Goal: Task Accomplishment & Management: Complete application form

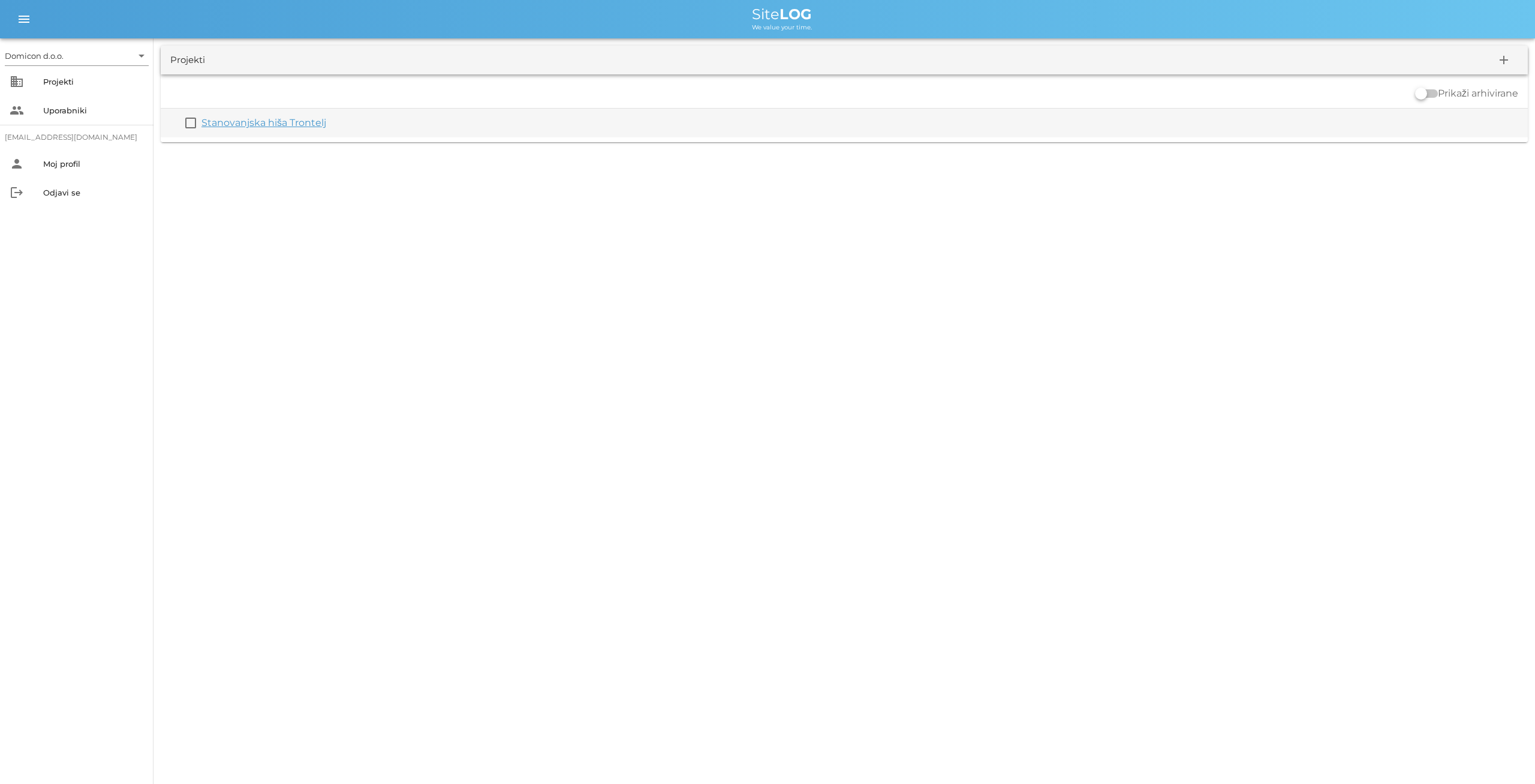
click at [284, 115] on div "Stanovanjska hiša Trontelj" at bounding box center [863, 122] width 1322 height 15
click at [270, 124] on link "Stanovanjska hiša Trontelj" at bounding box center [264, 122] width 125 height 12
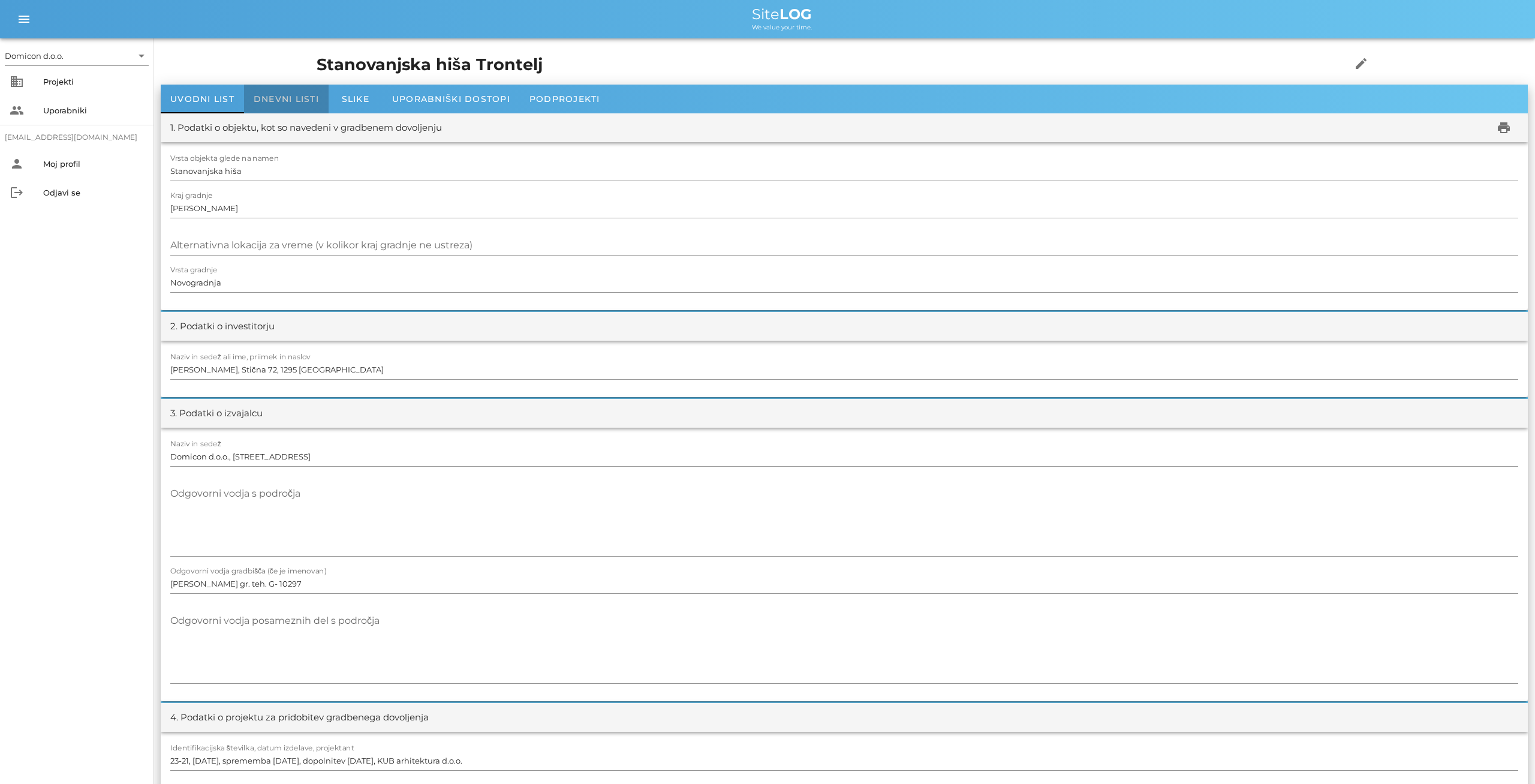
click at [286, 102] on span "Dnevni listi" at bounding box center [286, 99] width 65 height 11
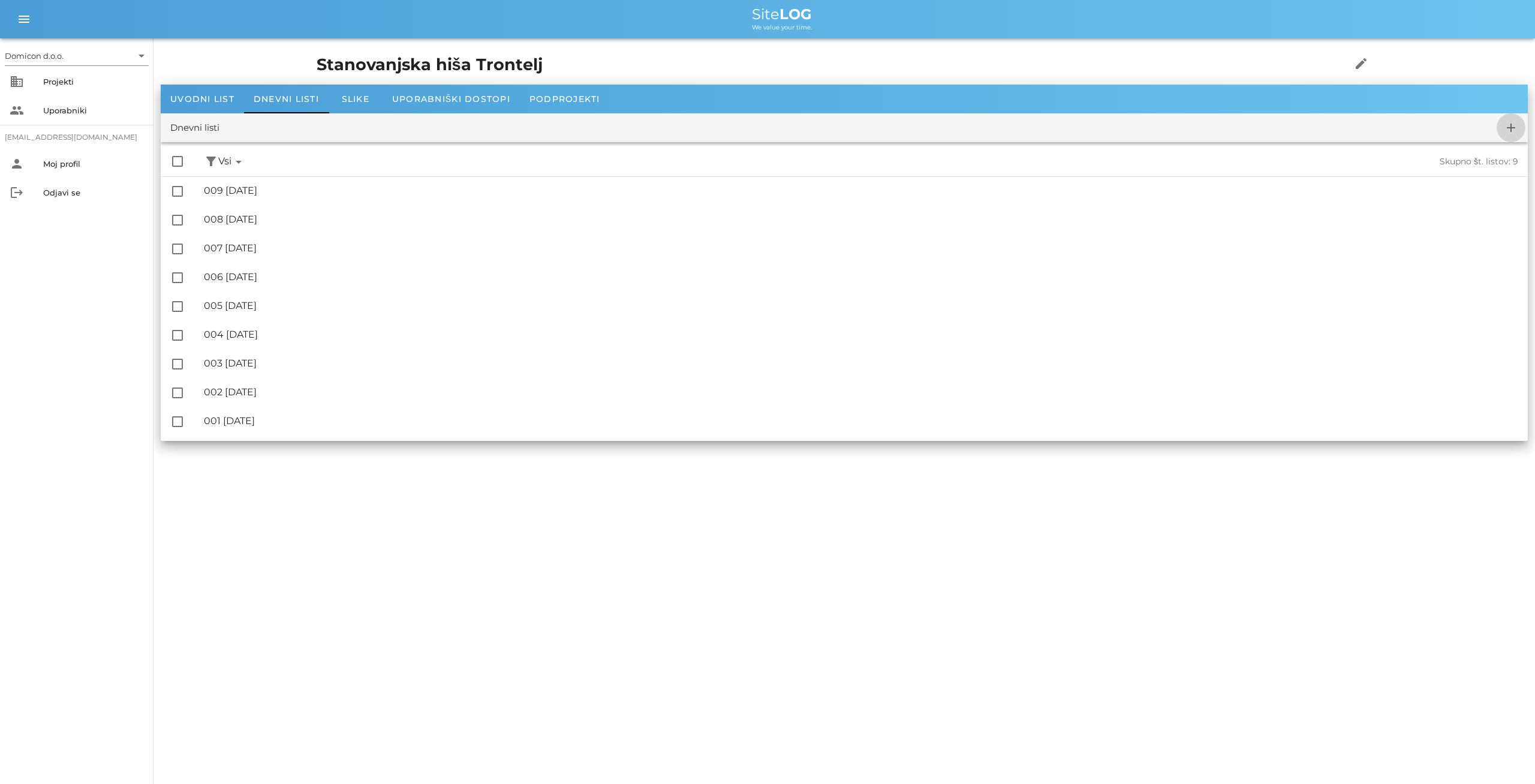
click at [1512, 125] on icon "add" at bounding box center [1511, 128] width 15 height 15
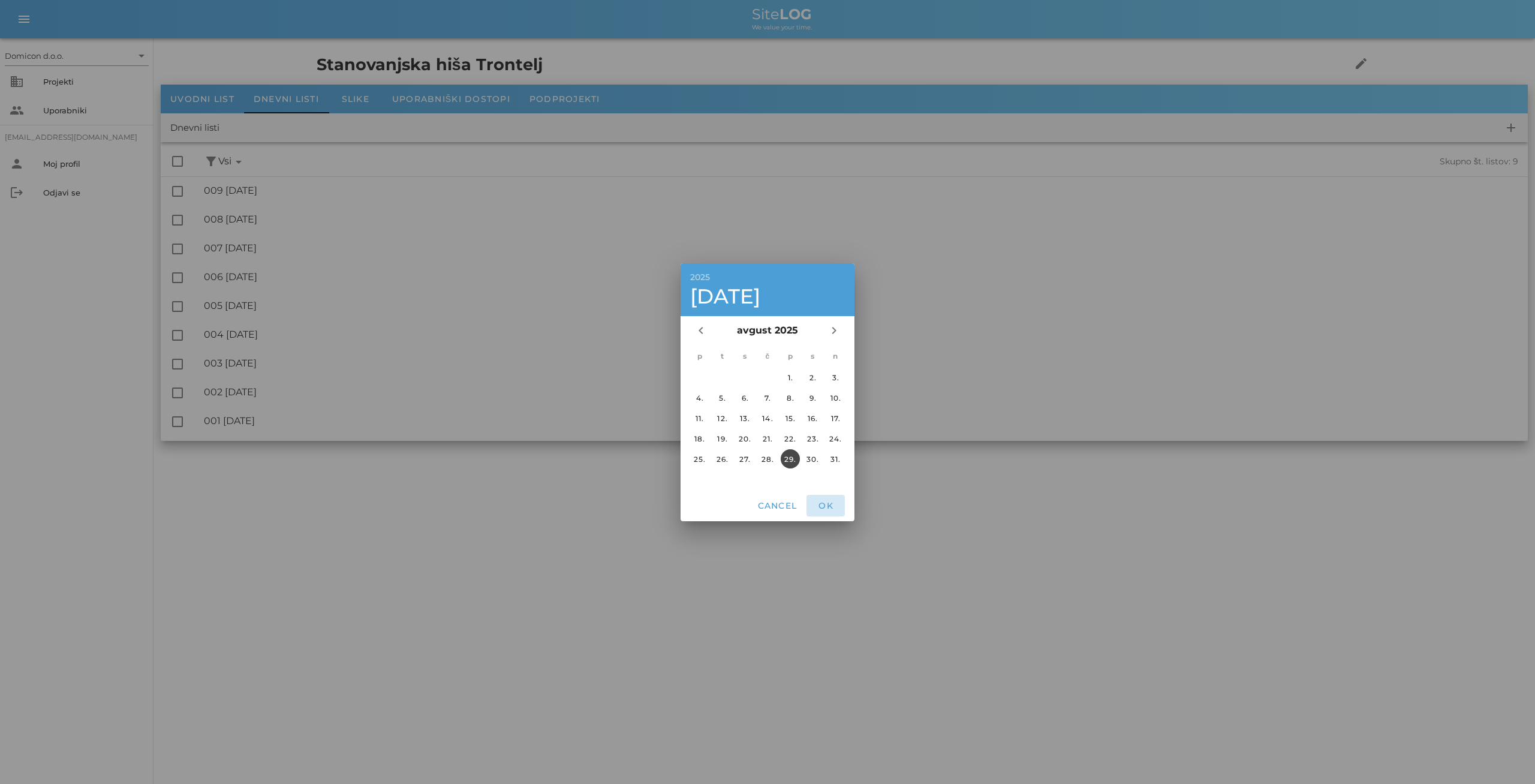
click at [829, 505] on span "OK" at bounding box center [826, 505] width 28 height 11
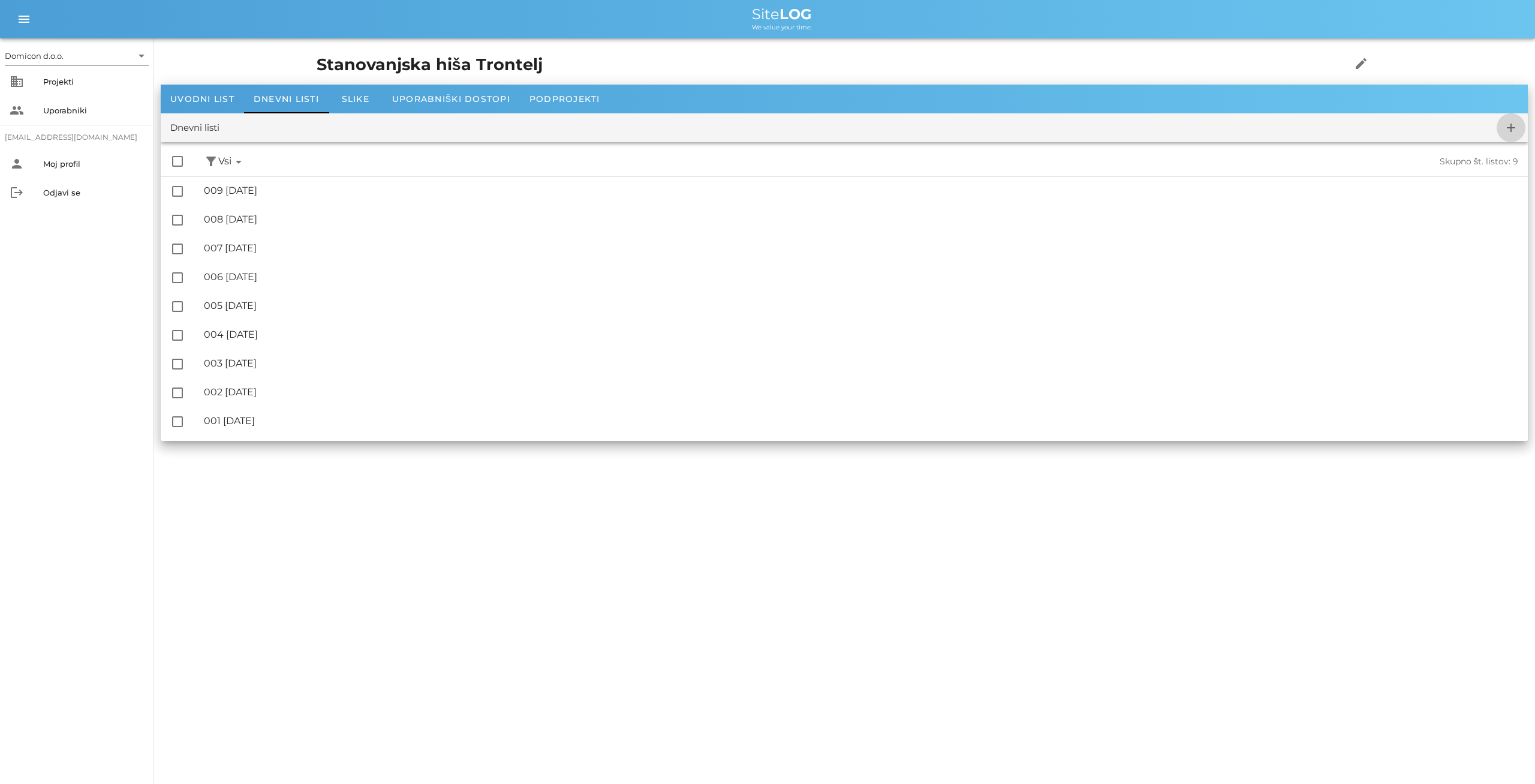
checkbox input "false"
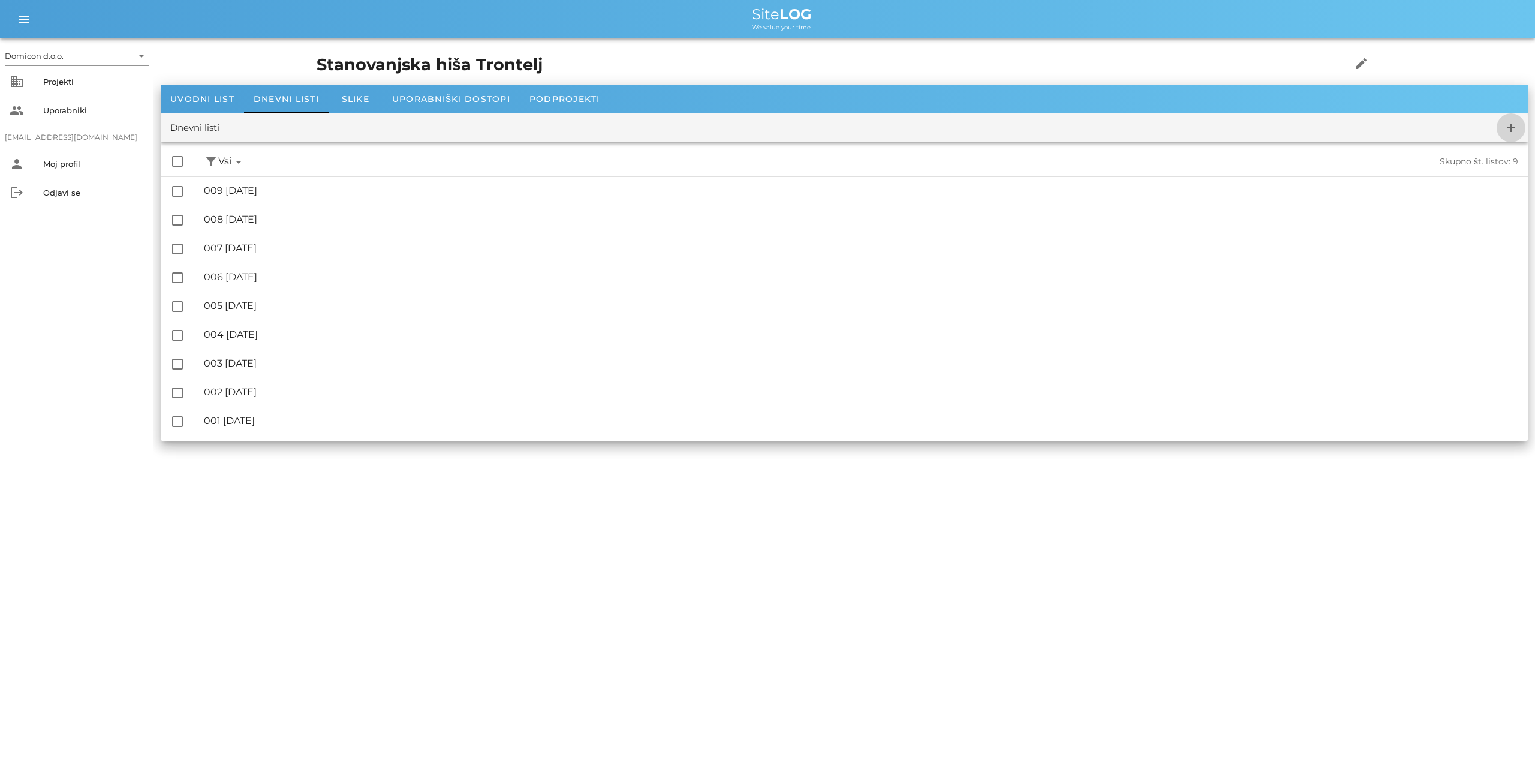
checkbox input "false"
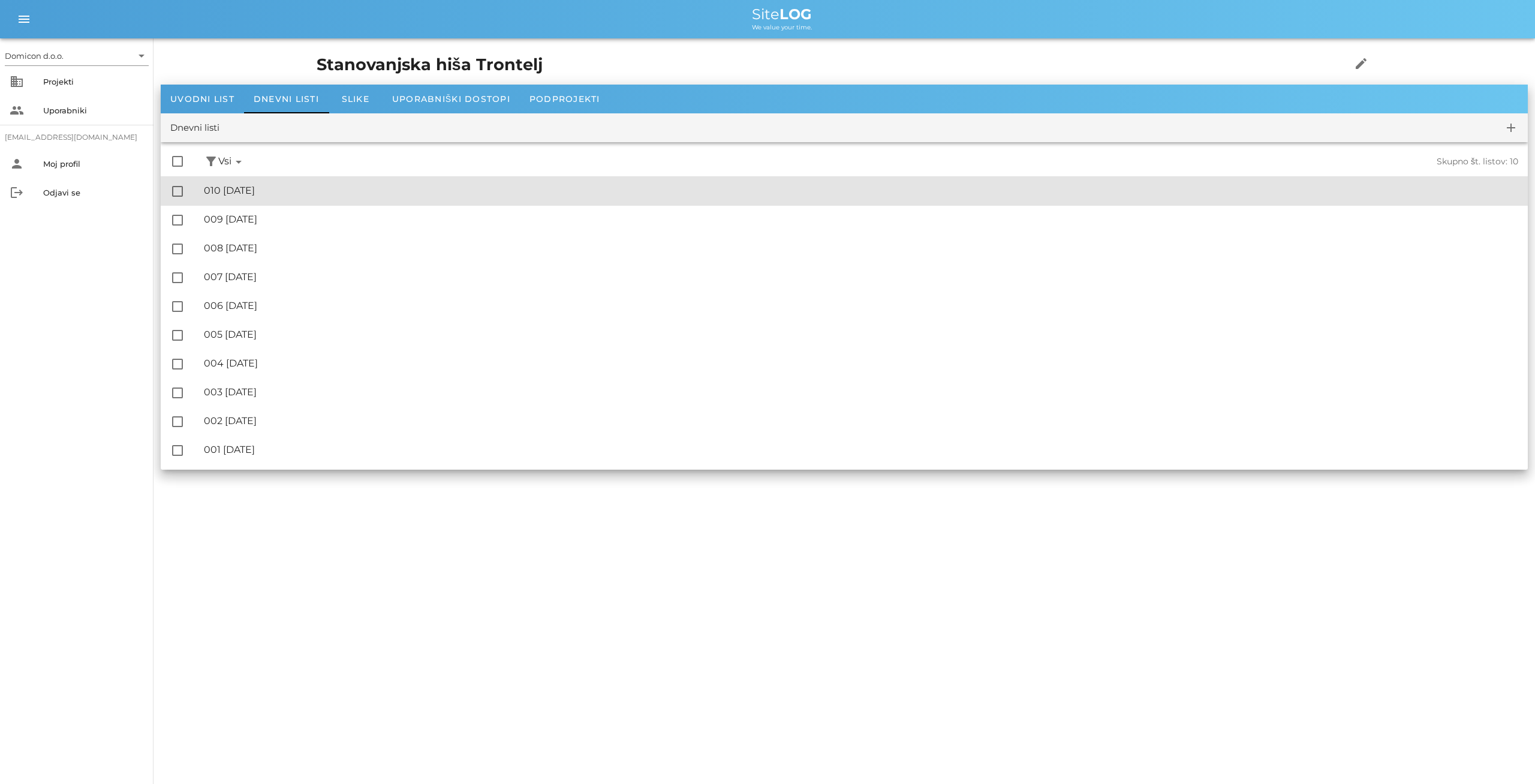
click at [291, 192] on div "🔏 010 [DATE]" at bounding box center [861, 190] width 1315 height 12
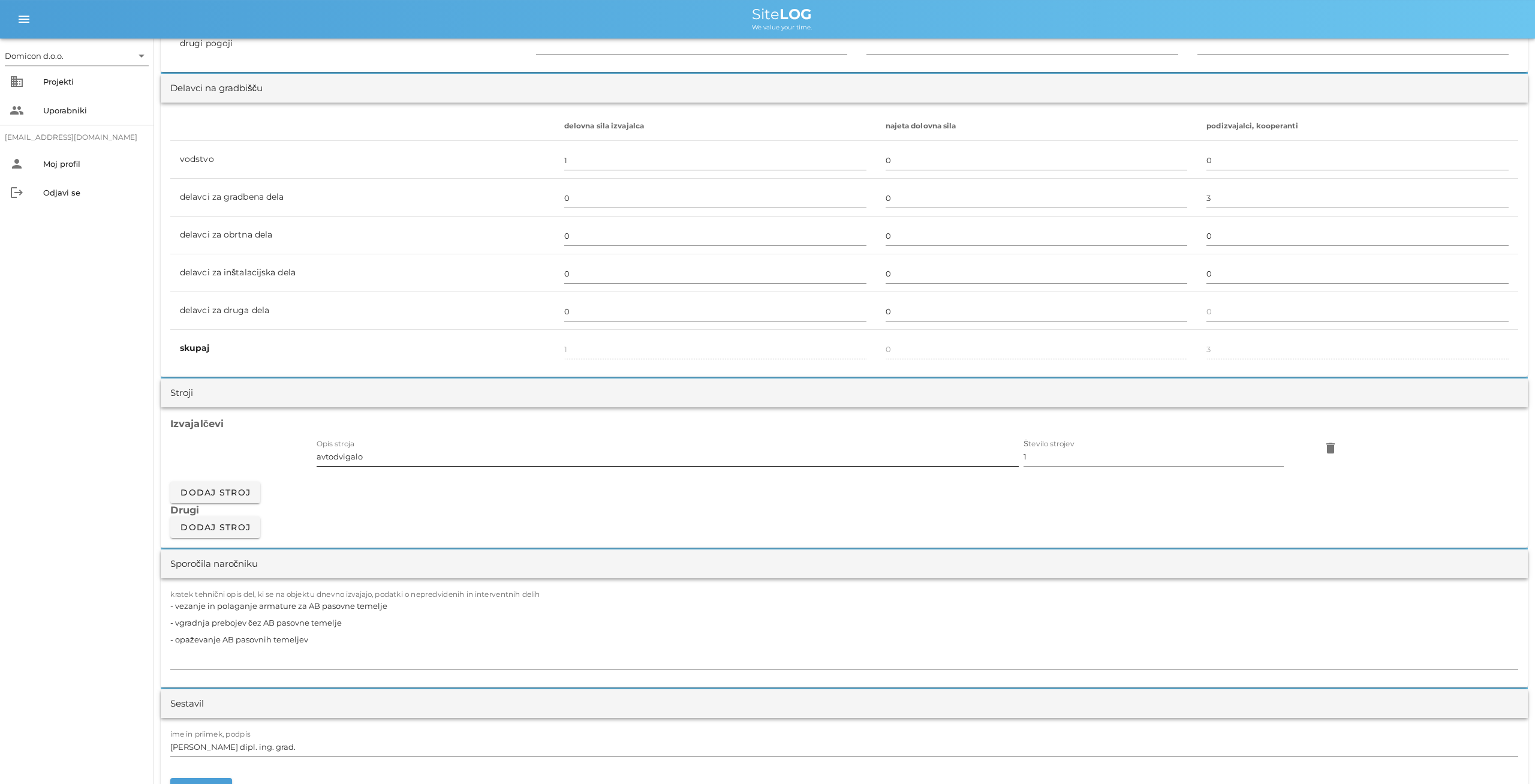
scroll to position [749, 0]
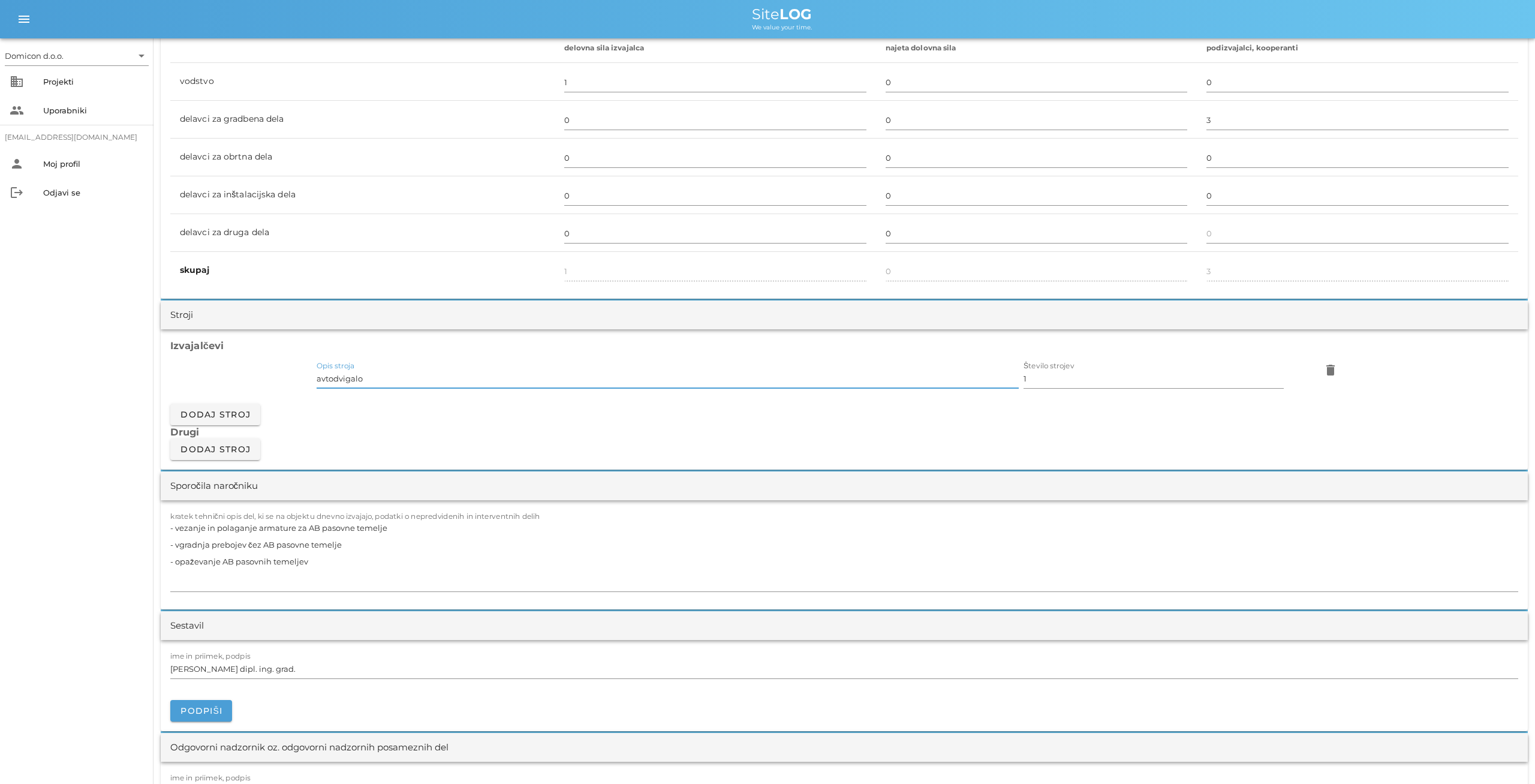
click at [385, 385] on input "avtodvigalo" at bounding box center [668, 378] width 702 height 19
click at [1331, 370] on icon "delete" at bounding box center [1330, 370] width 15 height 15
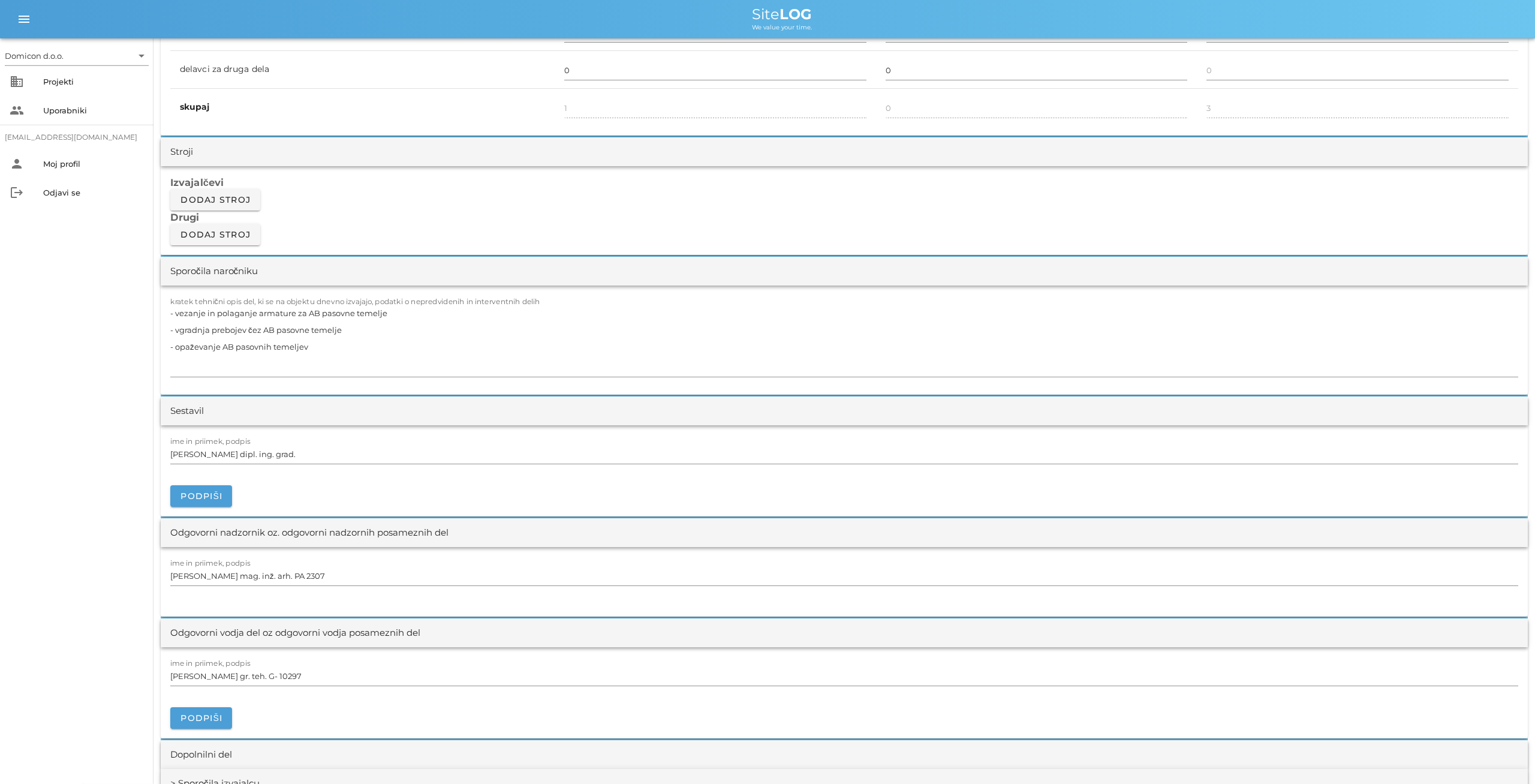
scroll to position [936, 0]
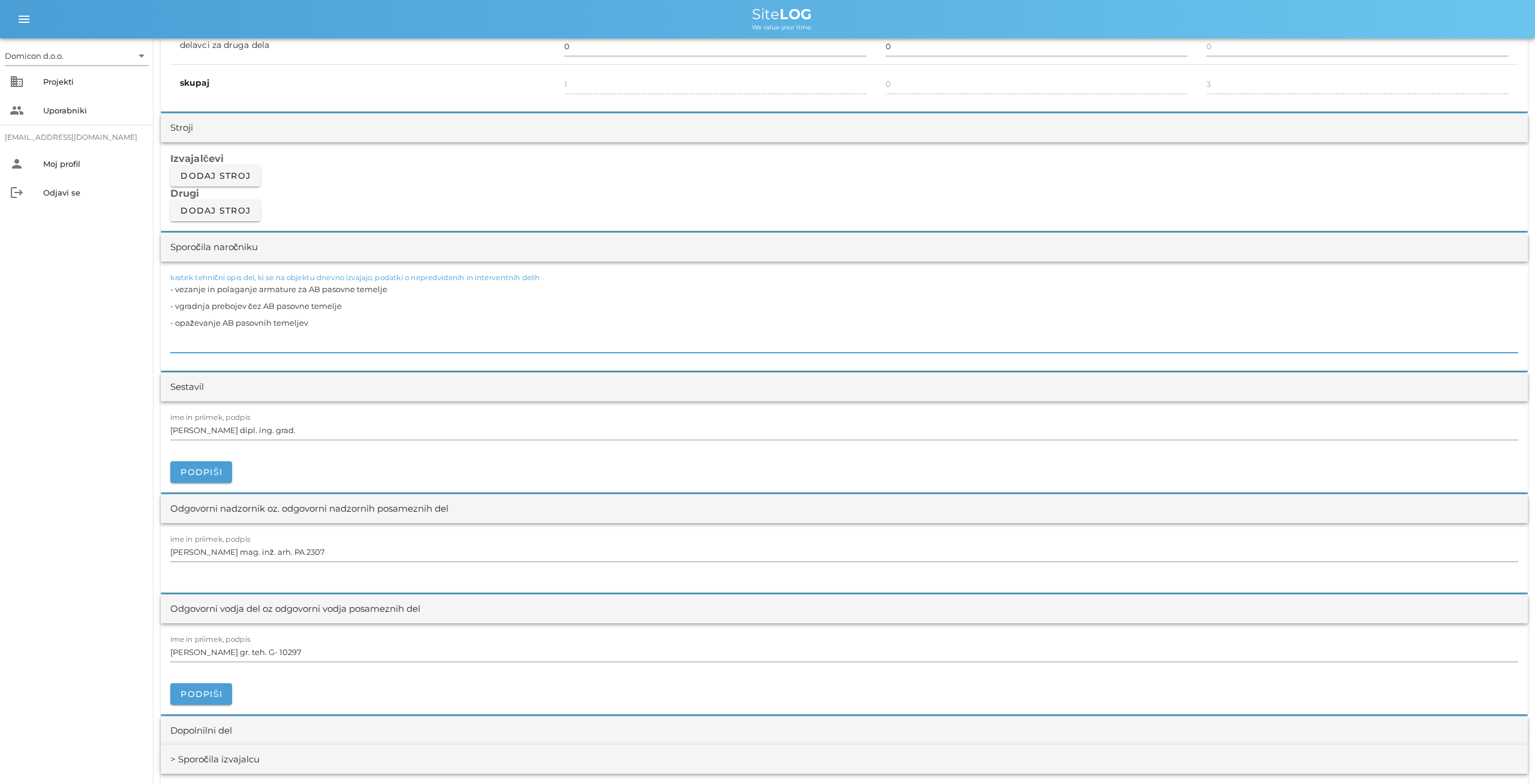
drag, startPoint x: 314, startPoint y: 319, endPoint x: 174, endPoint y: 304, distance: 140.8
click at [174, 304] on textarea "- vezanje in polaganje armature za AB pasovne temelje - vgradnja prebojev čez A…" at bounding box center [844, 317] width 1348 height 72
click at [390, 287] on textarea "- vezanje in polaganje armature za AB pasovne temelje - betoniranje AB pasovnih…" at bounding box center [844, 317] width 1348 height 72
type textarea "- vezanje in polaganje armature za AB pasovne temelje (sidra za vertikalne vezi…"
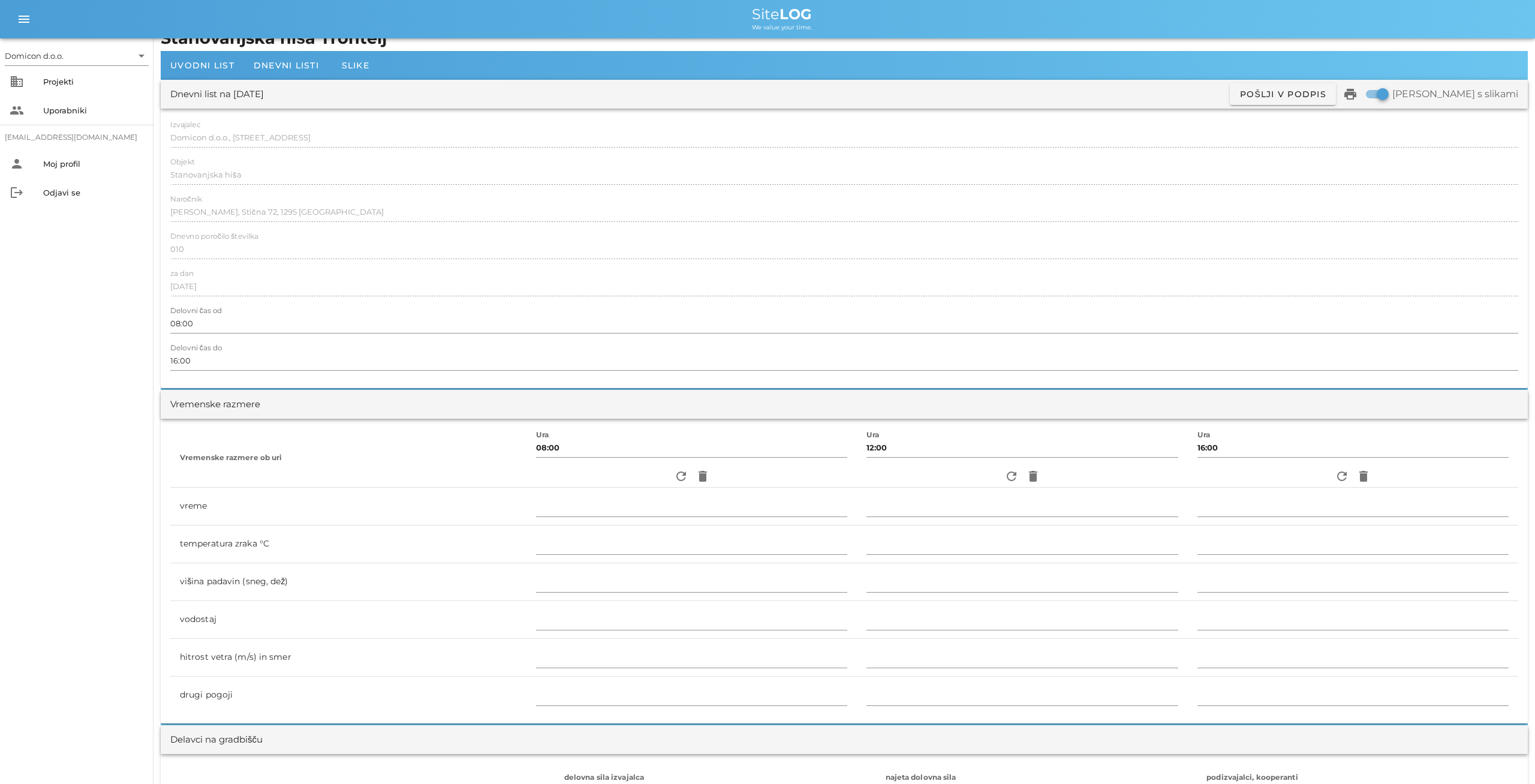
scroll to position [0, 0]
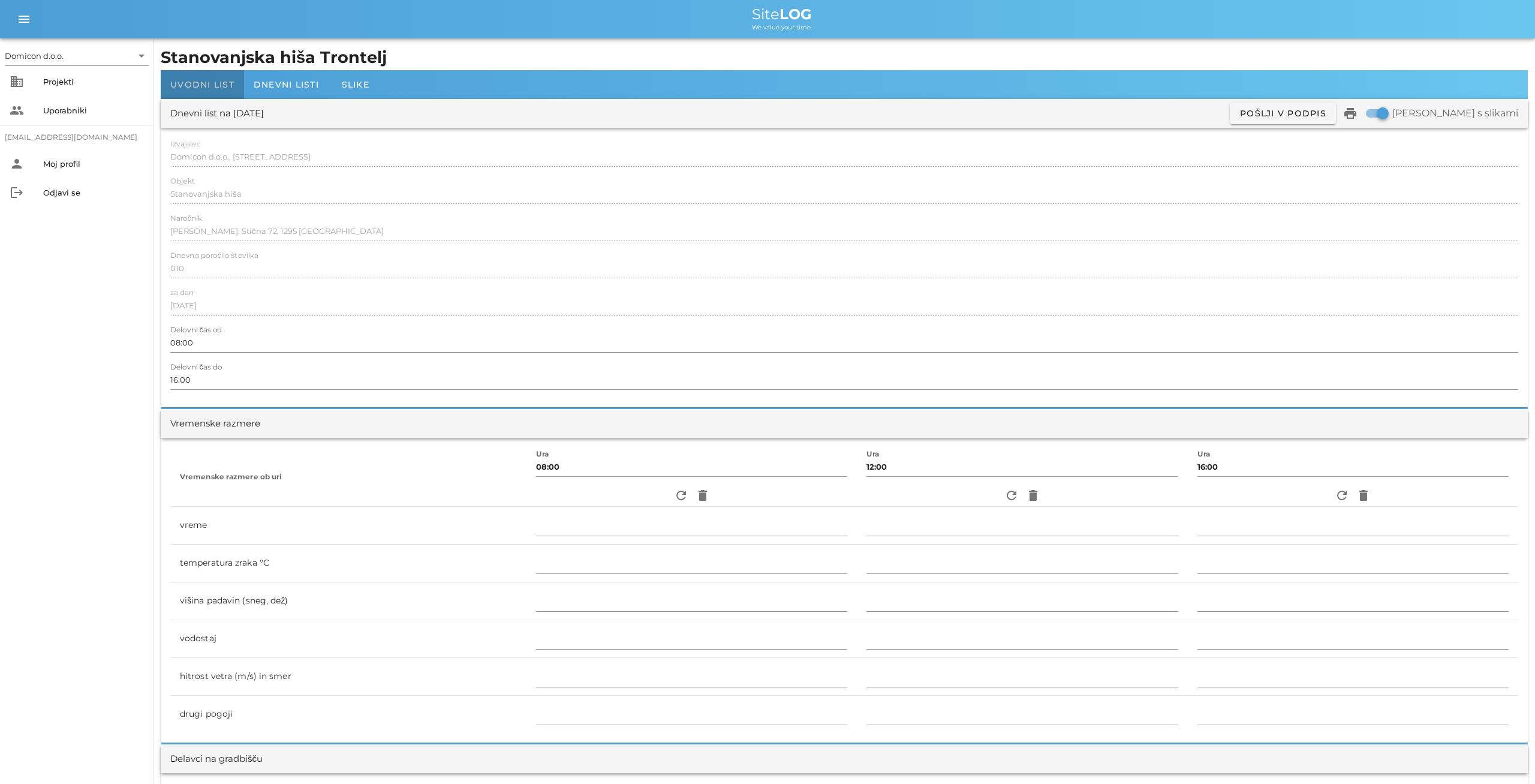
click at [204, 83] on span "Uvodni list" at bounding box center [202, 85] width 64 height 11
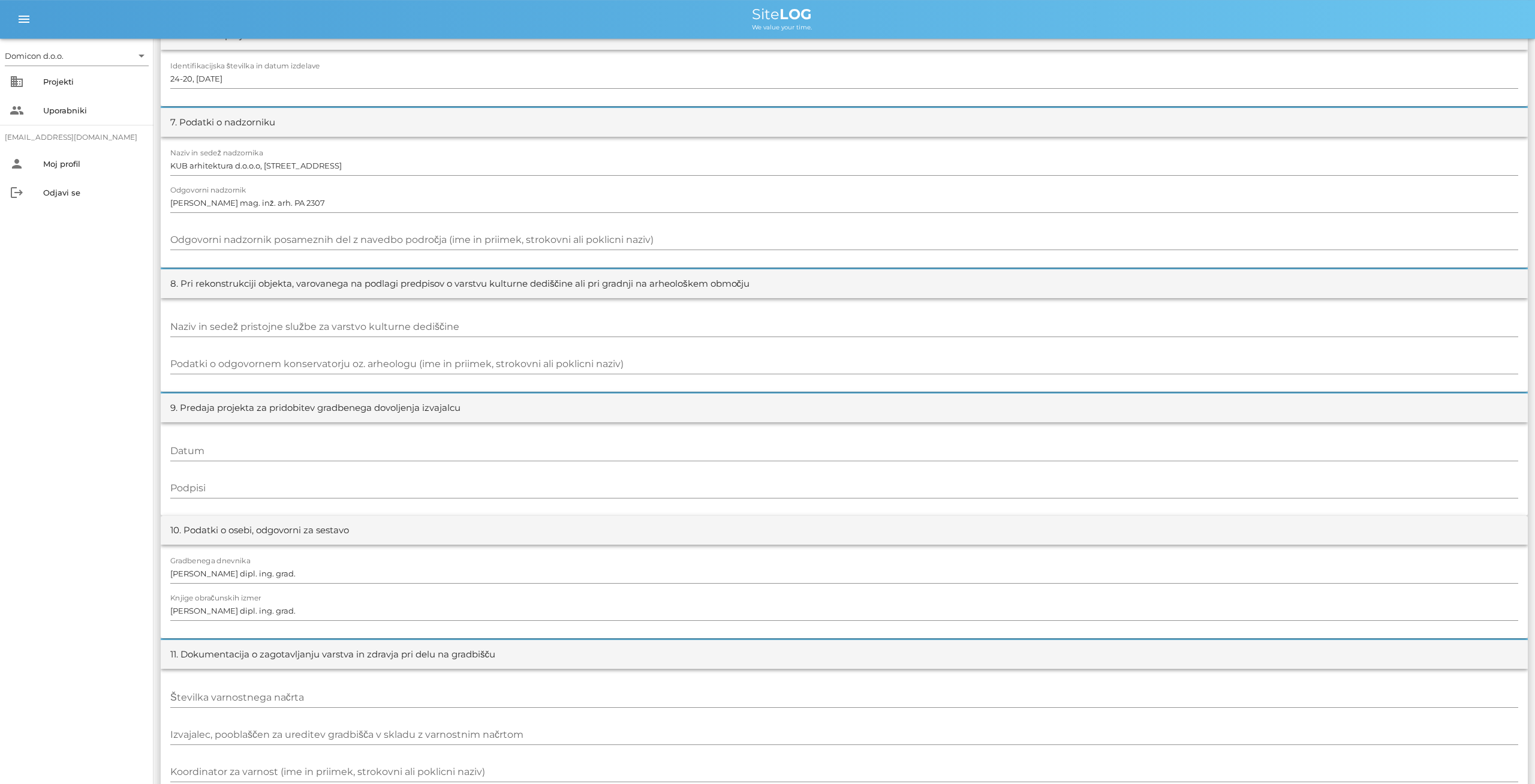
scroll to position [968, 0]
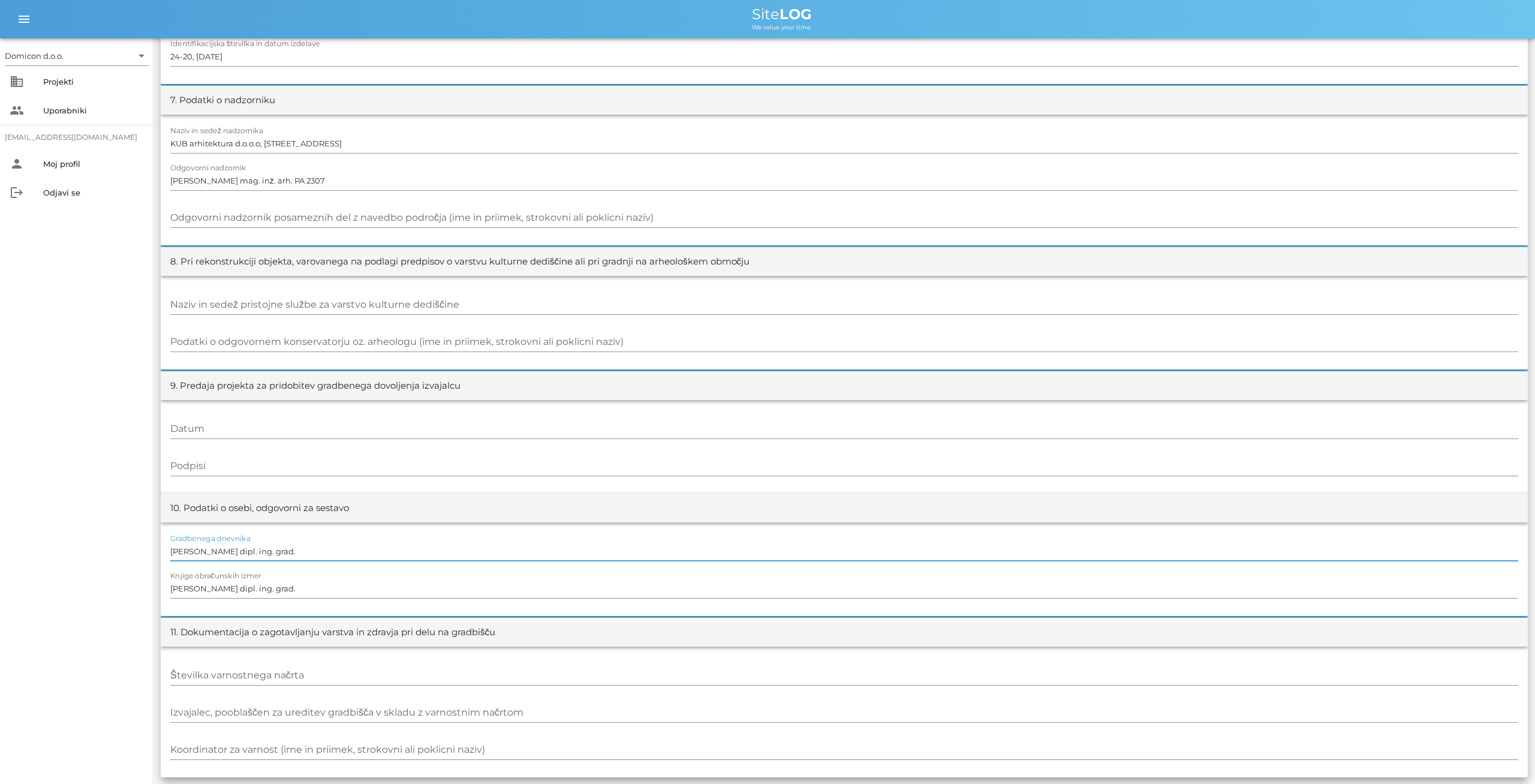
drag, startPoint x: 287, startPoint y: 555, endPoint x: 169, endPoint y: 555, distance: 118.0
click at [170, 555] on input "[PERSON_NAME] dipl. ing. grad." at bounding box center [844, 551] width 1348 height 19
type input "[PERSON_NAME]"
drag, startPoint x: 262, startPoint y: 589, endPoint x: 165, endPoint y: 592, distance: 97.0
click at [170, 592] on input "[PERSON_NAME] dipl. ing. grad." at bounding box center [844, 588] width 1348 height 19
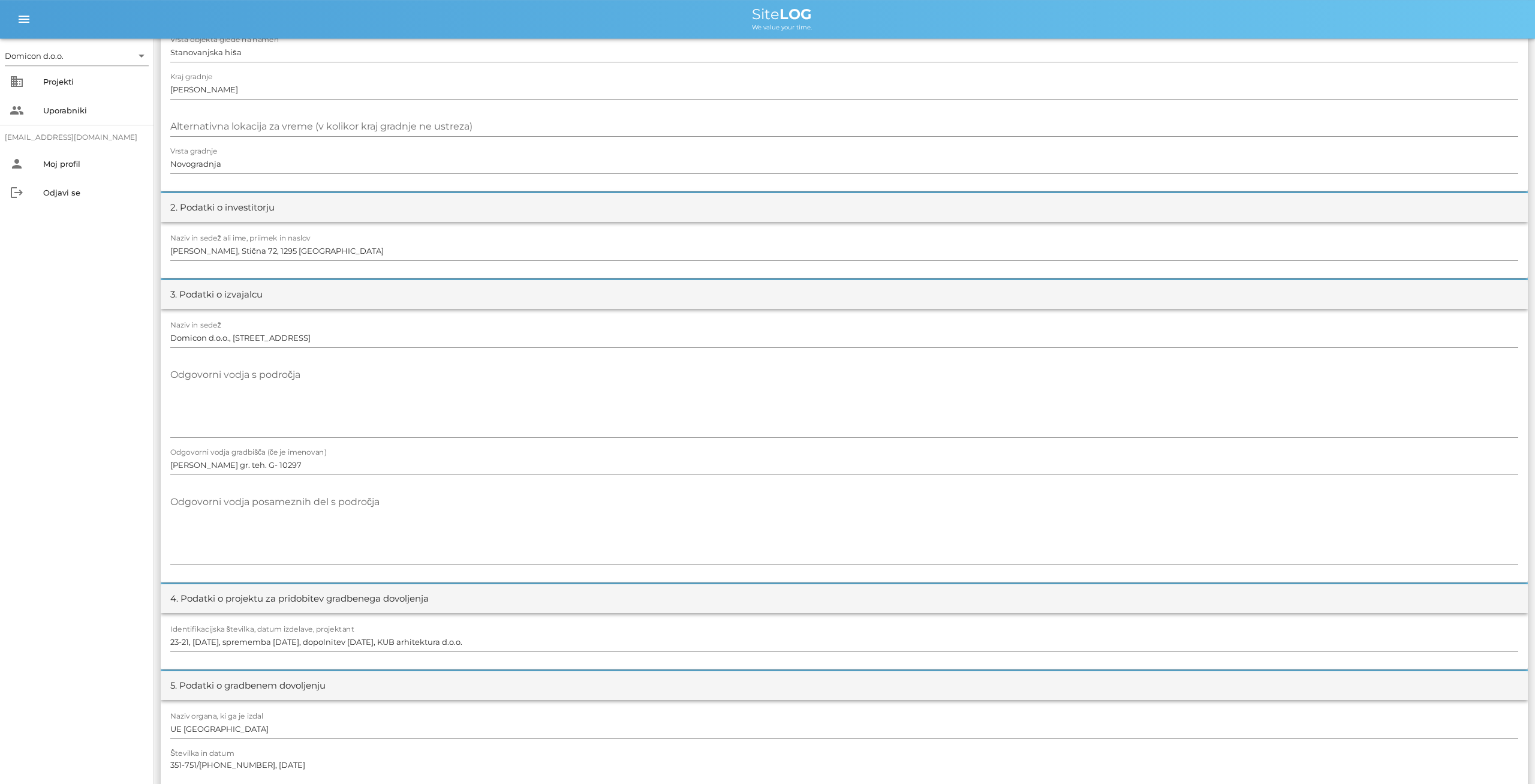
scroll to position [0, 0]
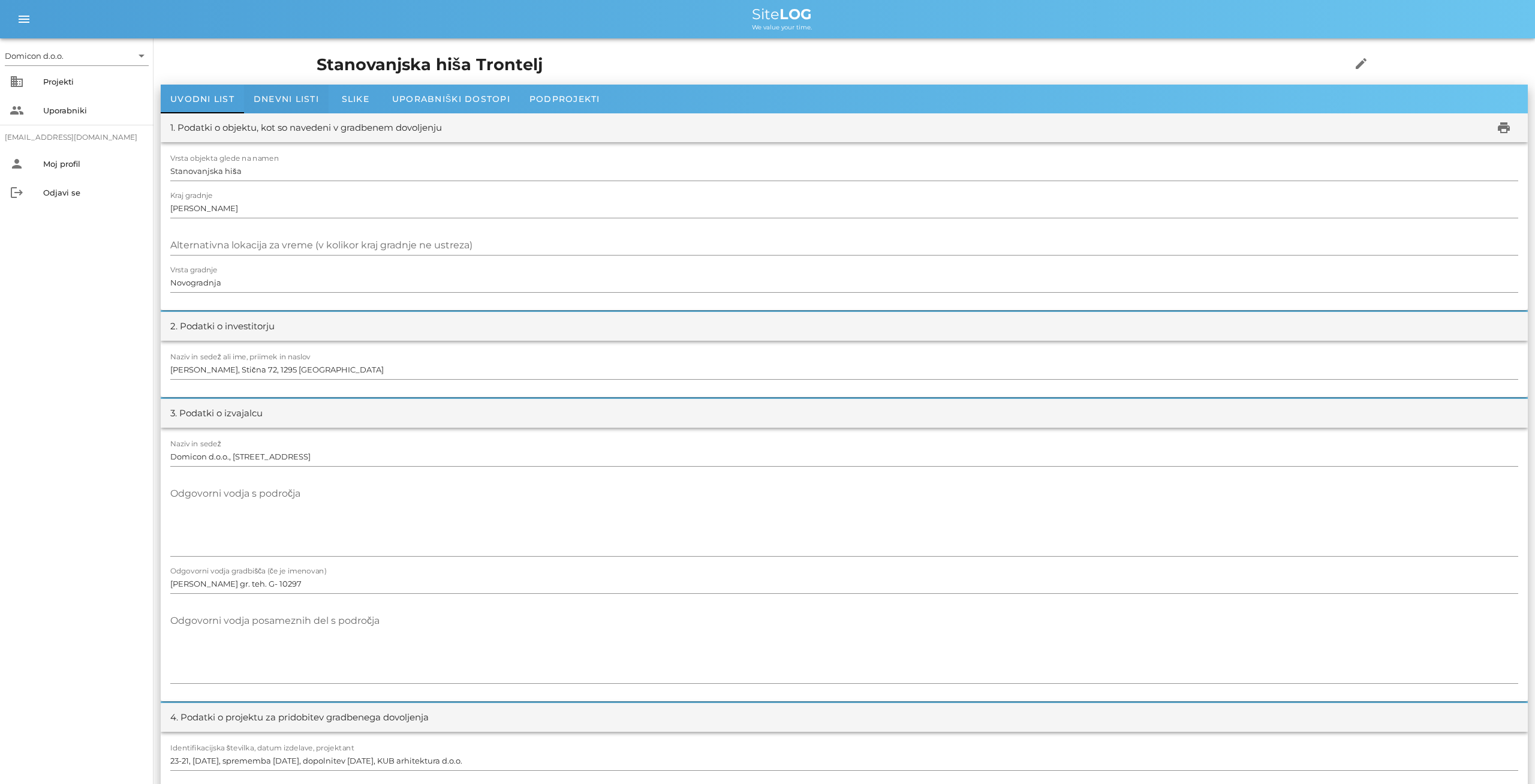
type input "[PERSON_NAME]"
click at [282, 98] on span "Dnevni listi" at bounding box center [286, 99] width 65 height 11
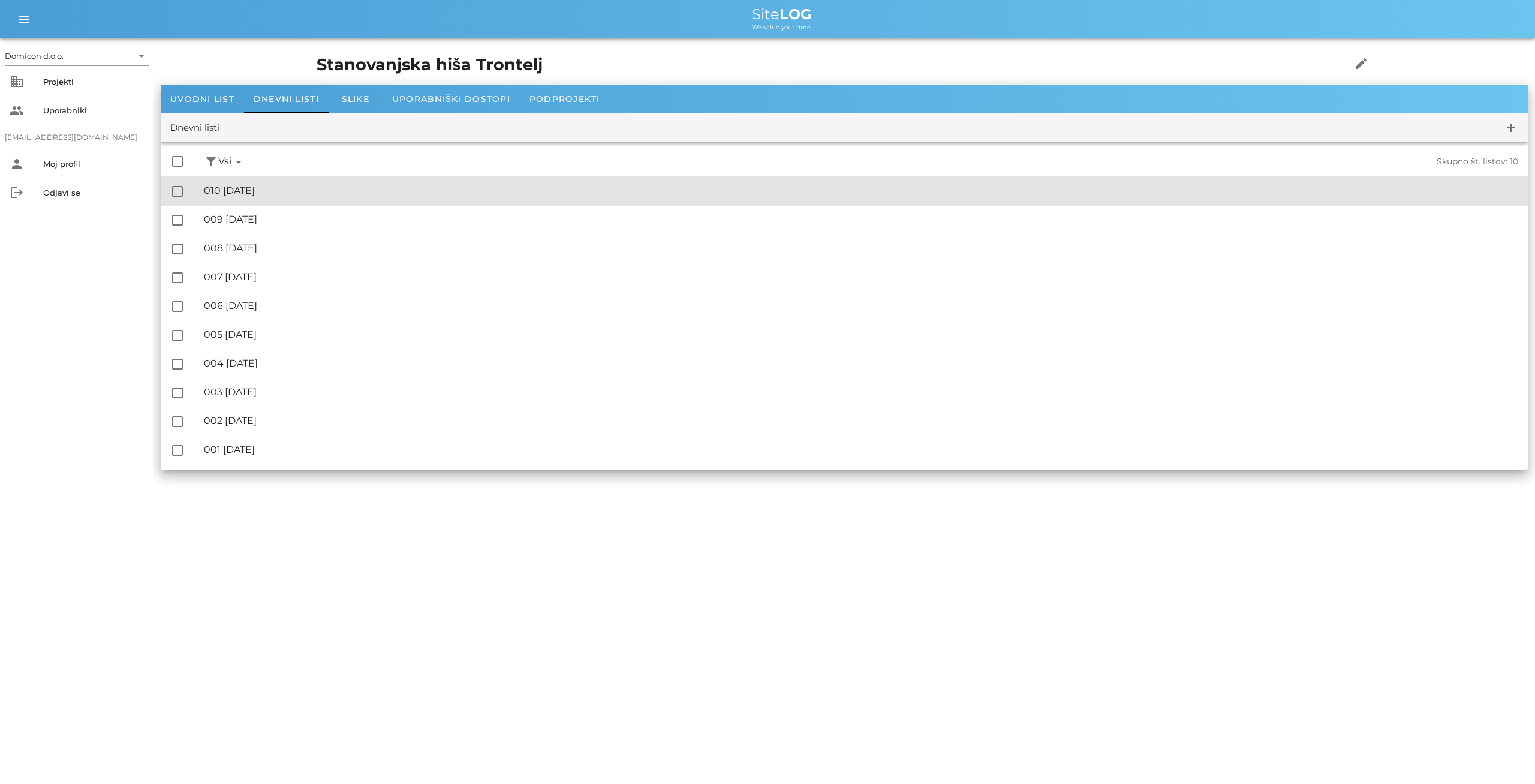
click at [260, 190] on div "🔏 010 [DATE]" at bounding box center [861, 190] width 1315 height 12
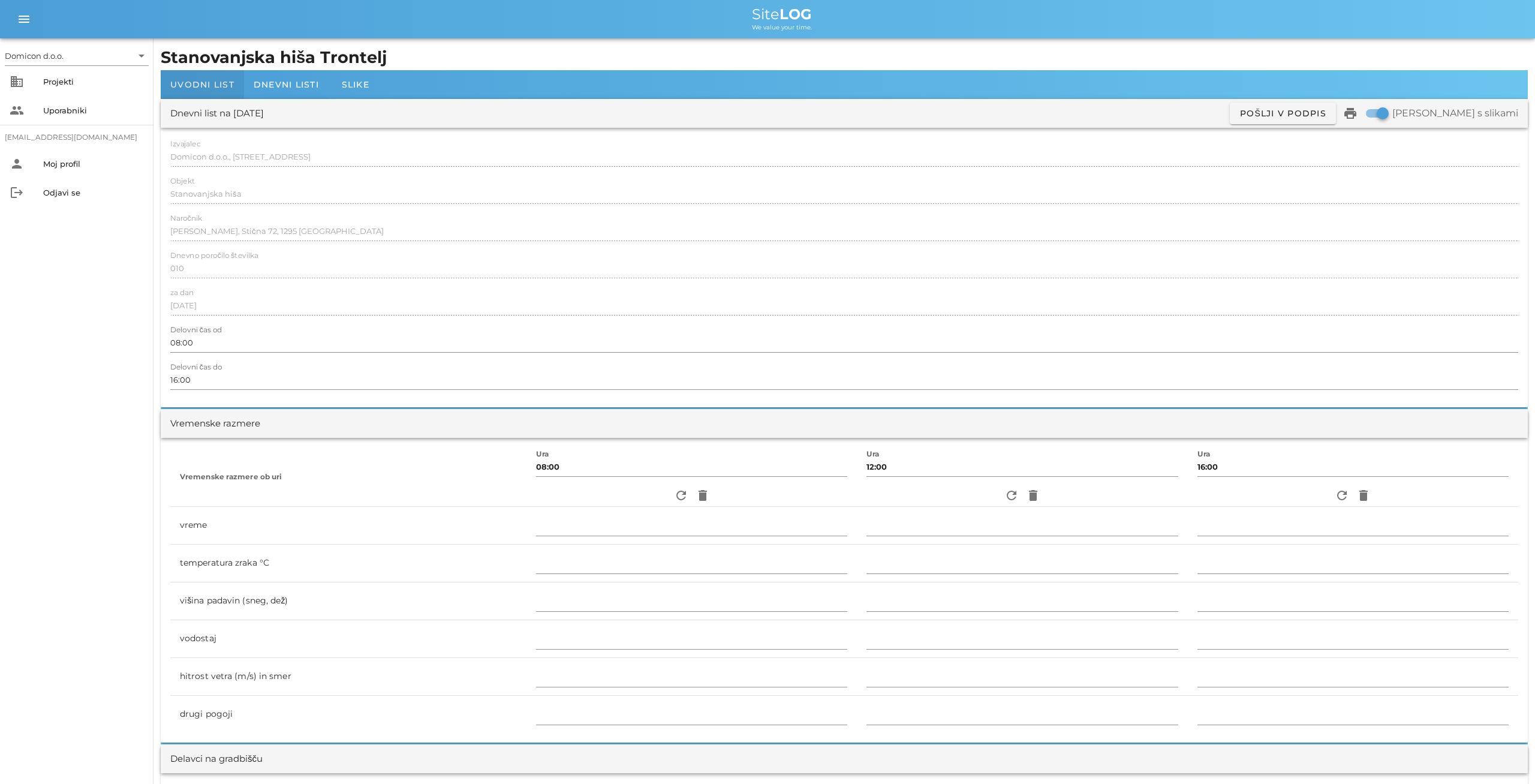
click at [208, 93] on div "Uvodni list" at bounding box center [202, 84] width 83 height 28
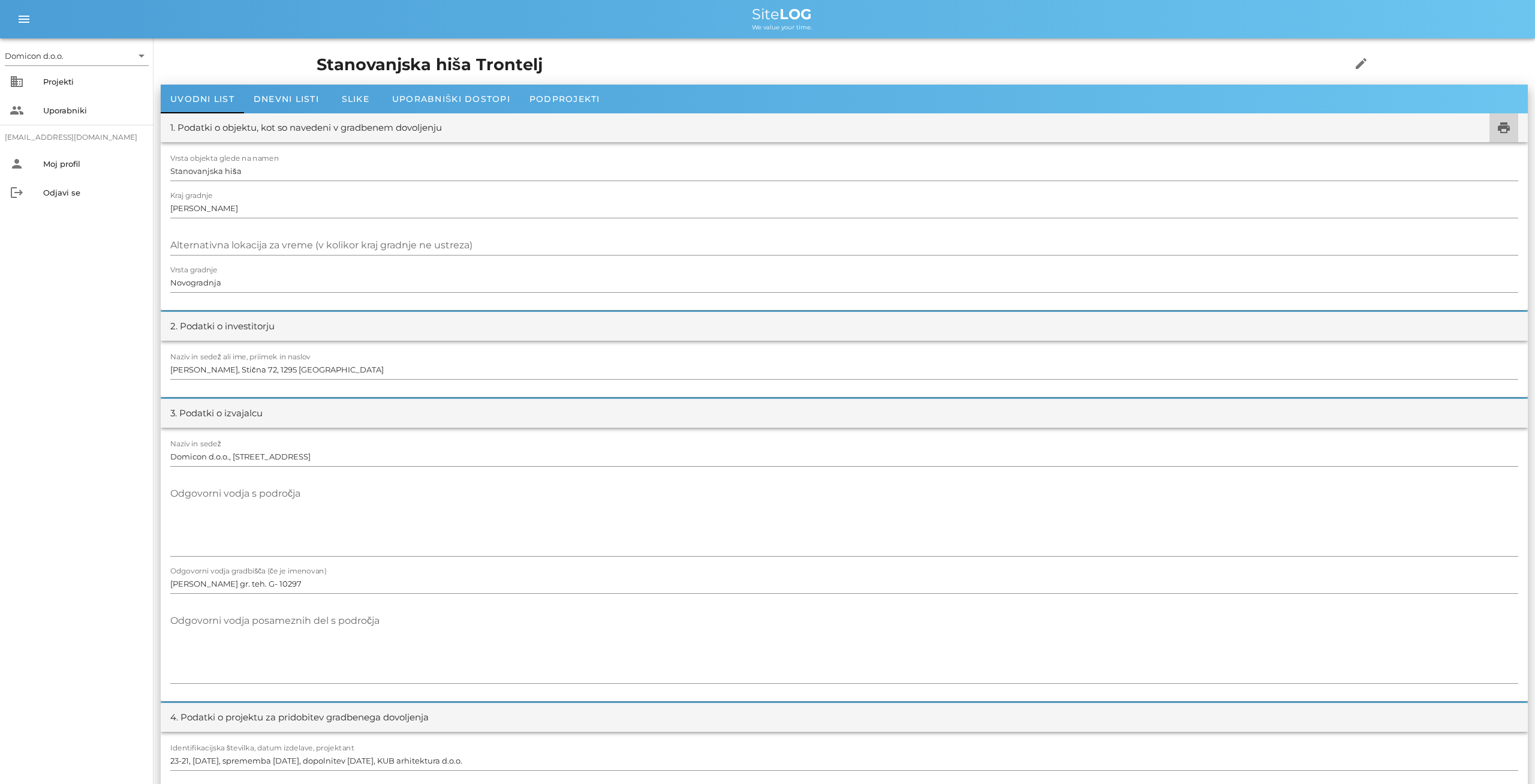
click at [1508, 129] on icon "print" at bounding box center [1504, 128] width 15 height 15
click at [275, 96] on span "Dnevni listi" at bounding box center [286, 99] width 65 height 11
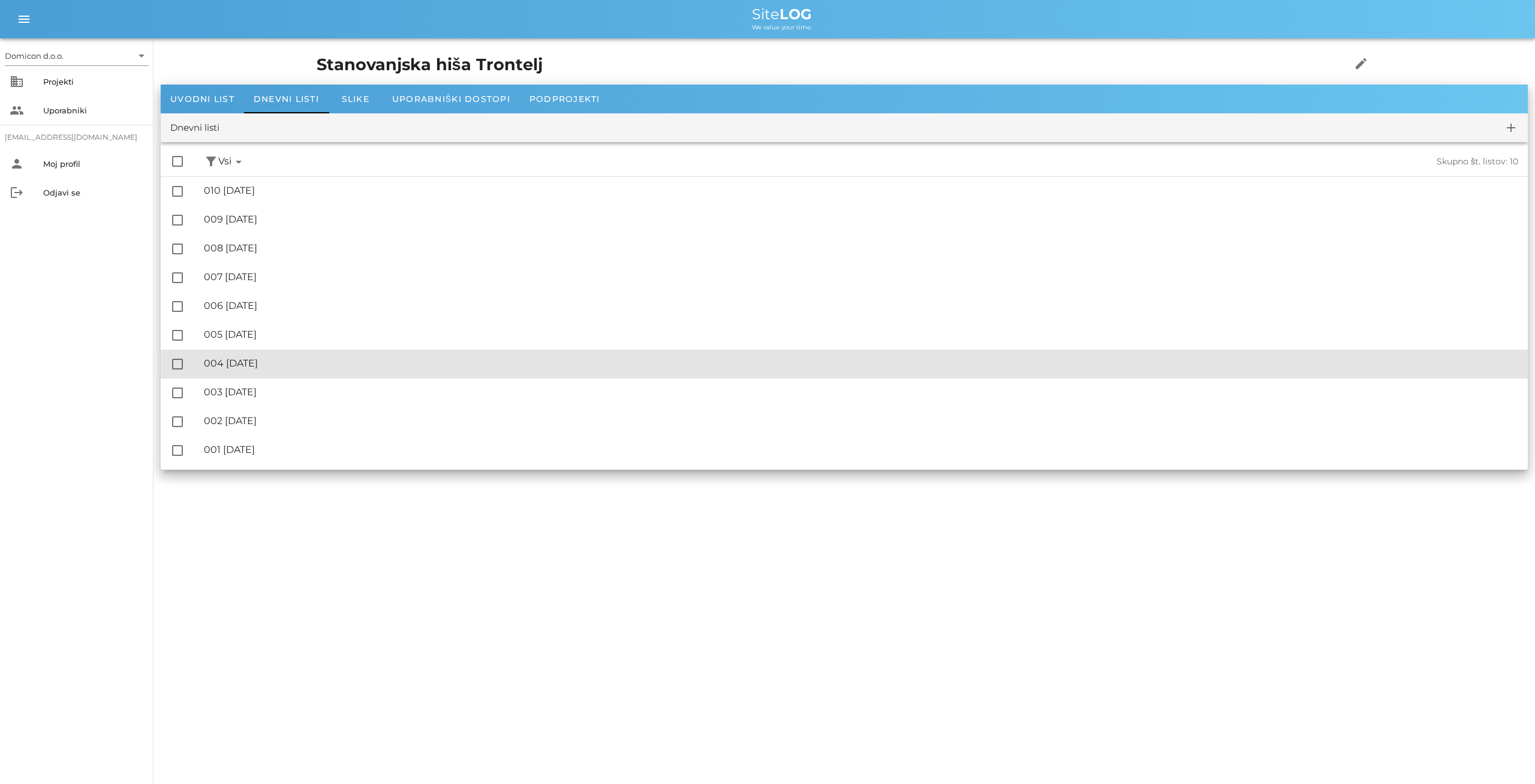
click at [254, 358] on div "🔏 004 [DATE] ✓ Podpisal: Nadzornik ✓ Podpisal: Sestavljalec ✓ Podpisal: Odgovor…" at bounding box center [861, 363] width 1315 height 27
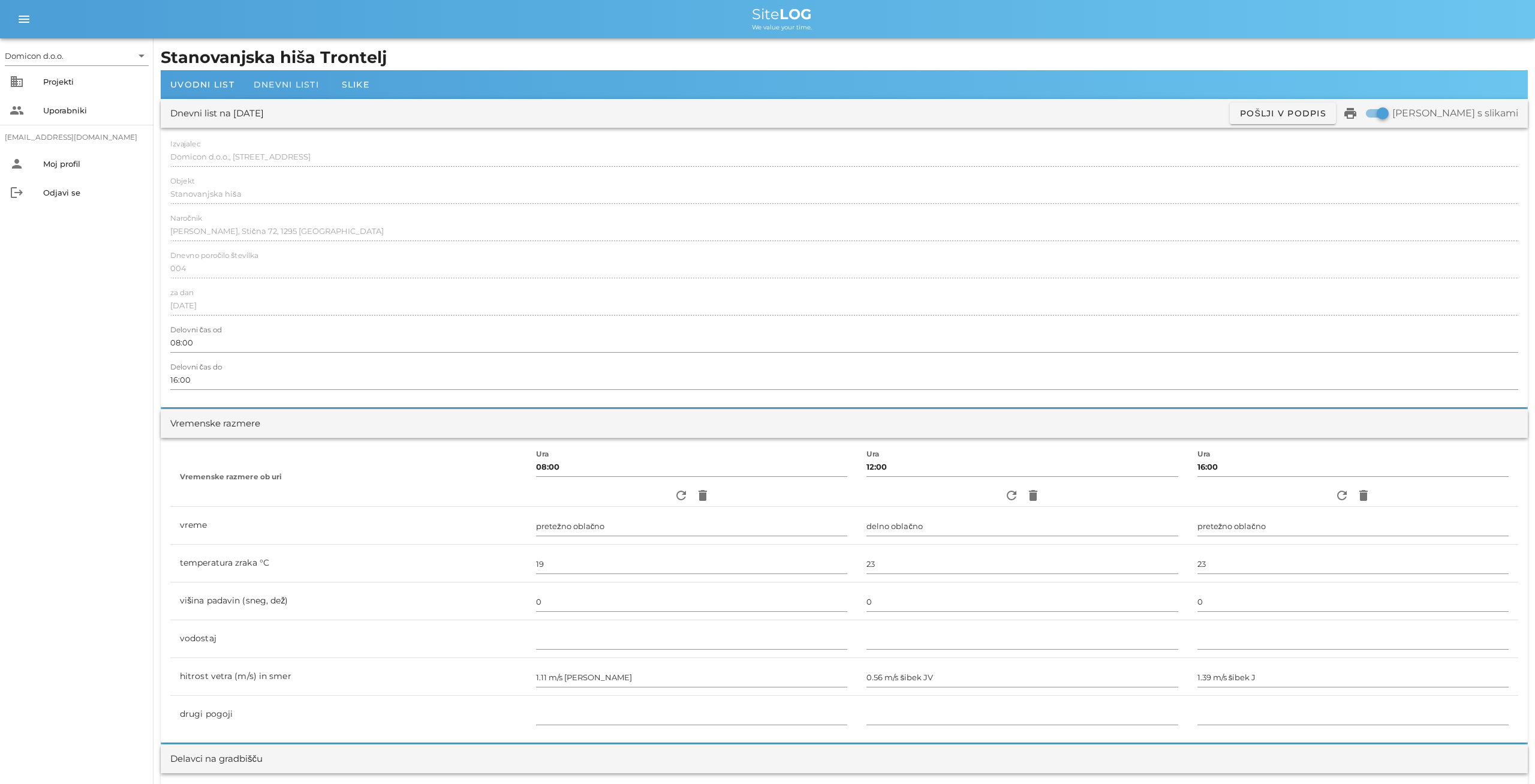
click at [273, 81] on span "Dnevni listi" at bounding box center [286, 85] width 65 height 11
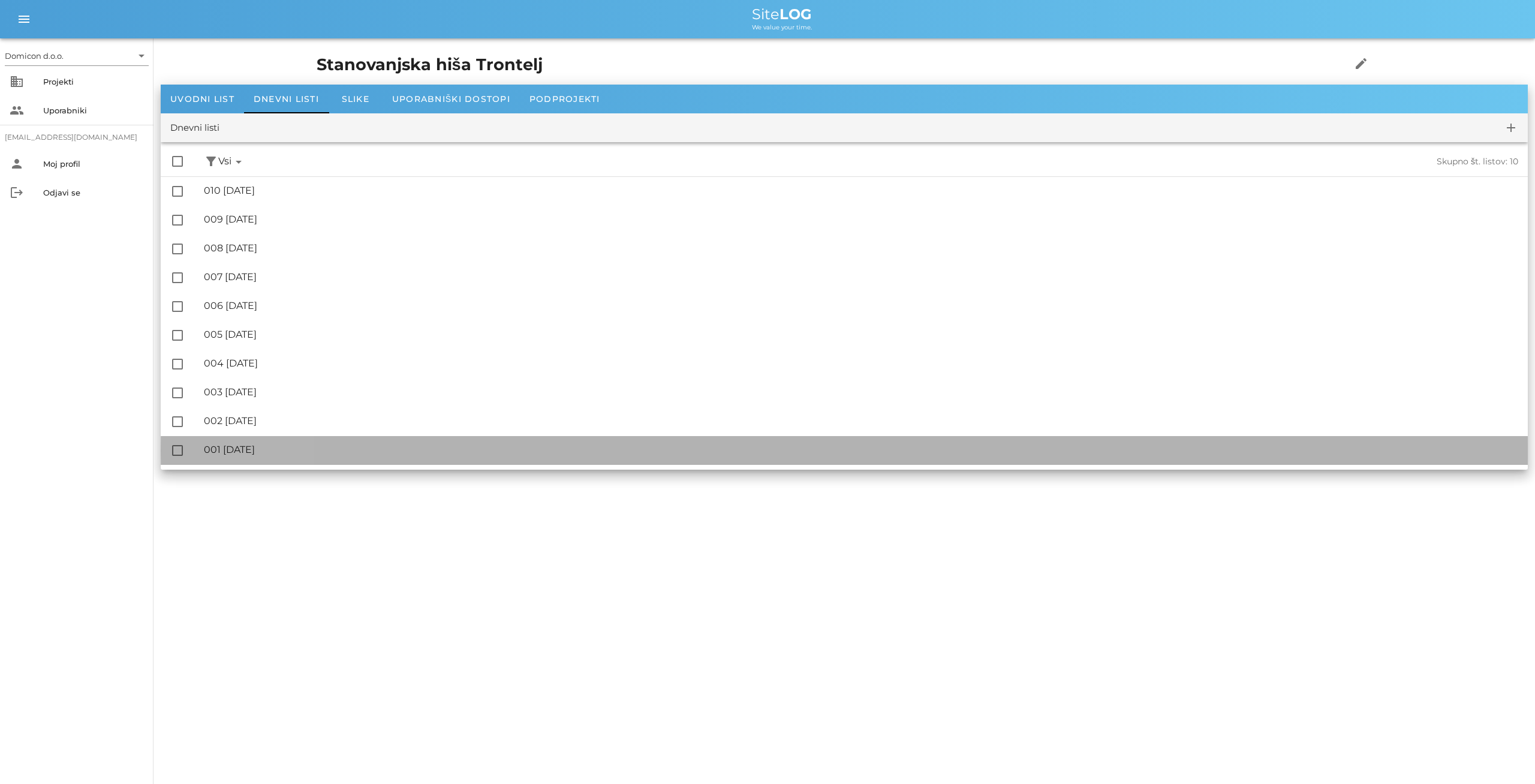
click at [267, 445] on div "🔏 001 [DATE]" at bounding box center [861, 449] width 1315 height 12
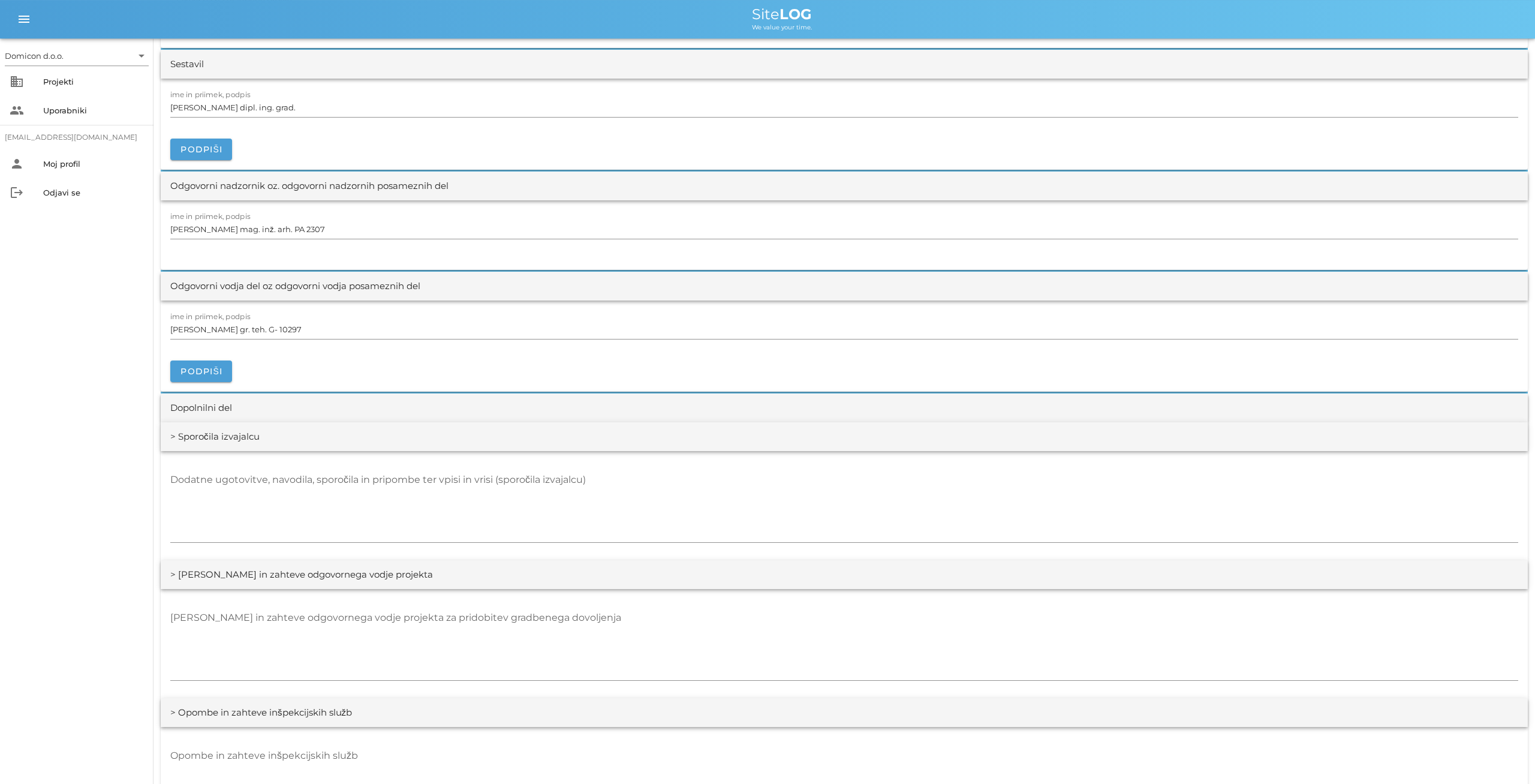
scroll to position [1185, 0]
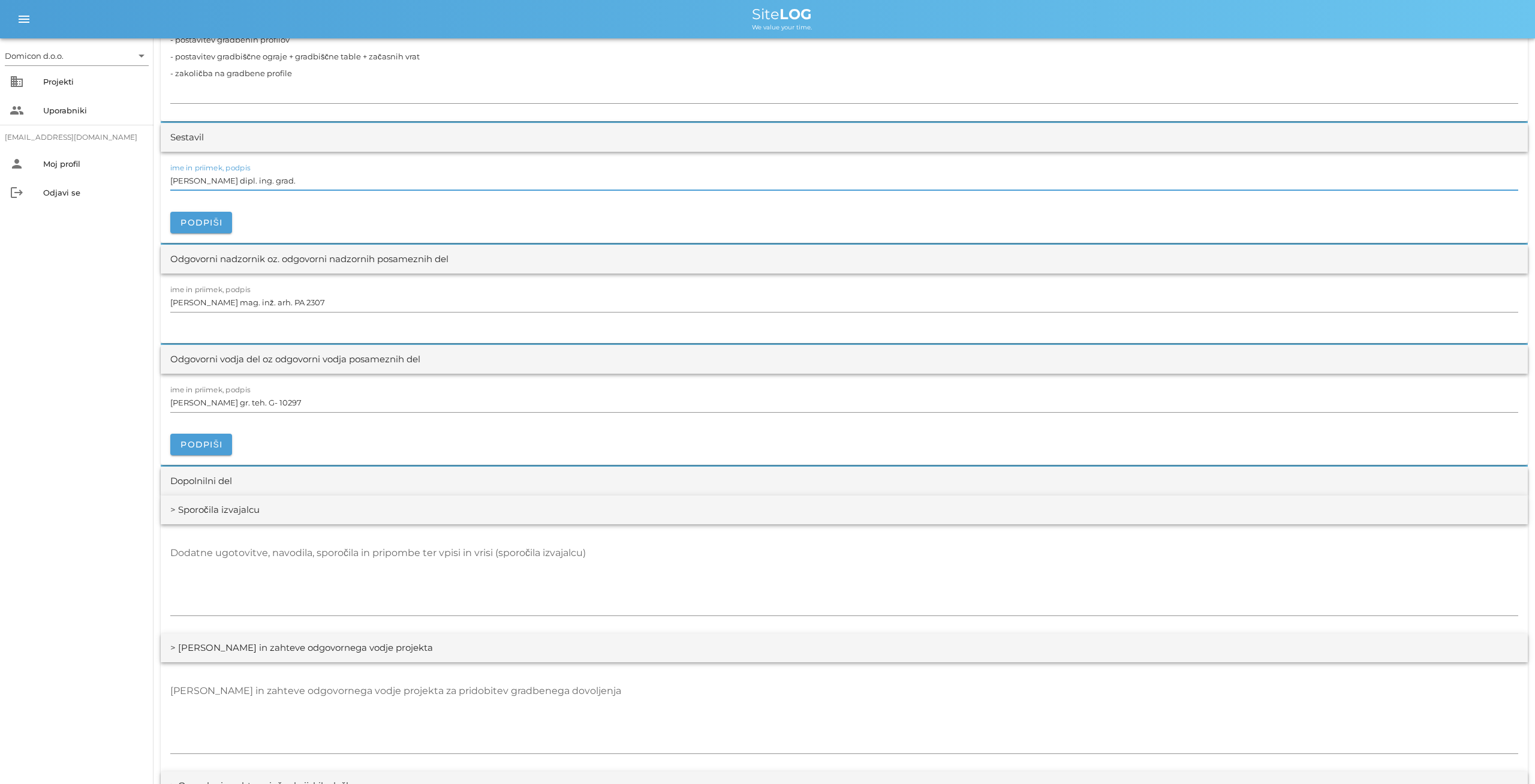
drag, startPoint x: 292, startPoint y: 183, endPoint x: 170, endPoint y: 180, distance: 122.0
click at [170, 180] on input "[PERSON_NAME] dipl. ing. grad." at bounding box center [844, 180] width 1348 height 19
type input "[PERSON_NAME]"
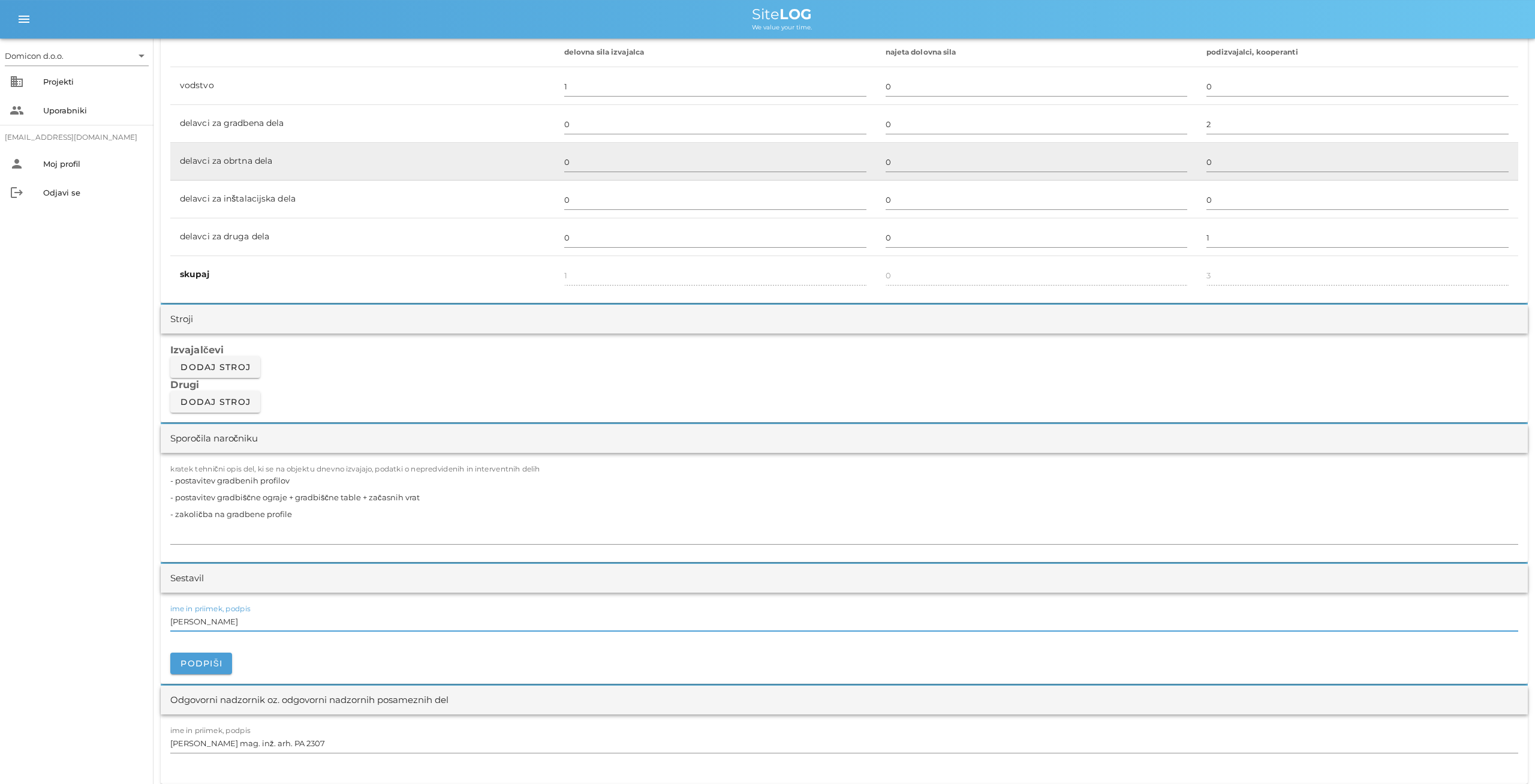
scroll to position [0, 0]
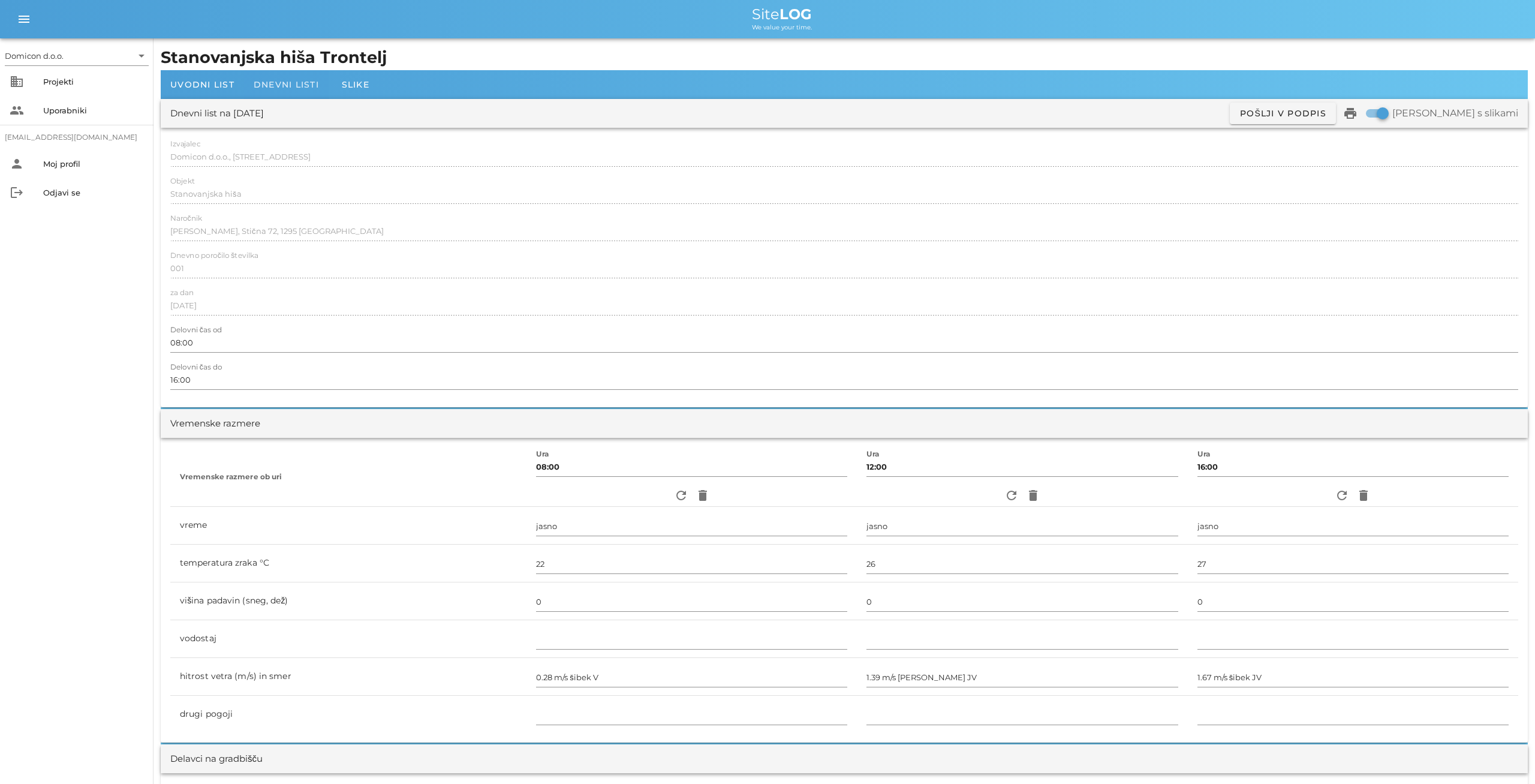
click at [285, 85] on span "Dnevni listi" at bounding box center [286, 85] width 65 height 11
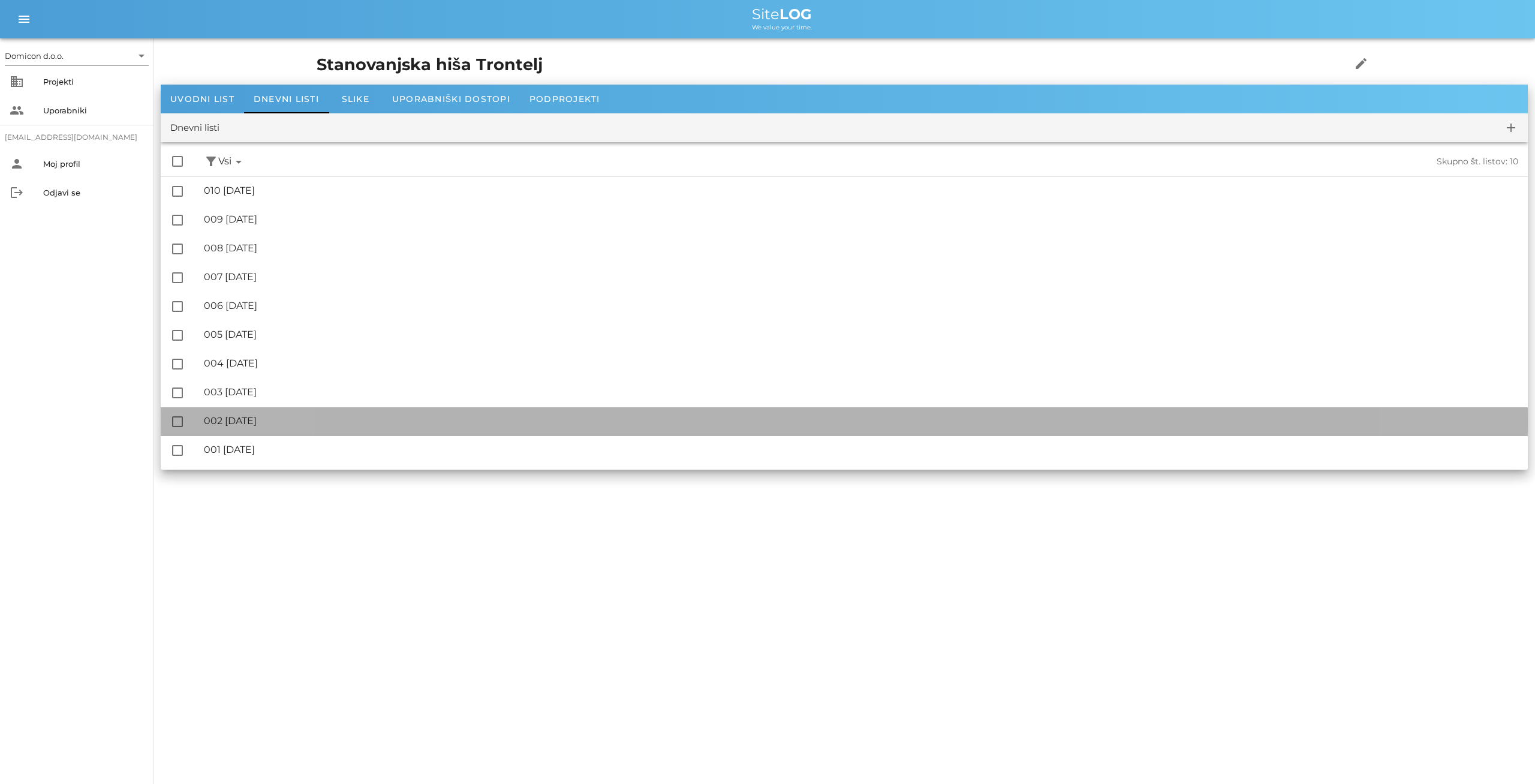
click at [264, 417] on div "🔏 002 [DATE]" at bounding box center [861, 420] width 1315 height 12
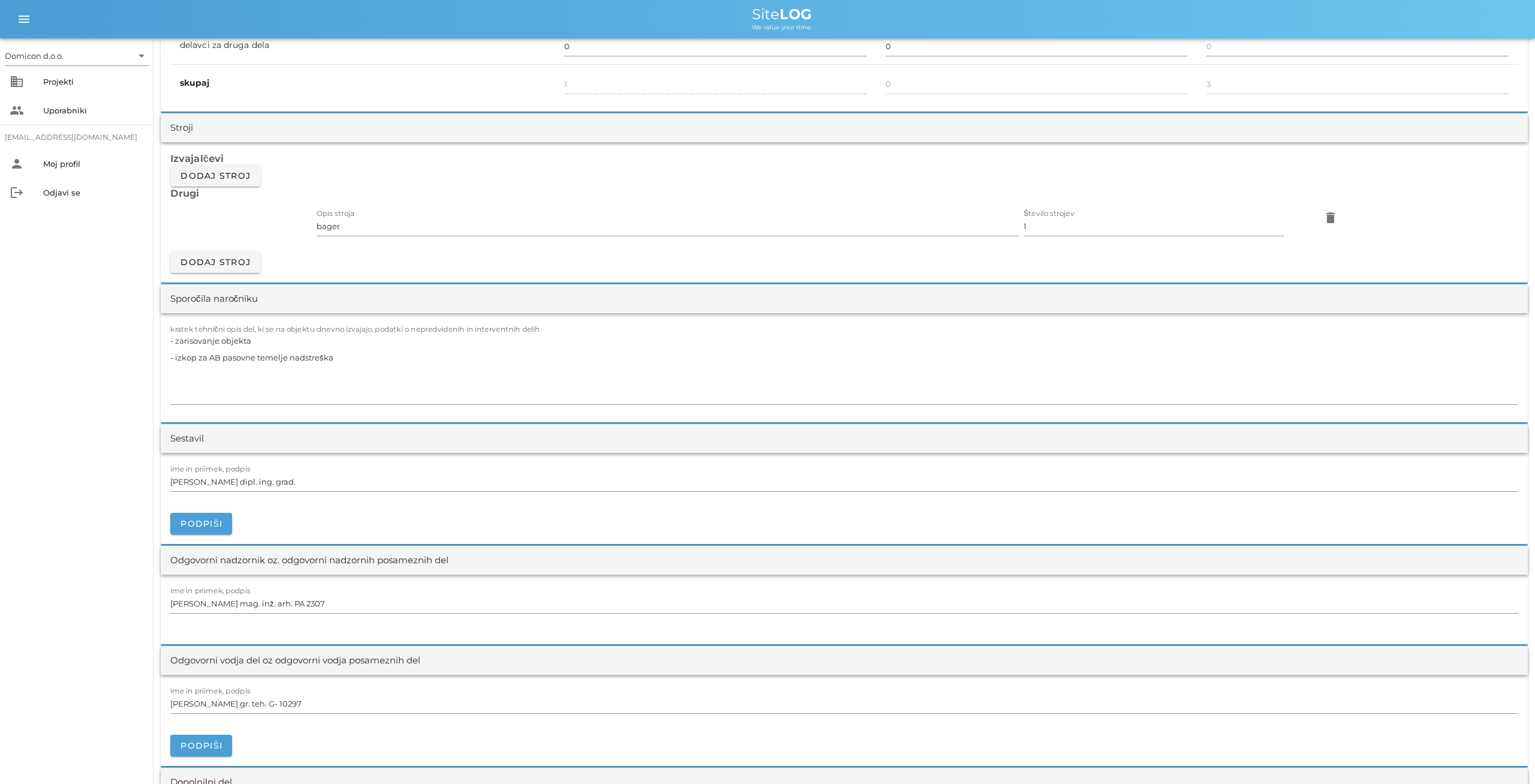
scroll to position [998, 0]
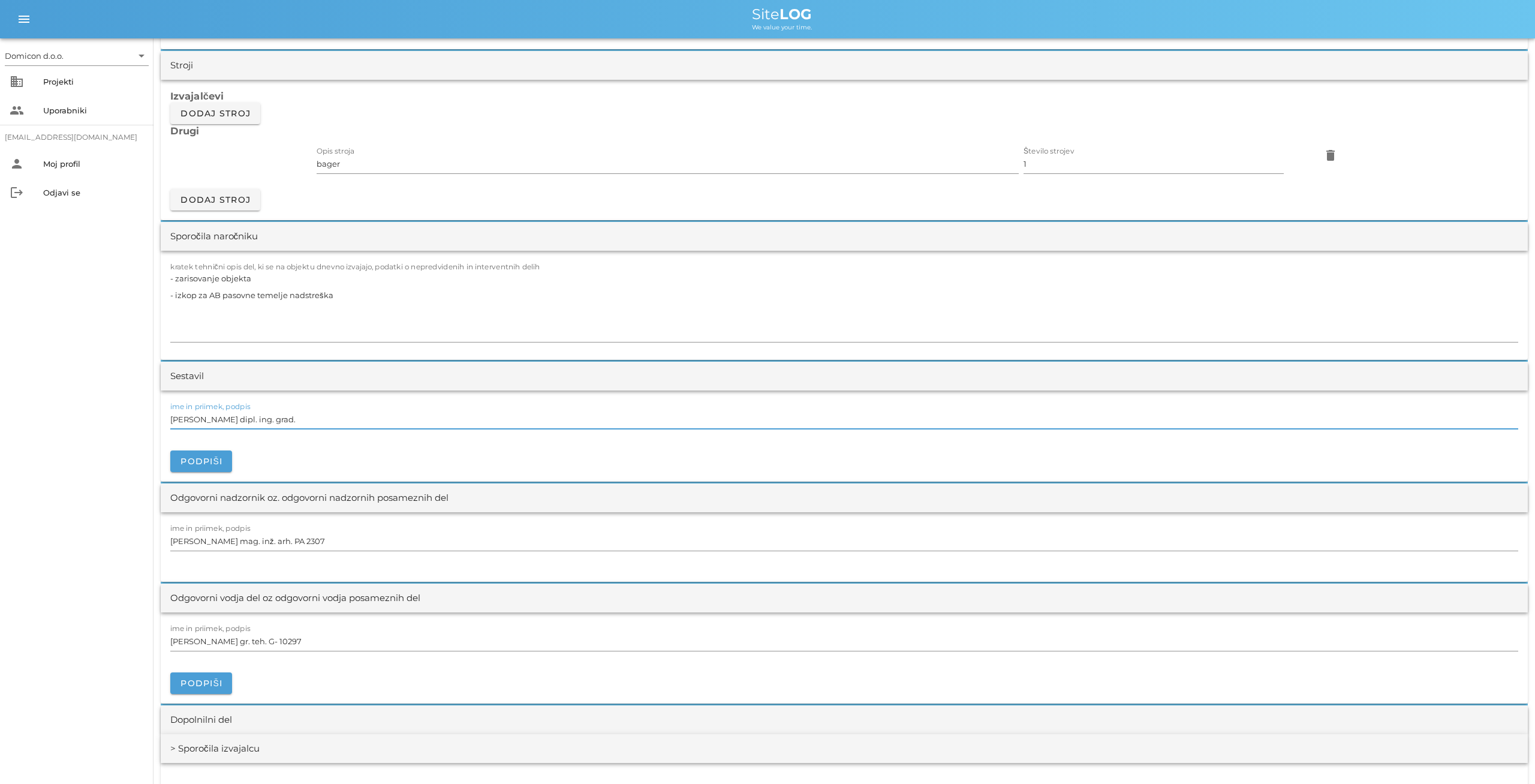
drag, startPoint x: 274, startPoint y: 415, endPoint x: 173, endPoint y: 415, distance: 101.0
click at [173, 415] on input "[PERSON_NAME] dipl. ing. grad." at bounding box center [844, 419] width 1348 height 19
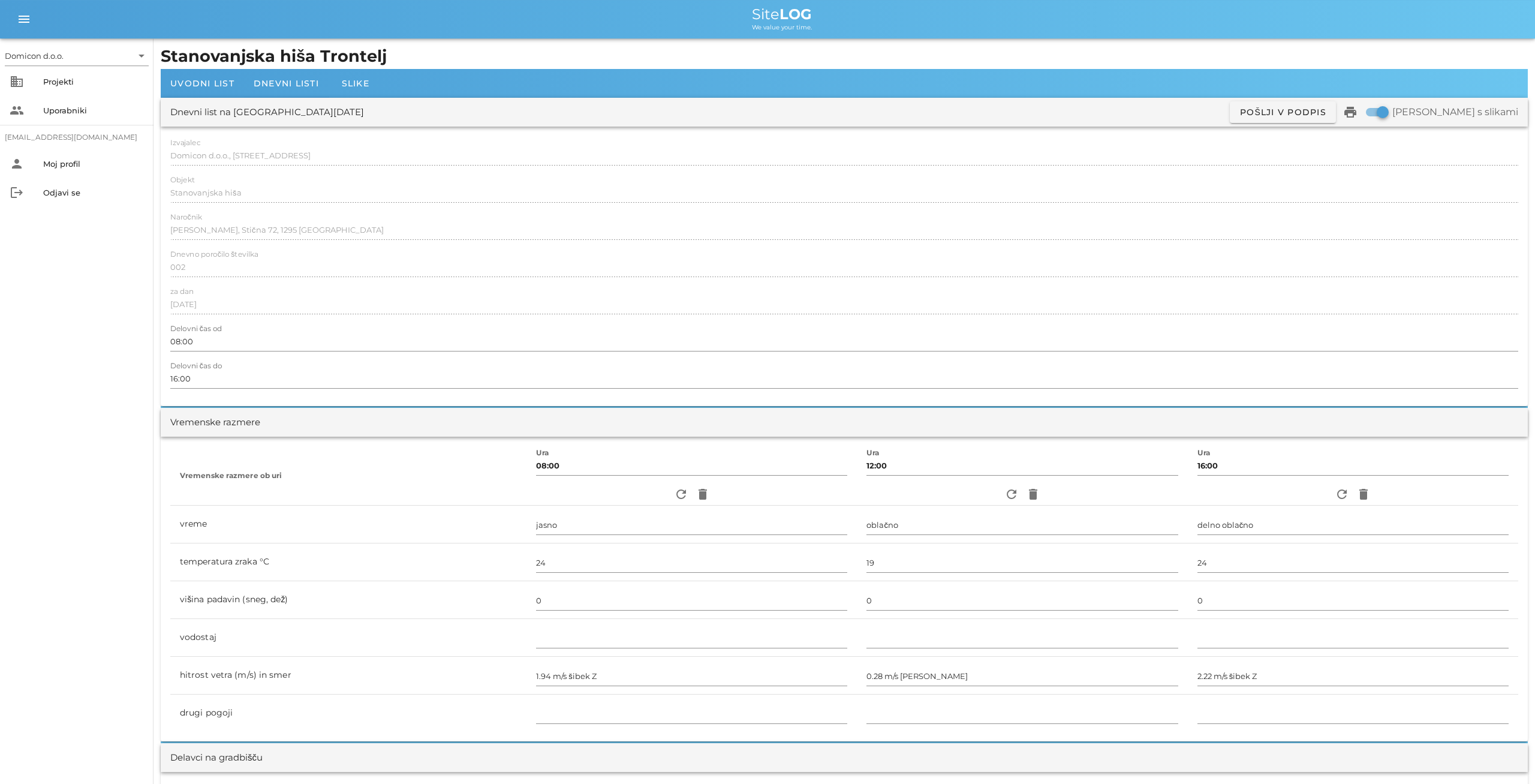
scroll to position [0, 0]
type input "[PERSON_NAME]"
click at [282, 88] on span "Dnevni listi" at bounding box center [286, 85] width 65 height 11
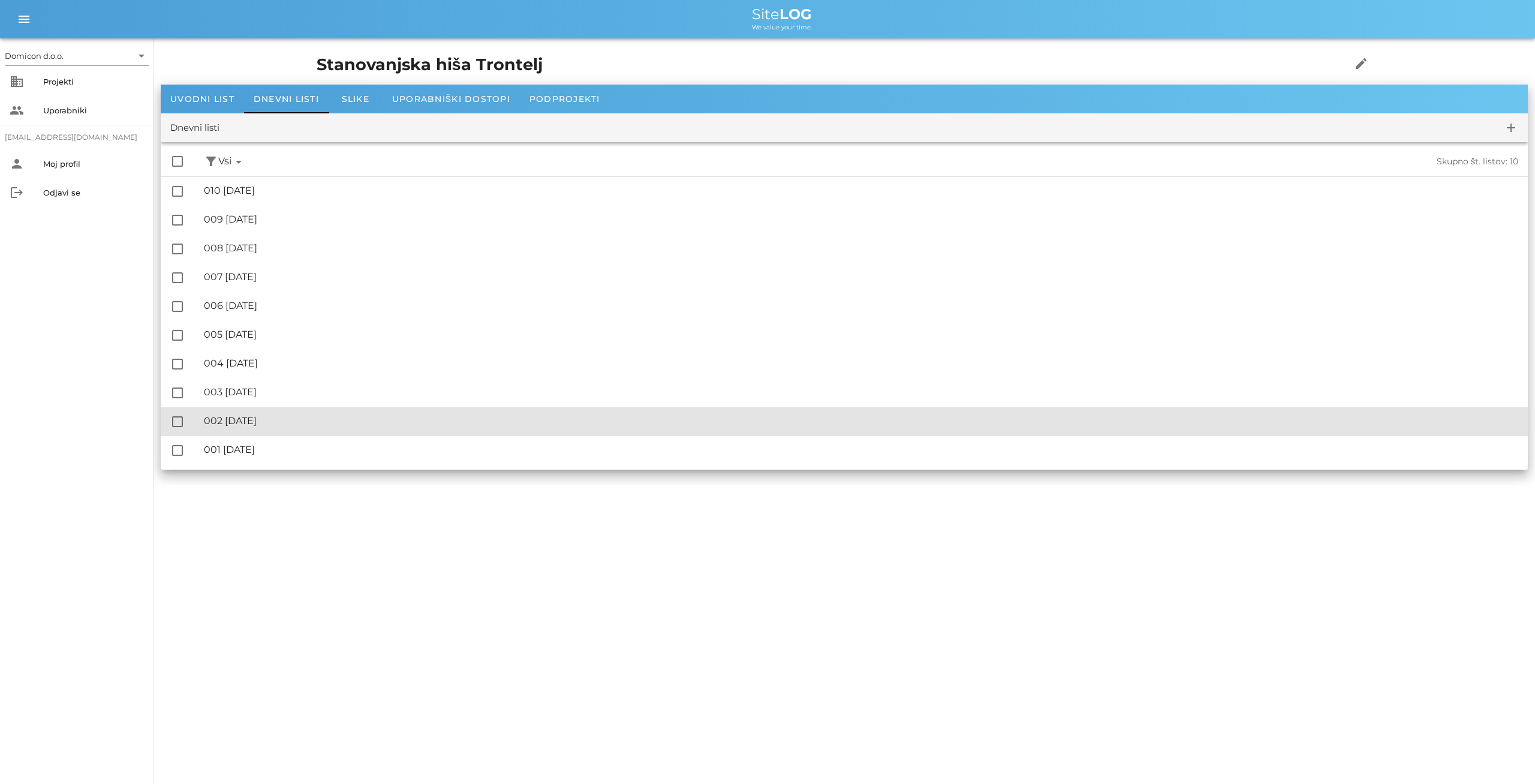
click at [252, 418] on div "🔏 002 [DATE]" at bounding box center [861, 420] width 1315 height 12
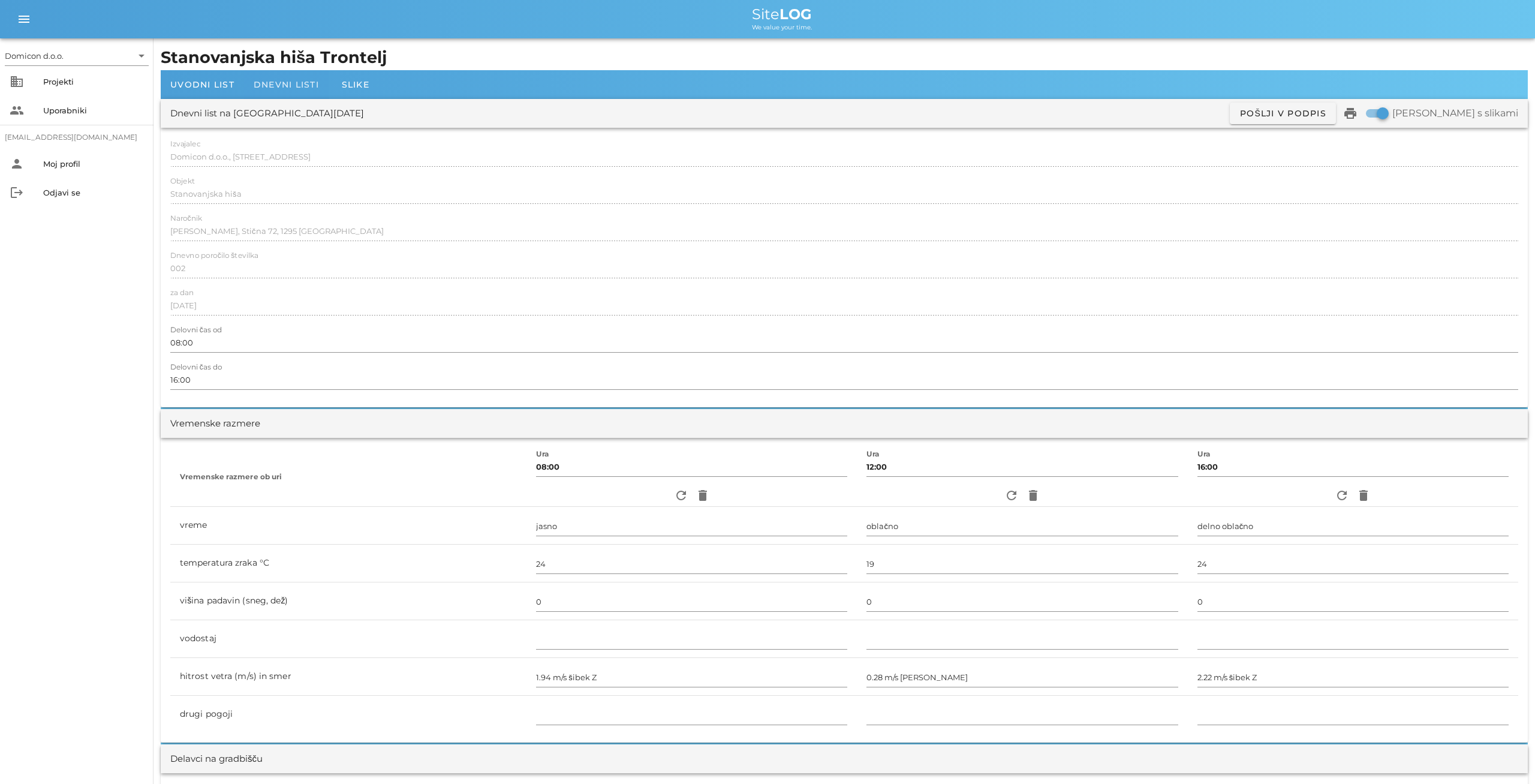
click at [268, 82] on span "Dnevni listi" at bounding box center [286, 85] width 65 height 11
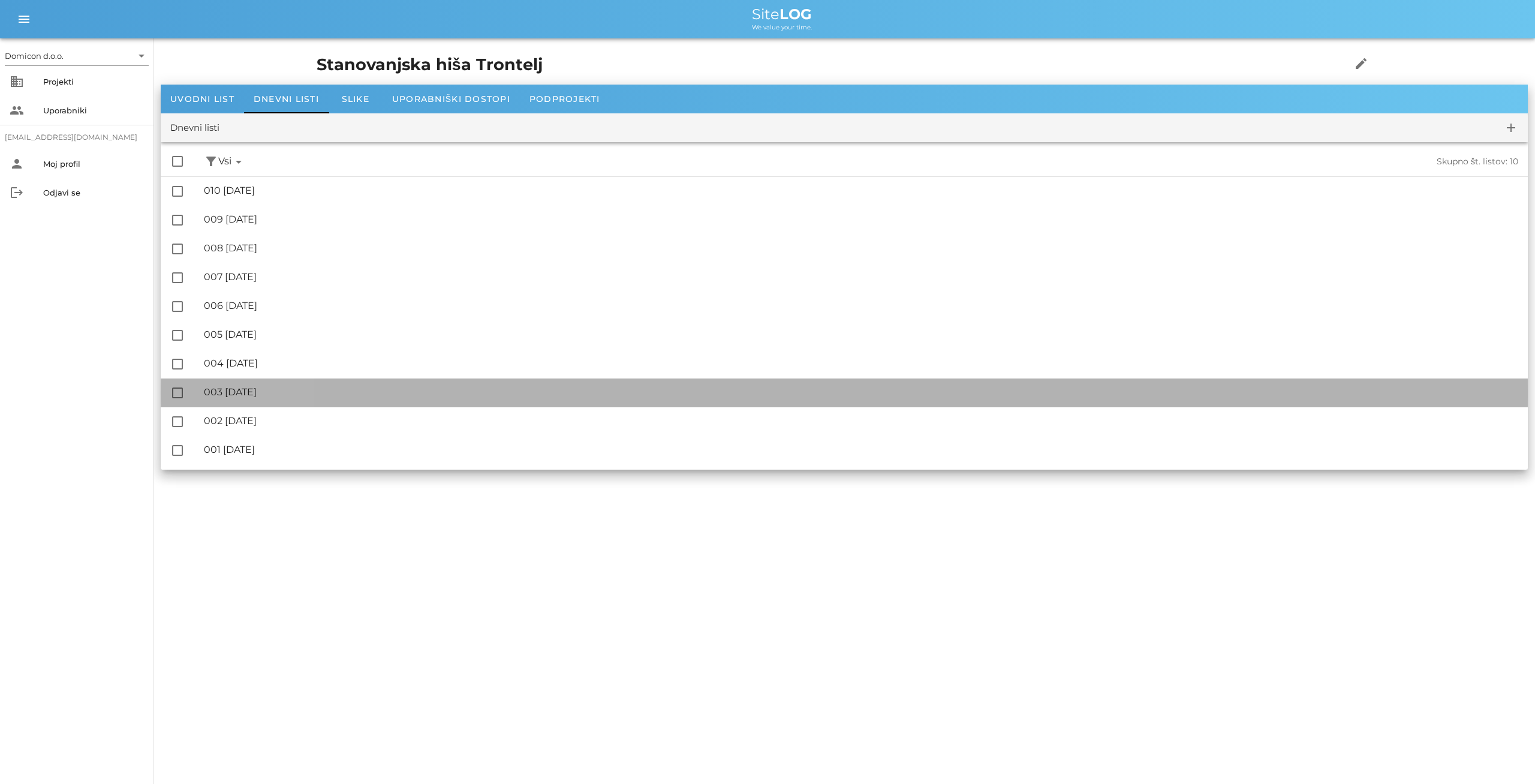
click at [270, 390] on div "🔏 003 [DATE]" at bounding box center [861, 392] width 1315 height 12
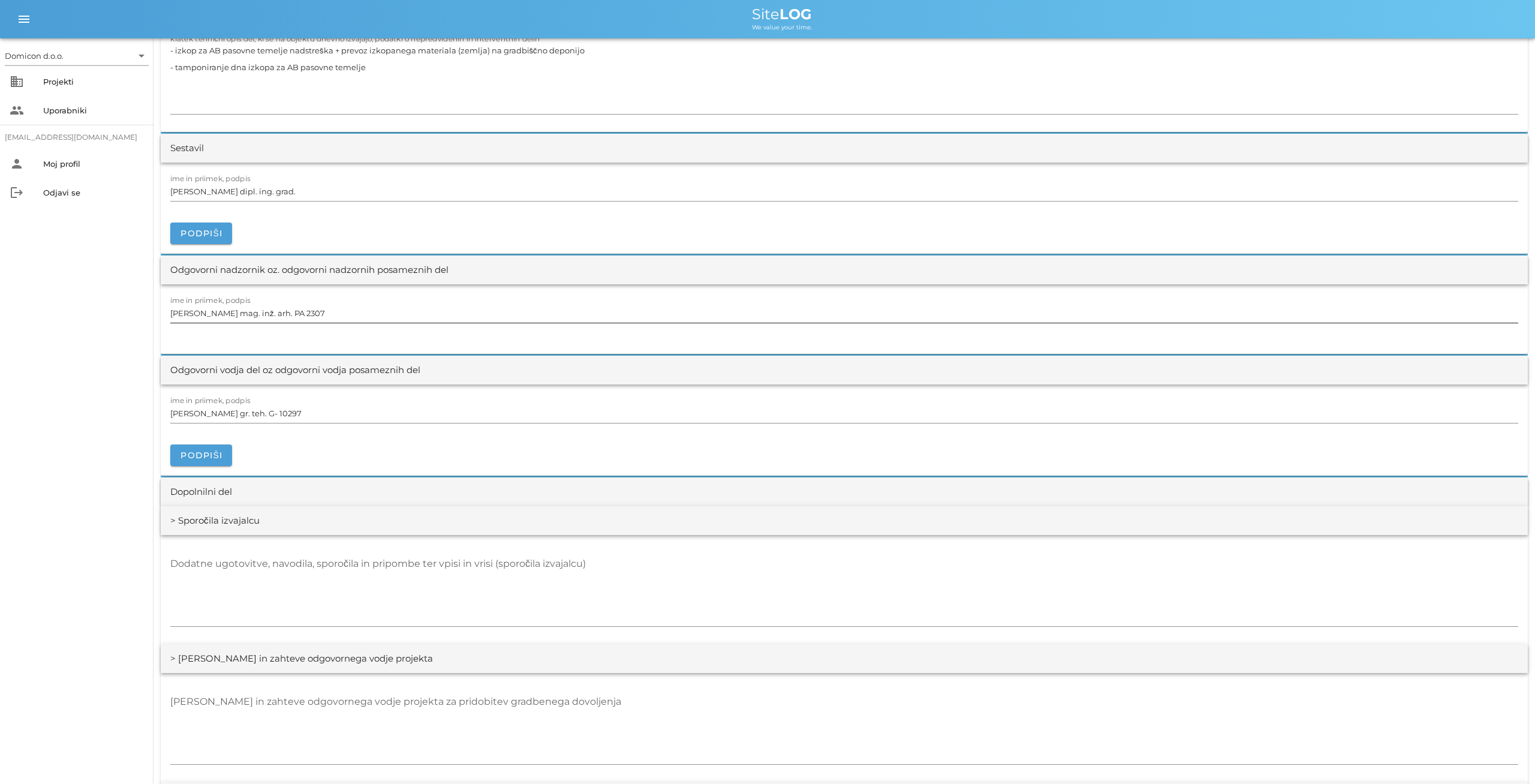
scroll to position [1247, 0]
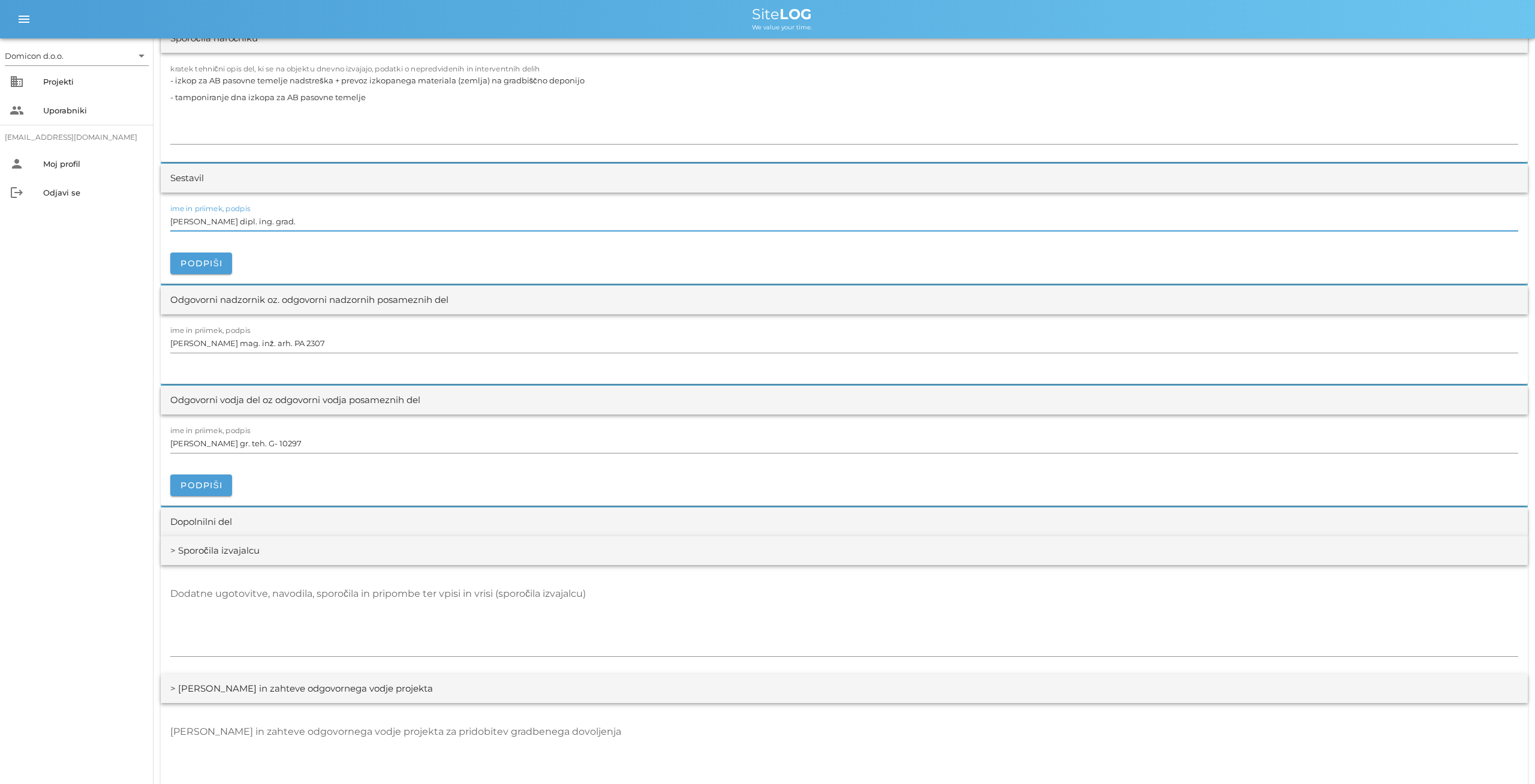
drag, startPoint x: 287, startPoint y: 222, endPoint x: 164, endPoint y: 216, distance: 123.1
click at [170, 216] on input "[PERSON_NAME] dipl. ing. grad." at bounding box center [844, 221] width 1348 height 19
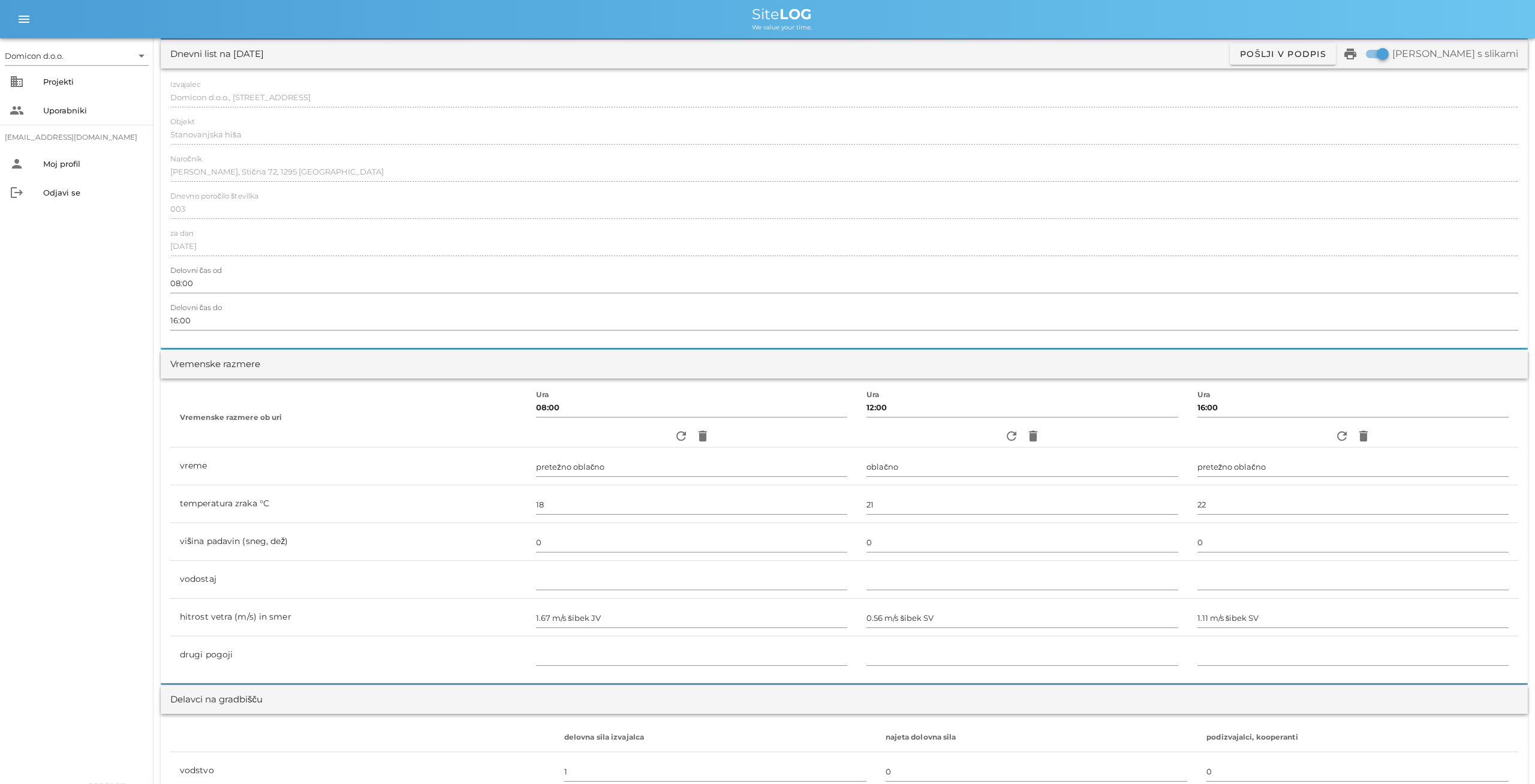
scroll to position [0, 0]
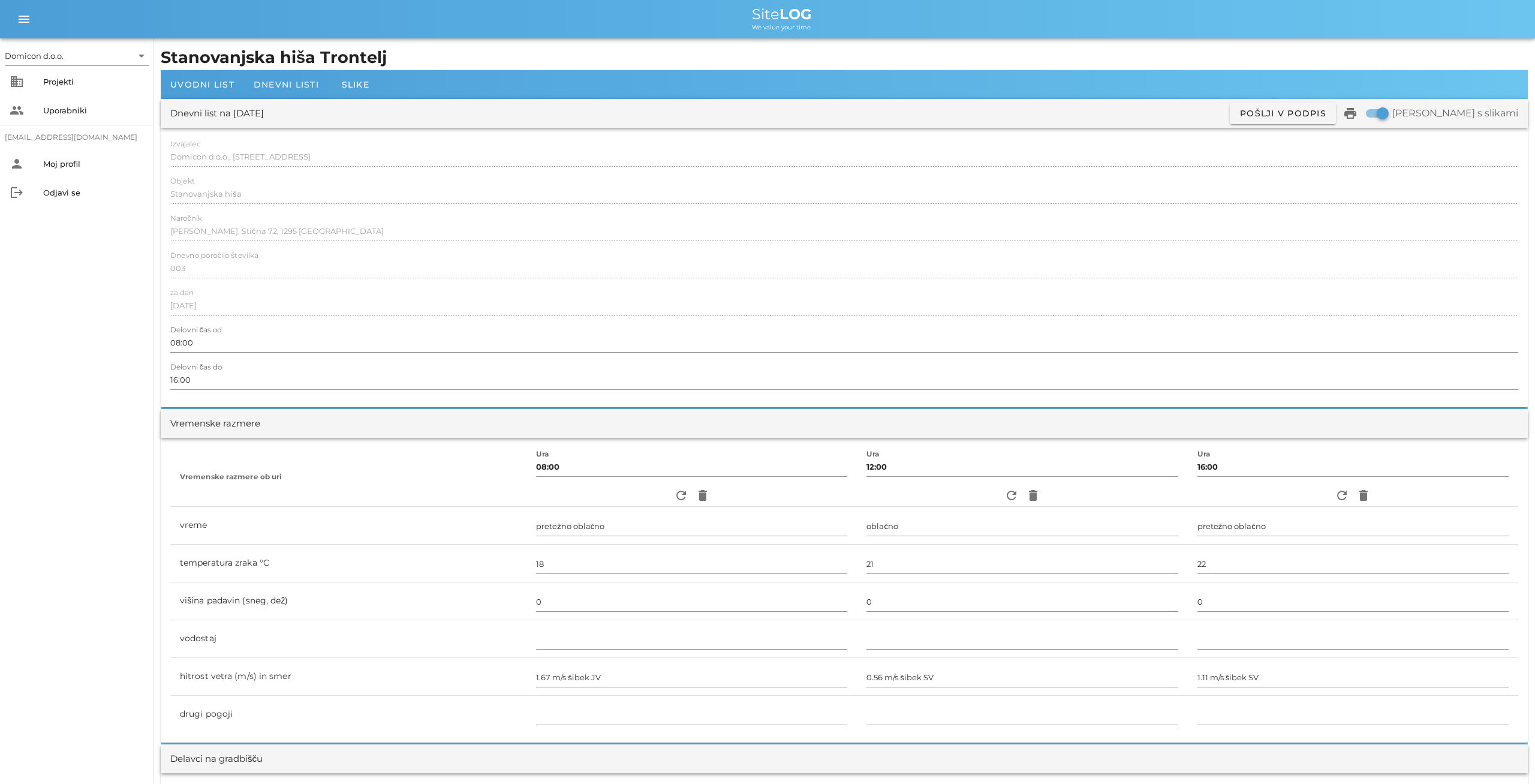
type input "[PERSON_NAME]"
click at [281, 85] on span "Dnevni listi" at bounding box center [286, 85] width 65 height 11
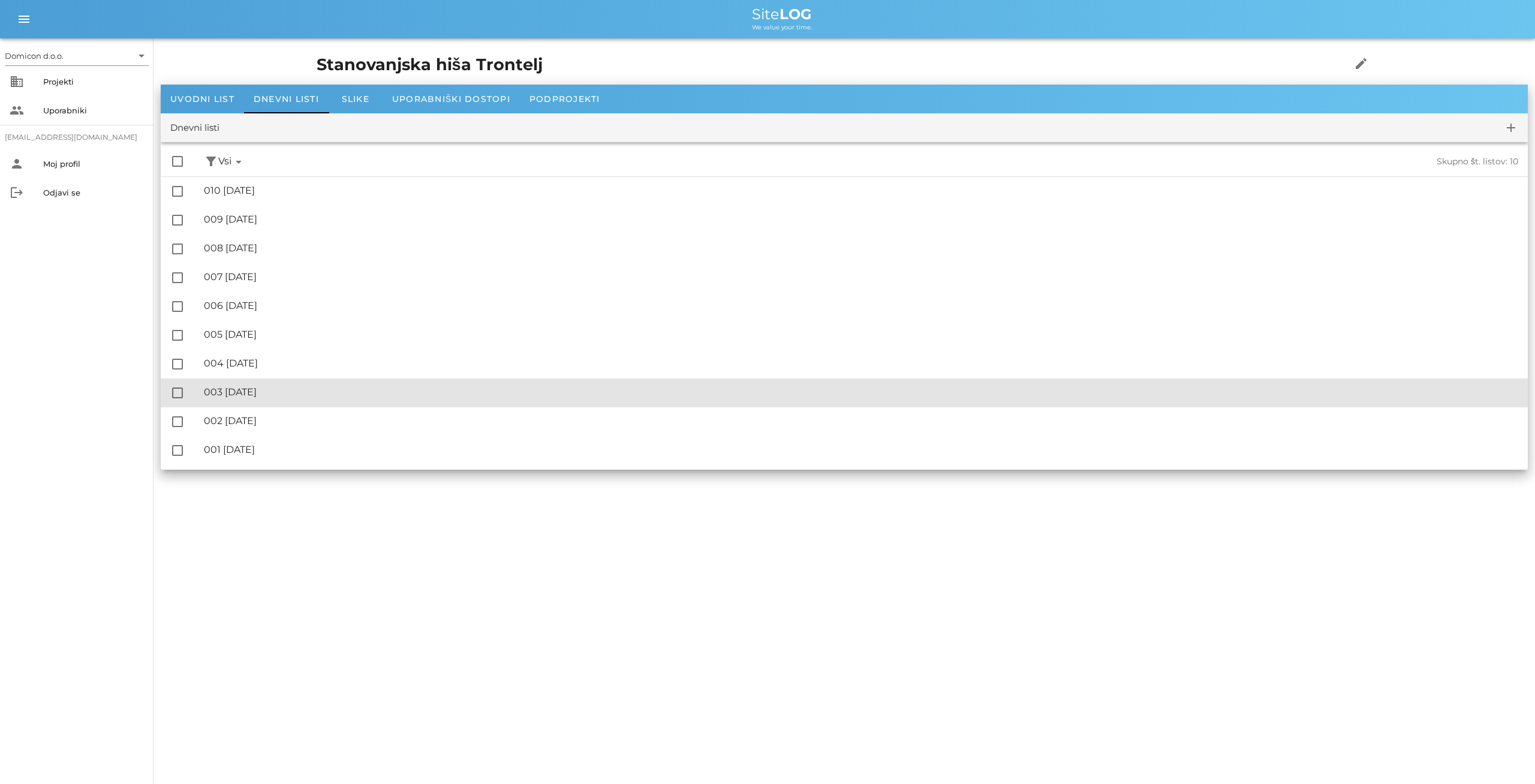
click at [243, 388] on div "🔏 003 [DATE]" at bounding box center [861, 392] width 1315 height 12
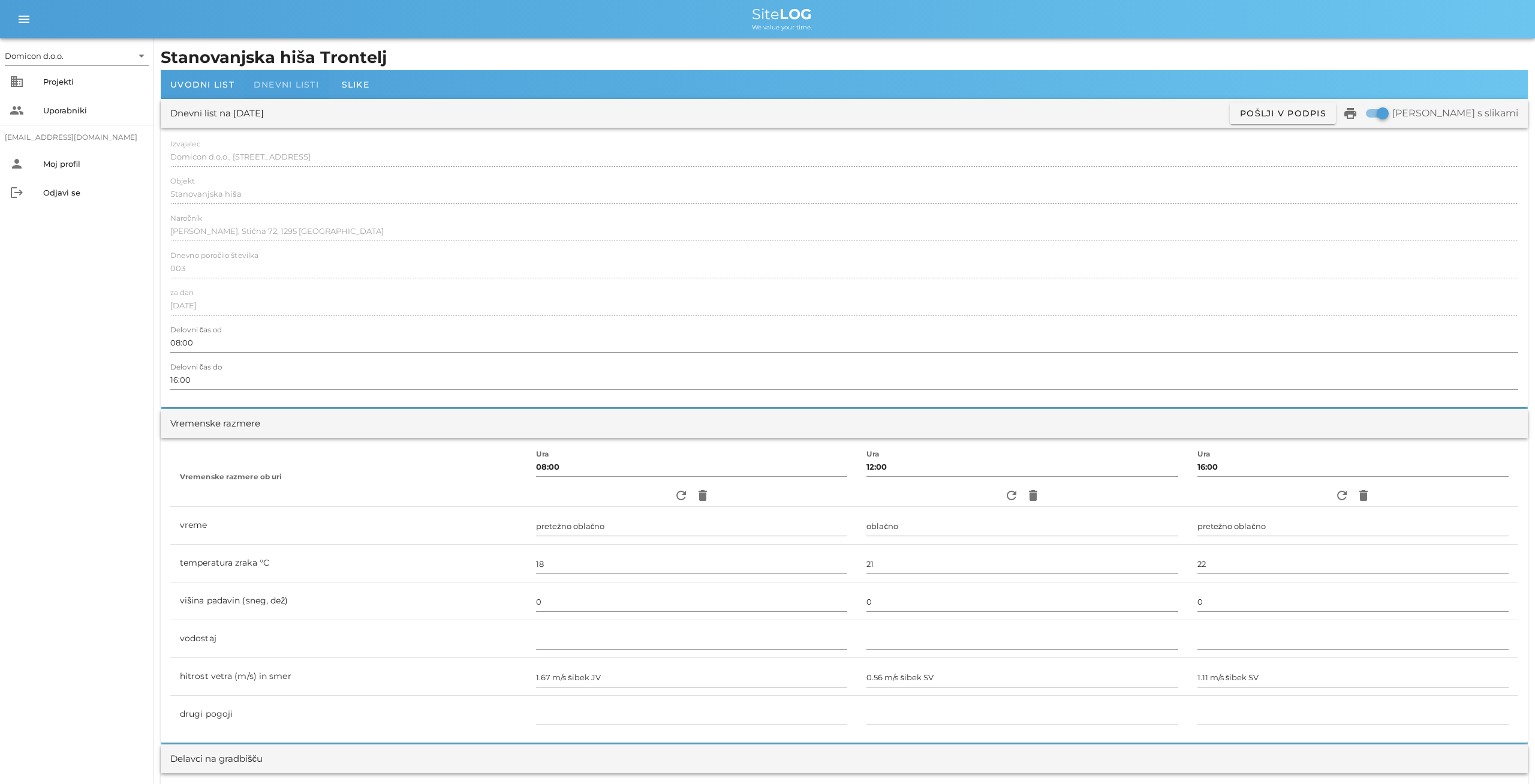
click at [265, 88] on span "Dnevni listi" at bounding box center [286, 85] width 65 height 11
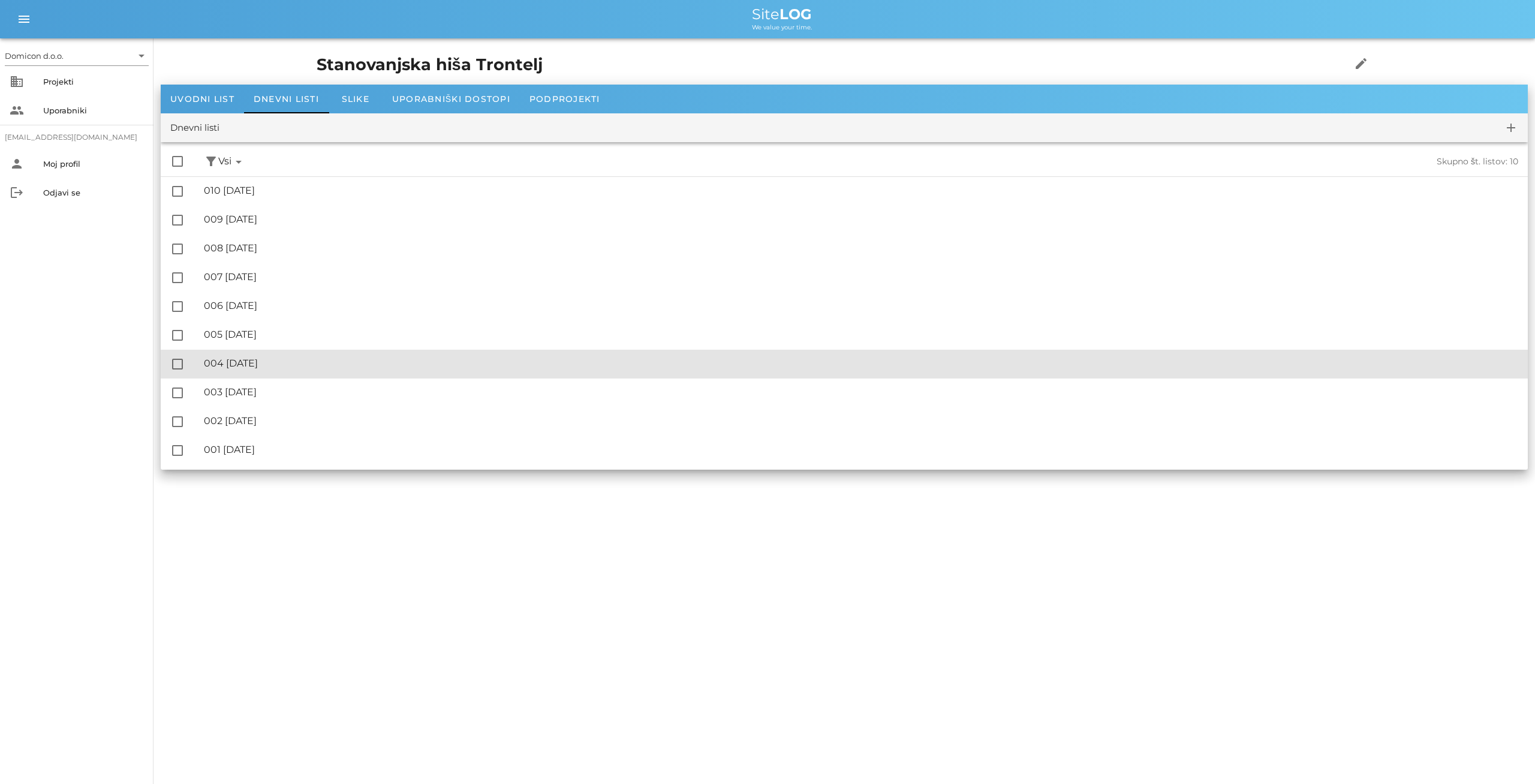
click at [252, 363] on div "🔏 004 [DATE]" at bounding box center [861, 363] width 1315 height 12
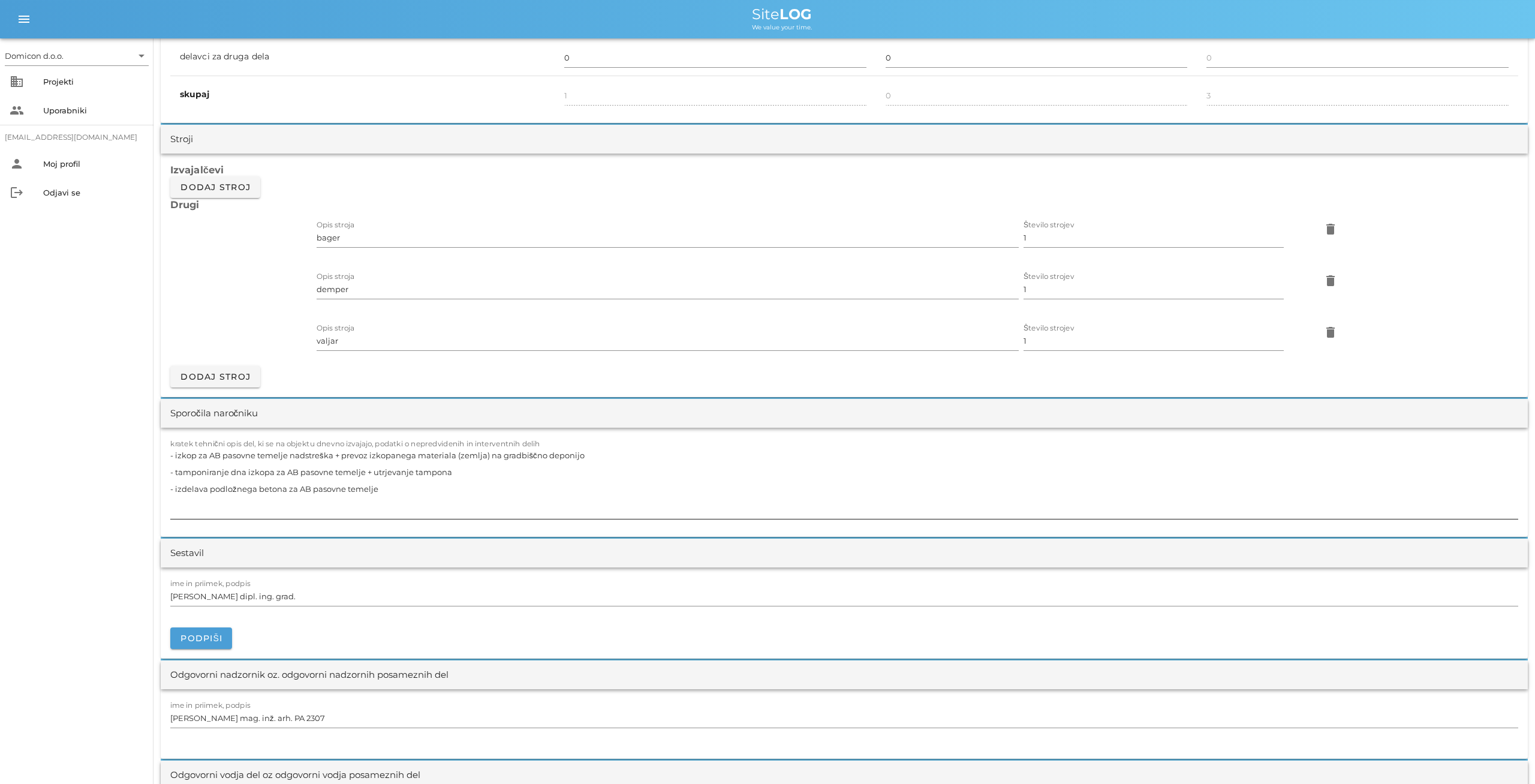
scroll to position [936, 0]
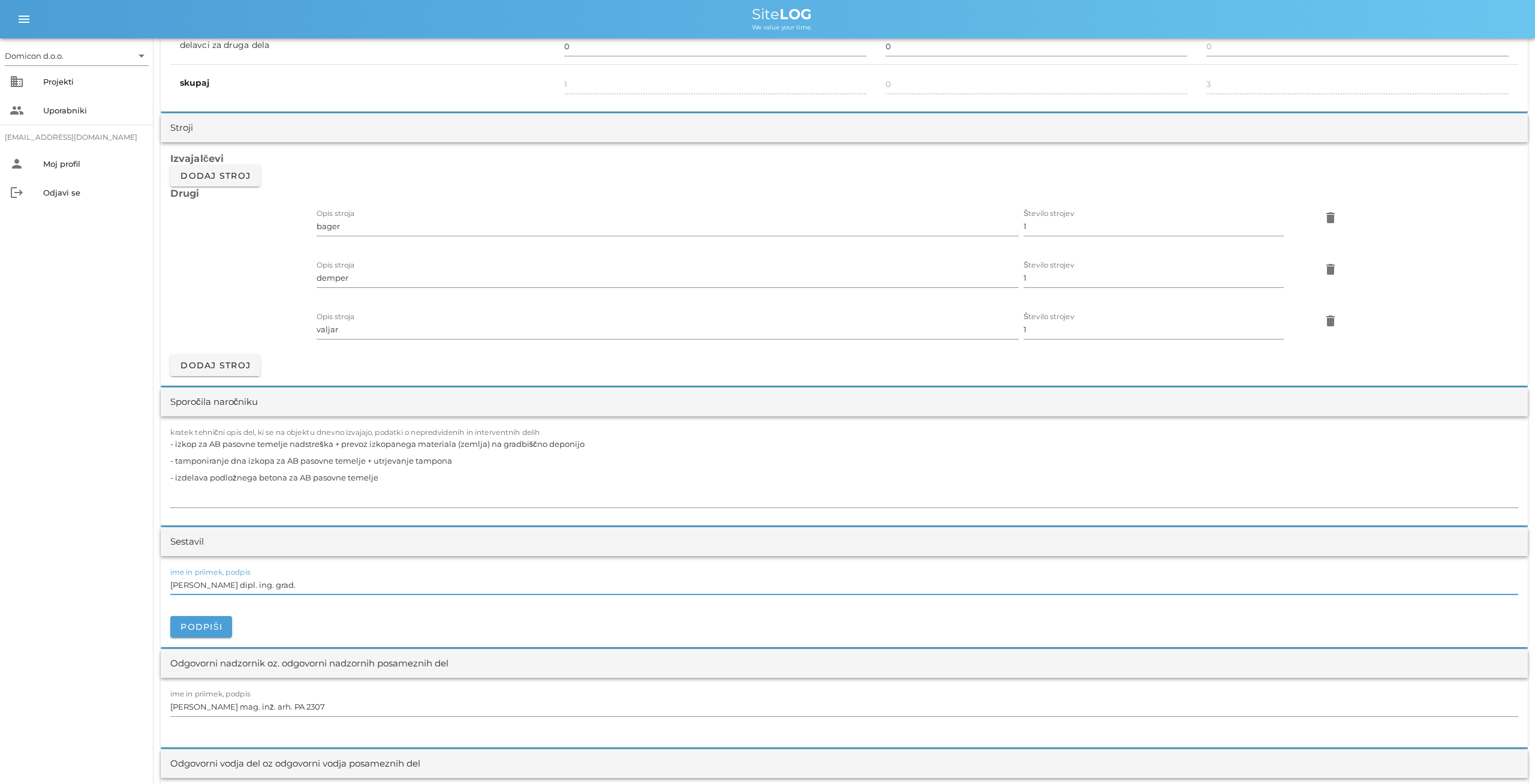
drag, startPoint x: 274, startPoint y: 583, endPoint x: 179, endPoint y: 581, distance: 95.0
click at [179, 581] on input "[PERSON_NAME] dipl. ing. grad." at bounding box center [844, 585] width 1348 height 19
type input "M"
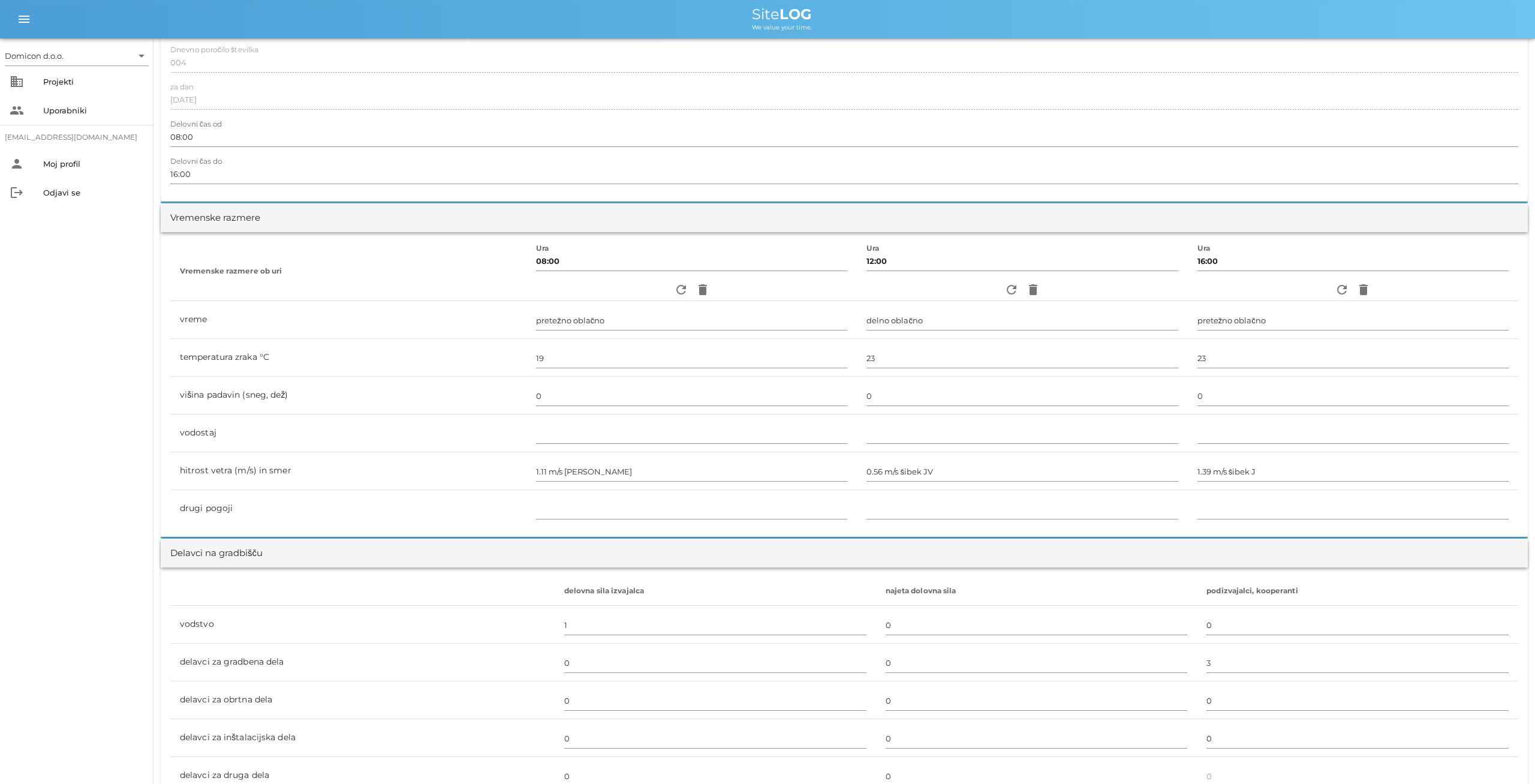
scroll to position [0, 0]
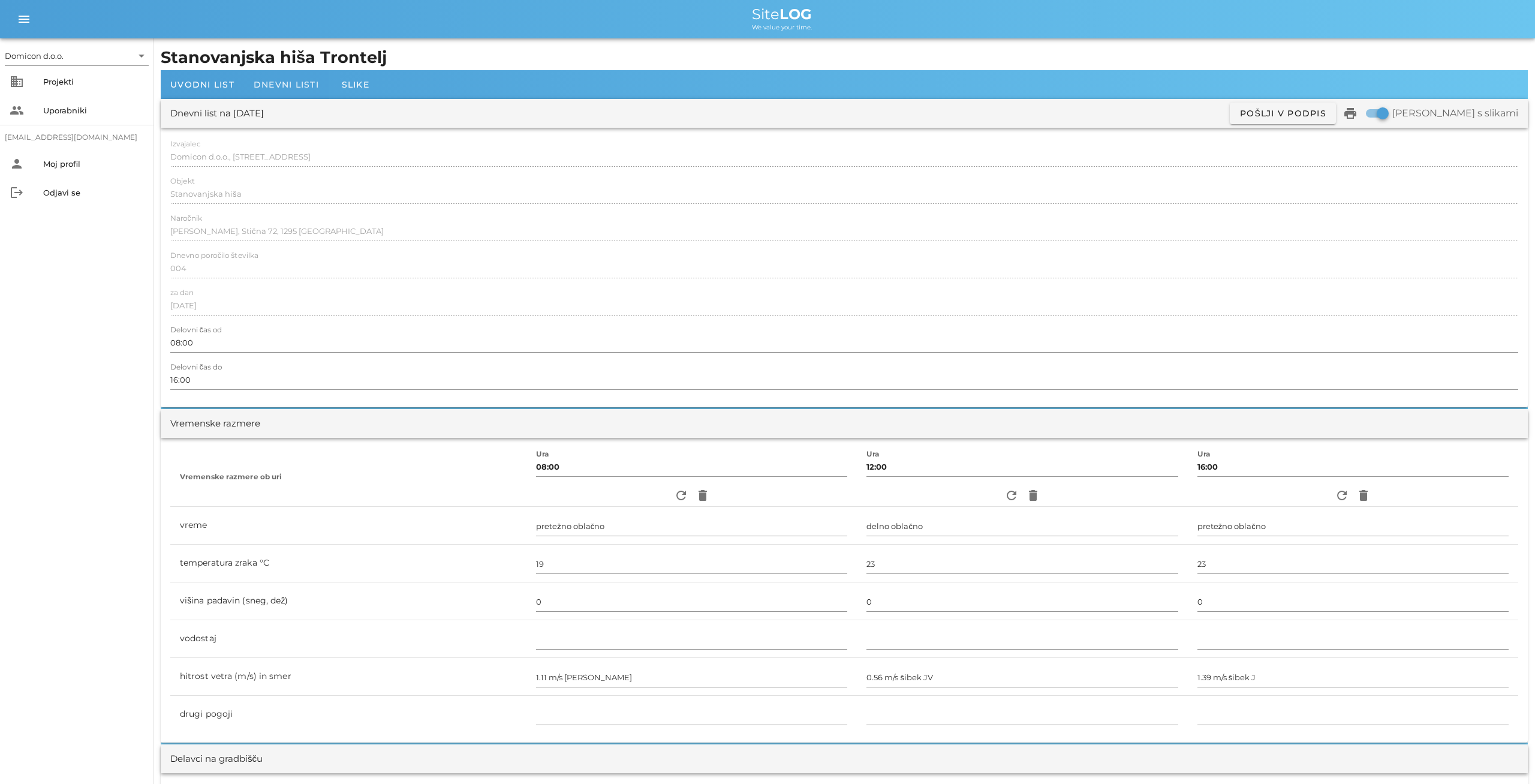
type input "[PERSON_NAME]"
click at [299, 85] on span "Dnevni listi" at bounding box center [286, 85] width 65 height 11
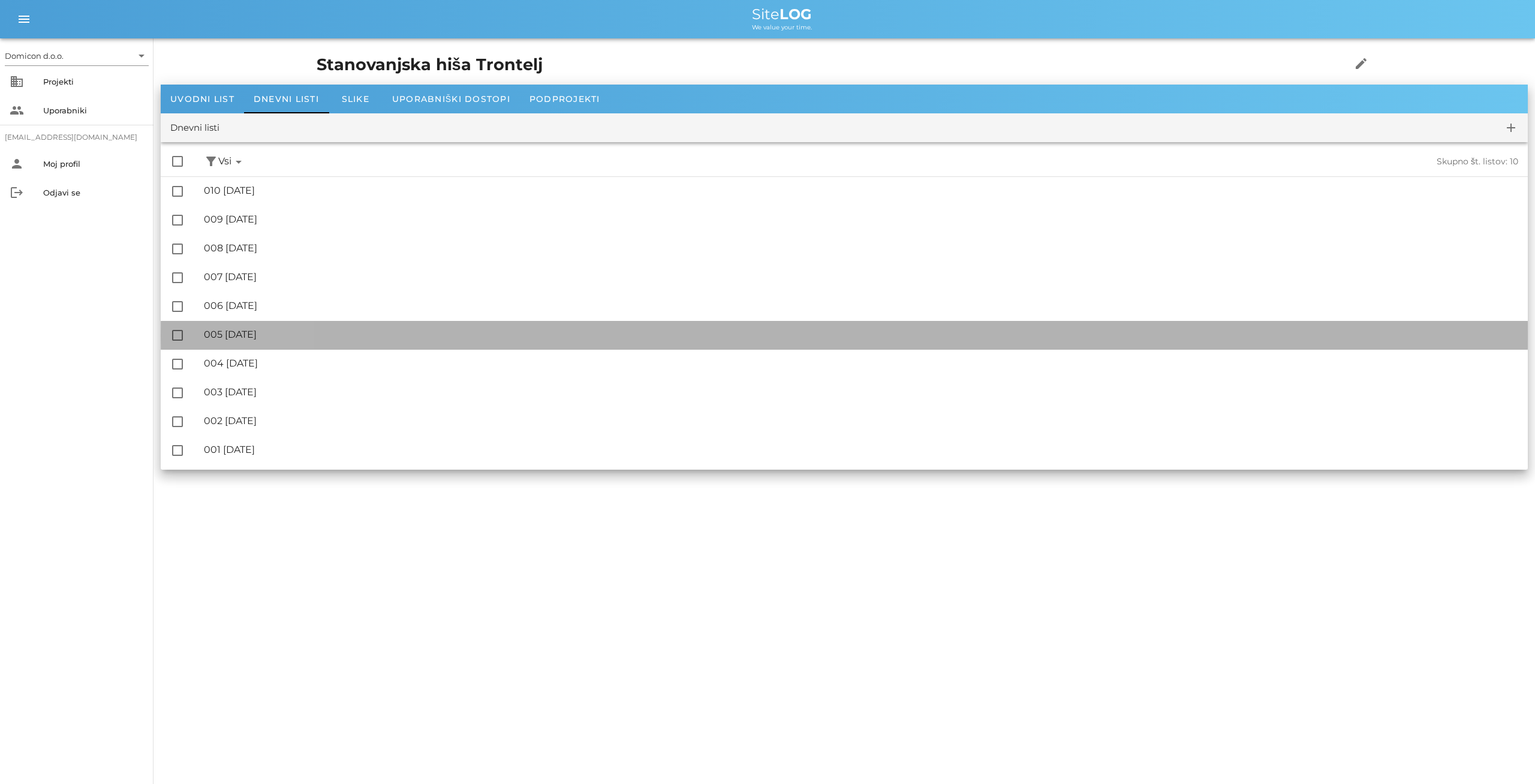
click at [253, 339] on div "🔏 005 [DATE]" at bounding box center [861, 334] width 1315 height 12
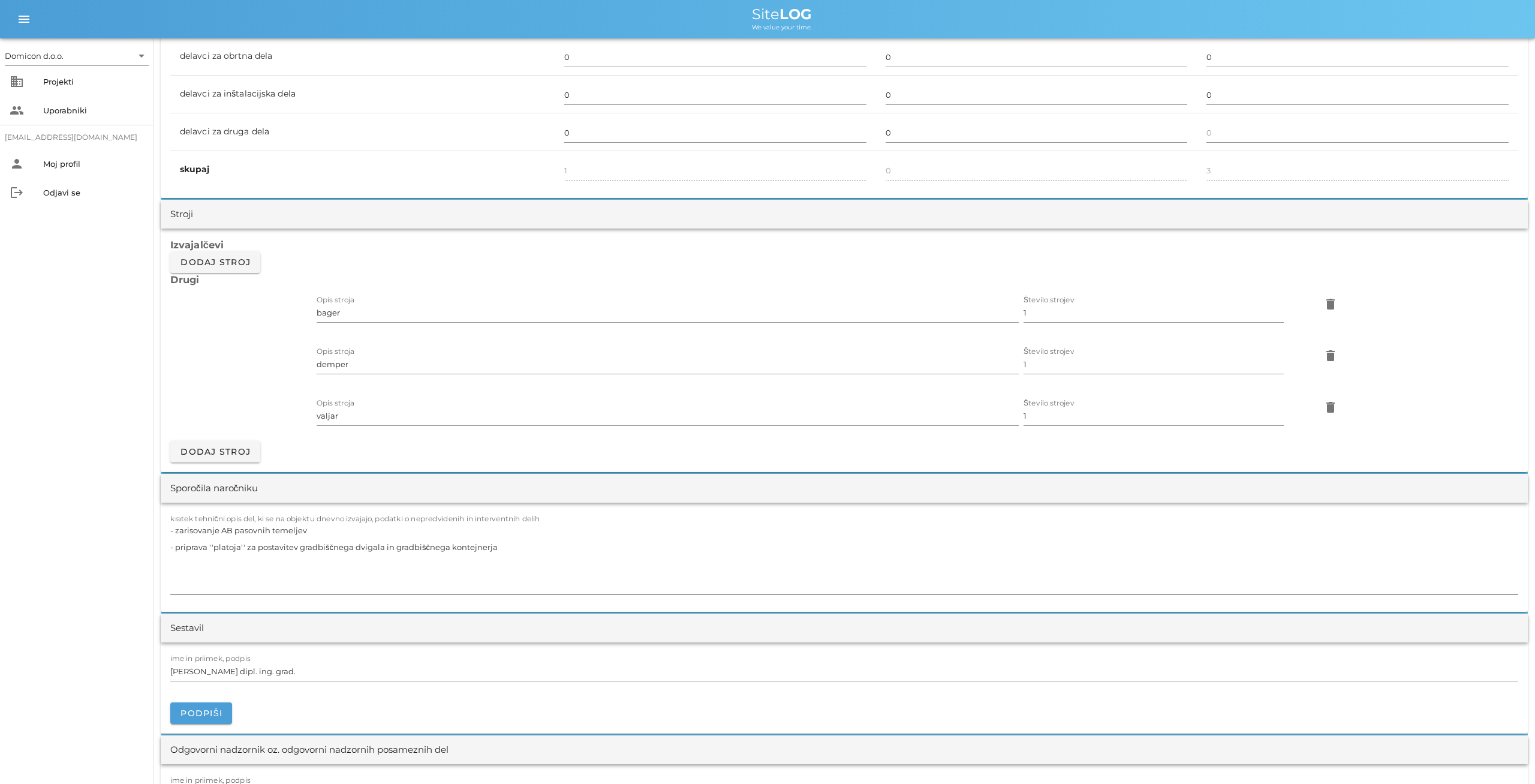
scroll to position [873, 0]
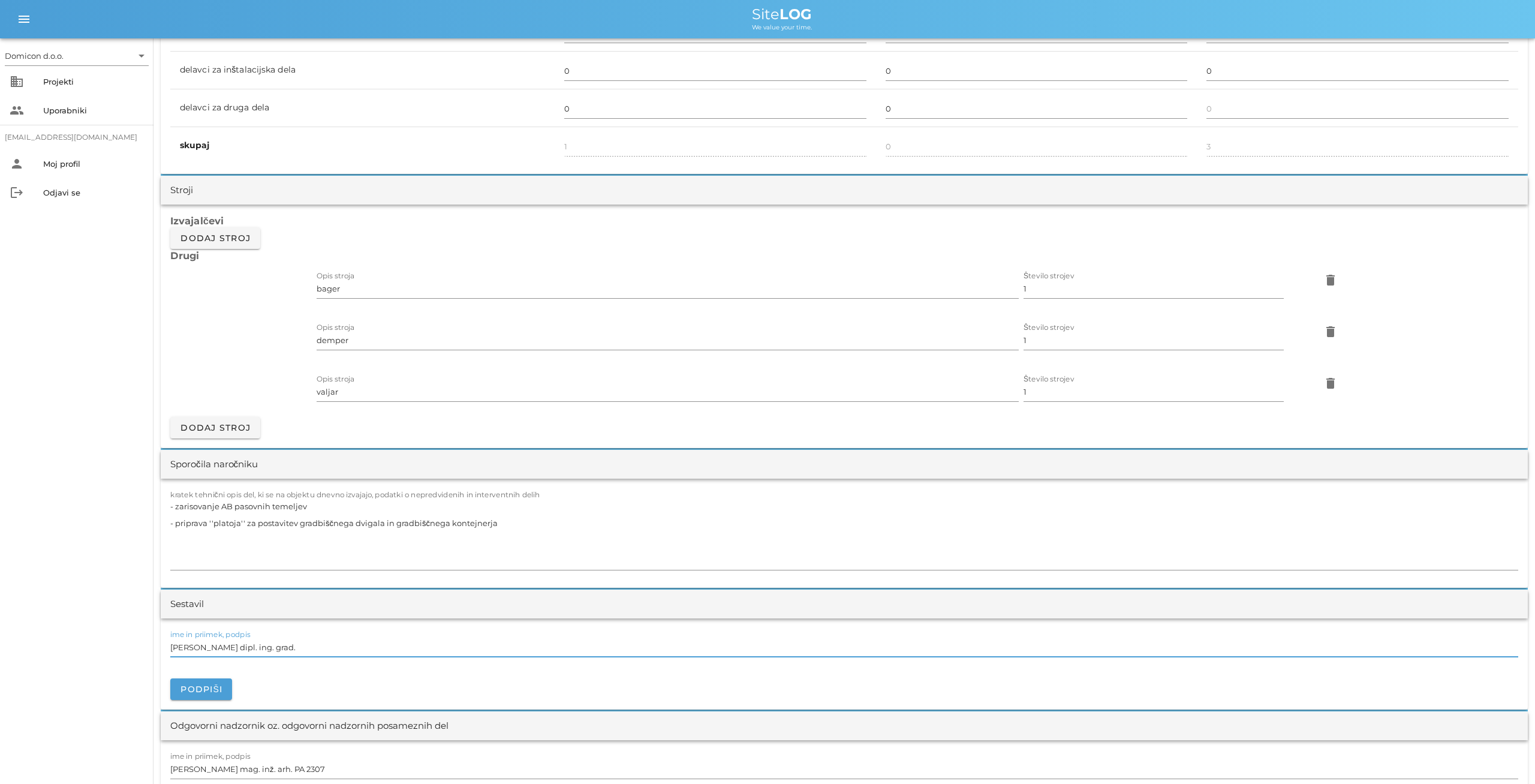
drag, startPoint x: 285, startPoint y: 639, endPoint x: 159, endPoint y: 645, distance: 126.1
click at [170, 645] on input "[PERSON_NAME] dipl. ing. grad." at bounding box center [844, 647] width 1348 height 19
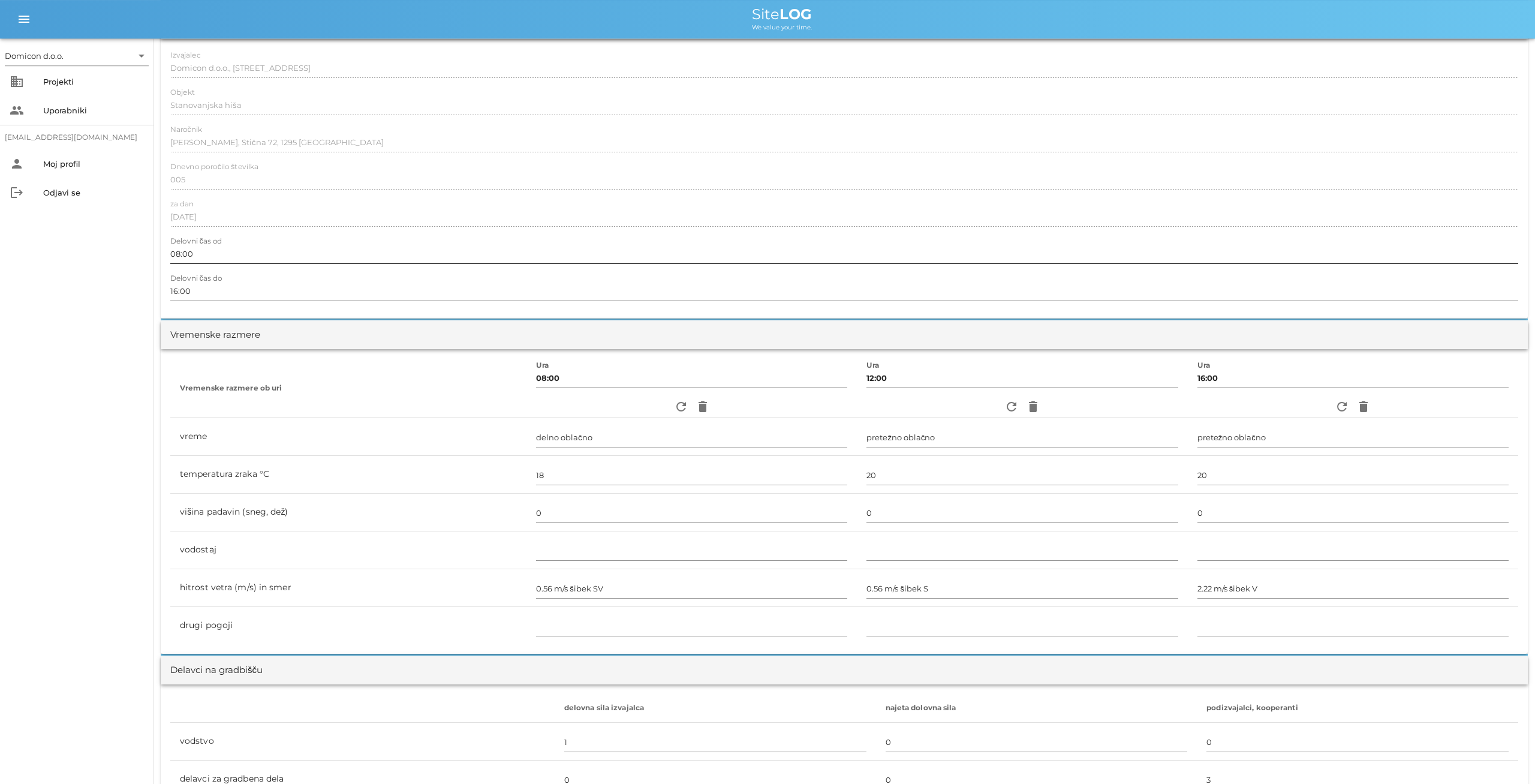
scroll to position [0, 0]
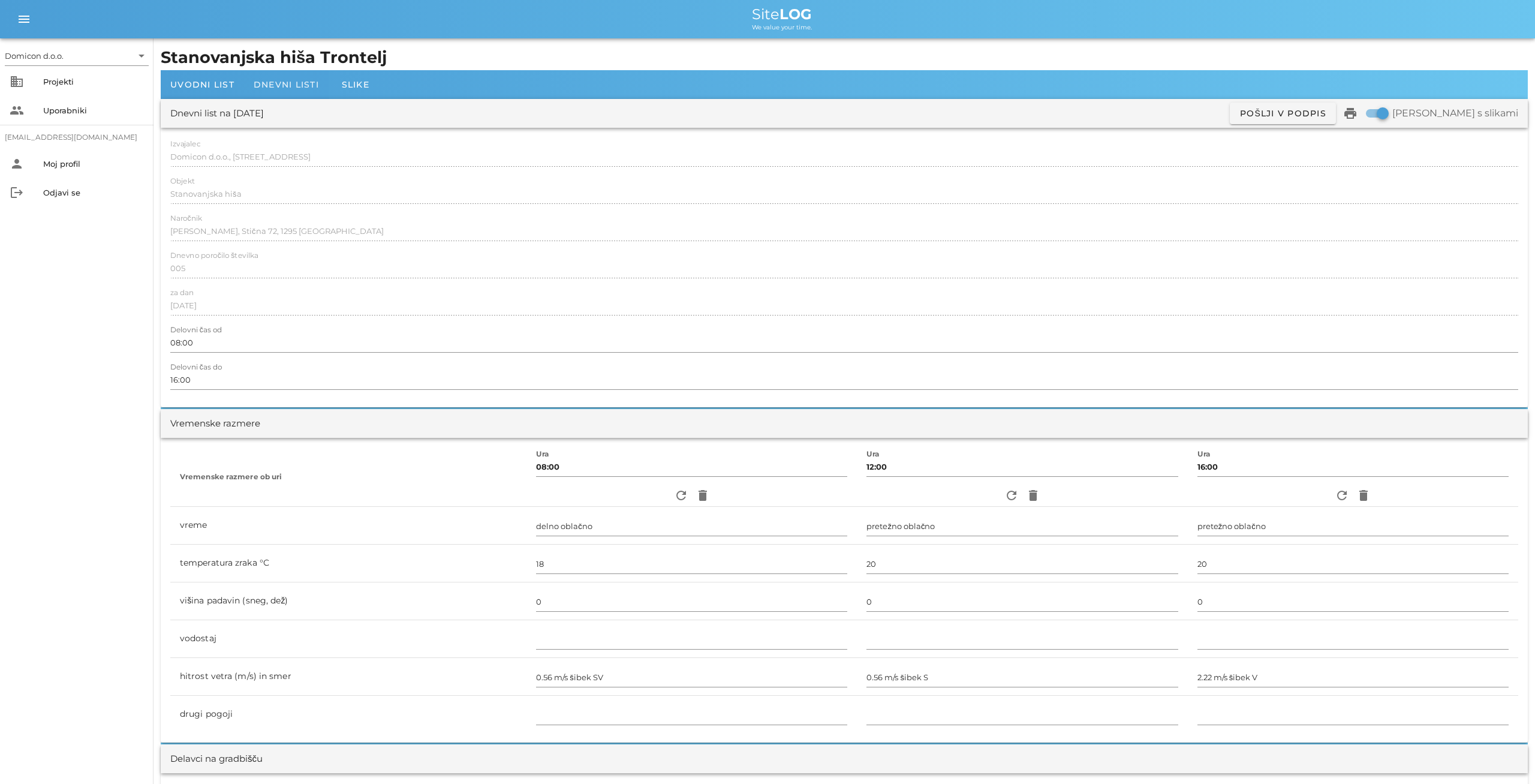
type input "[PERSON_NAME]"
click at [279, 85] on span "Dnevni listi" at bounding box center [286, 85] width 65 height 11
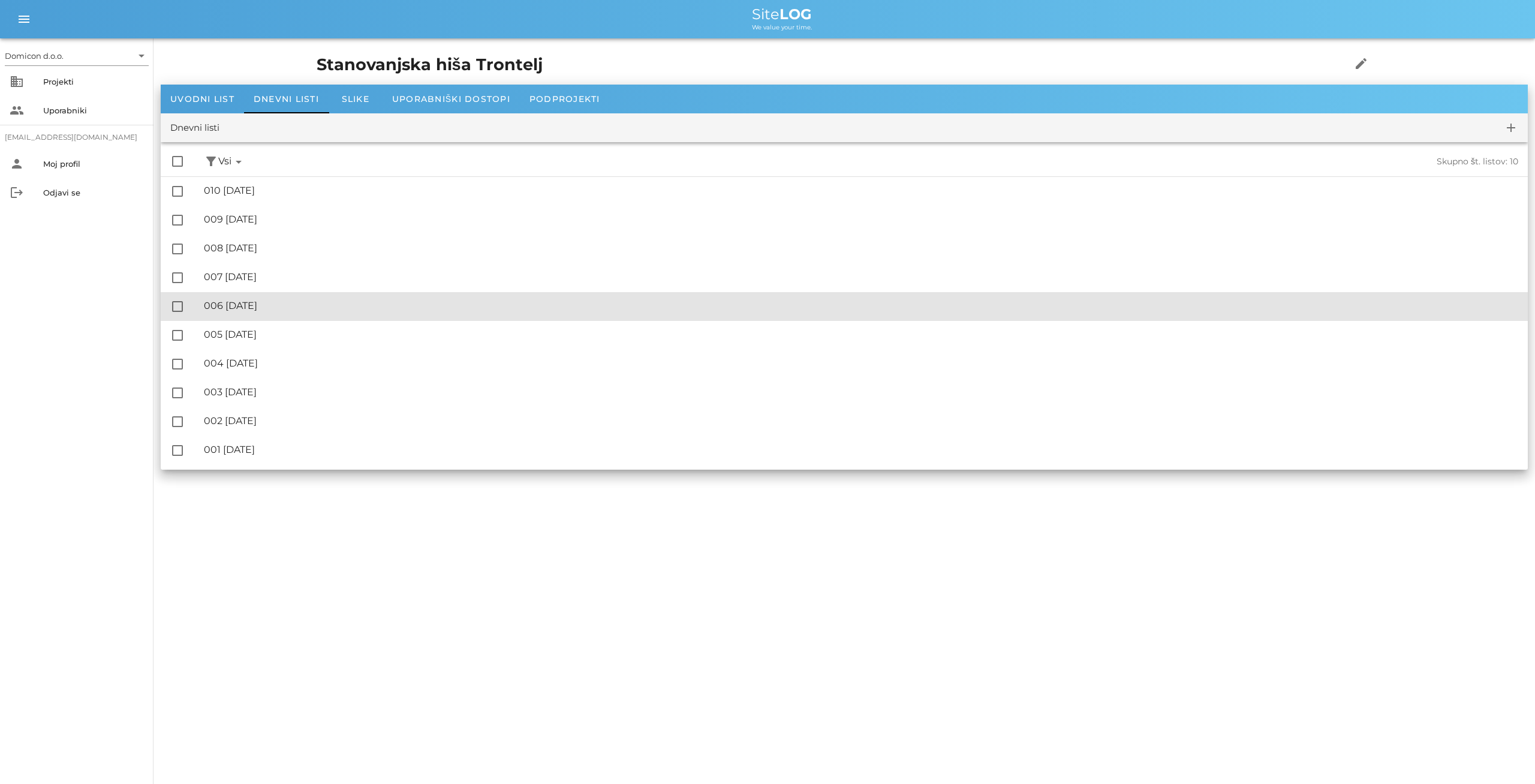
click at [260, 309] on div "🔏 006 [DATE]" at bounding box center [861, 305] width 1315 height 12
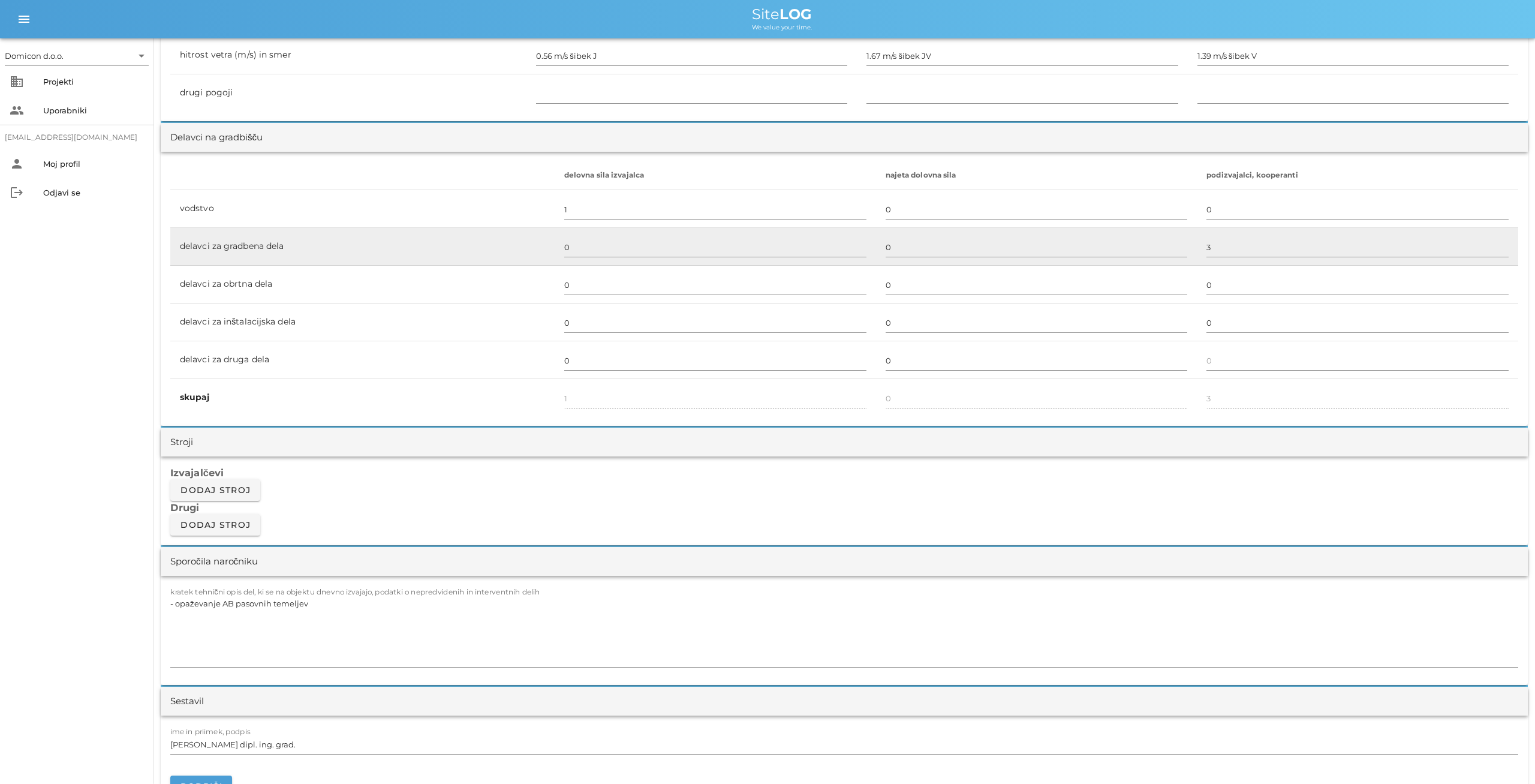
scroll to position [749, 0]
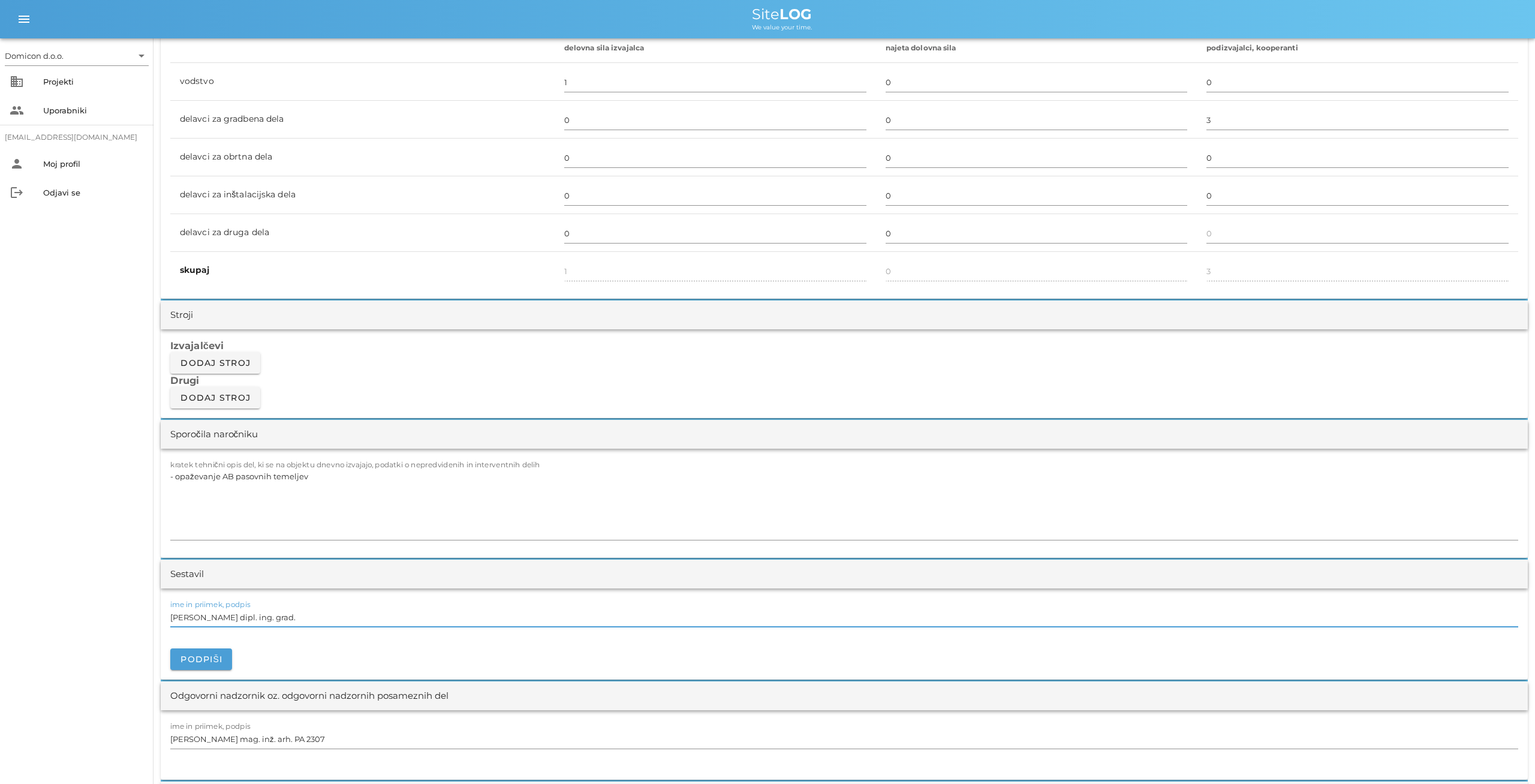
drag, startPoint x: 276, startPoint y: 614, endPoint x: 152, endPoint y: 608, distance: 124.1
click at [170, 608] on input "[PERSON_NAME] dipl. ing. grad." at bounding box center [844, 617] width 1348 height 19
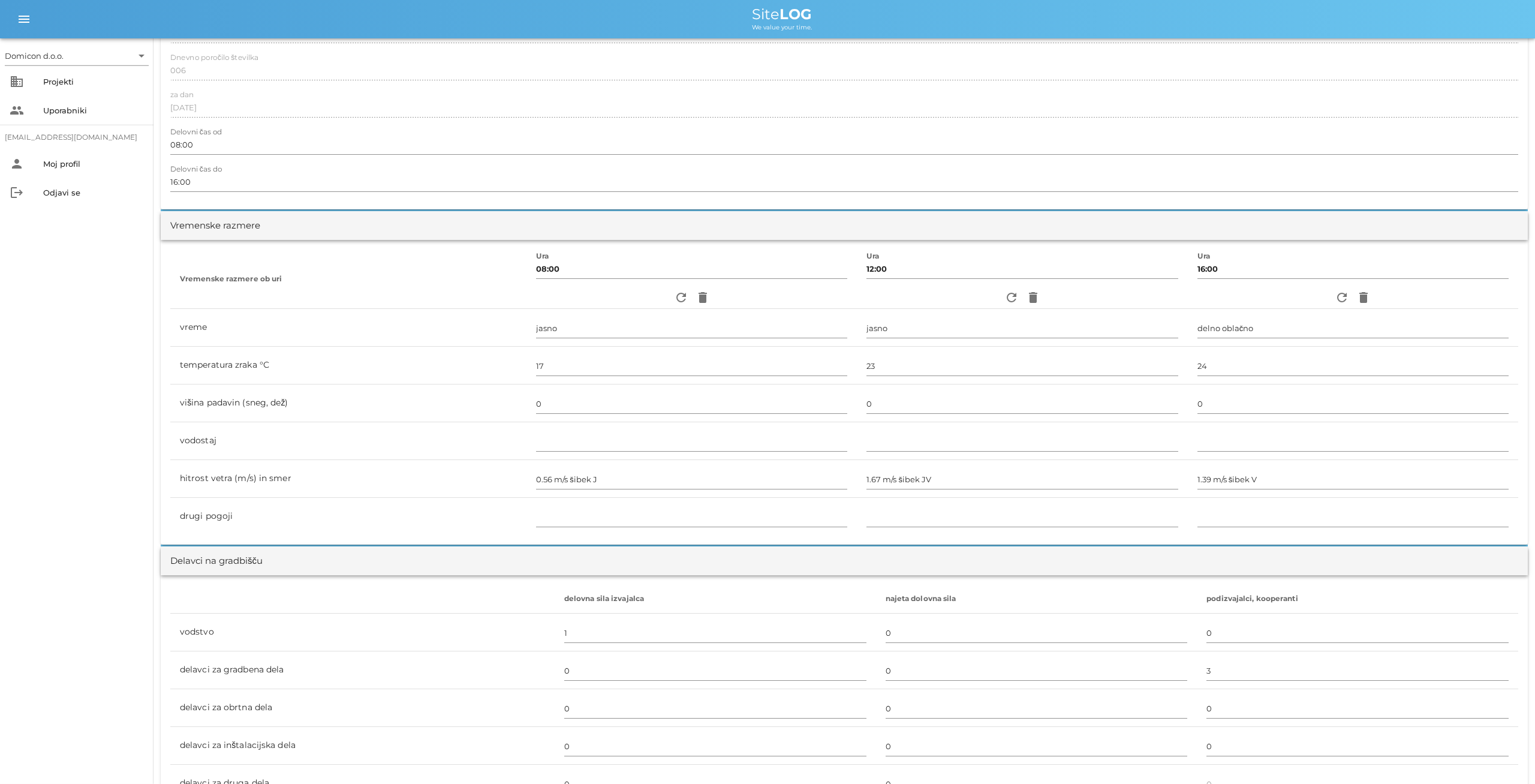
scroll to position [0, 0]
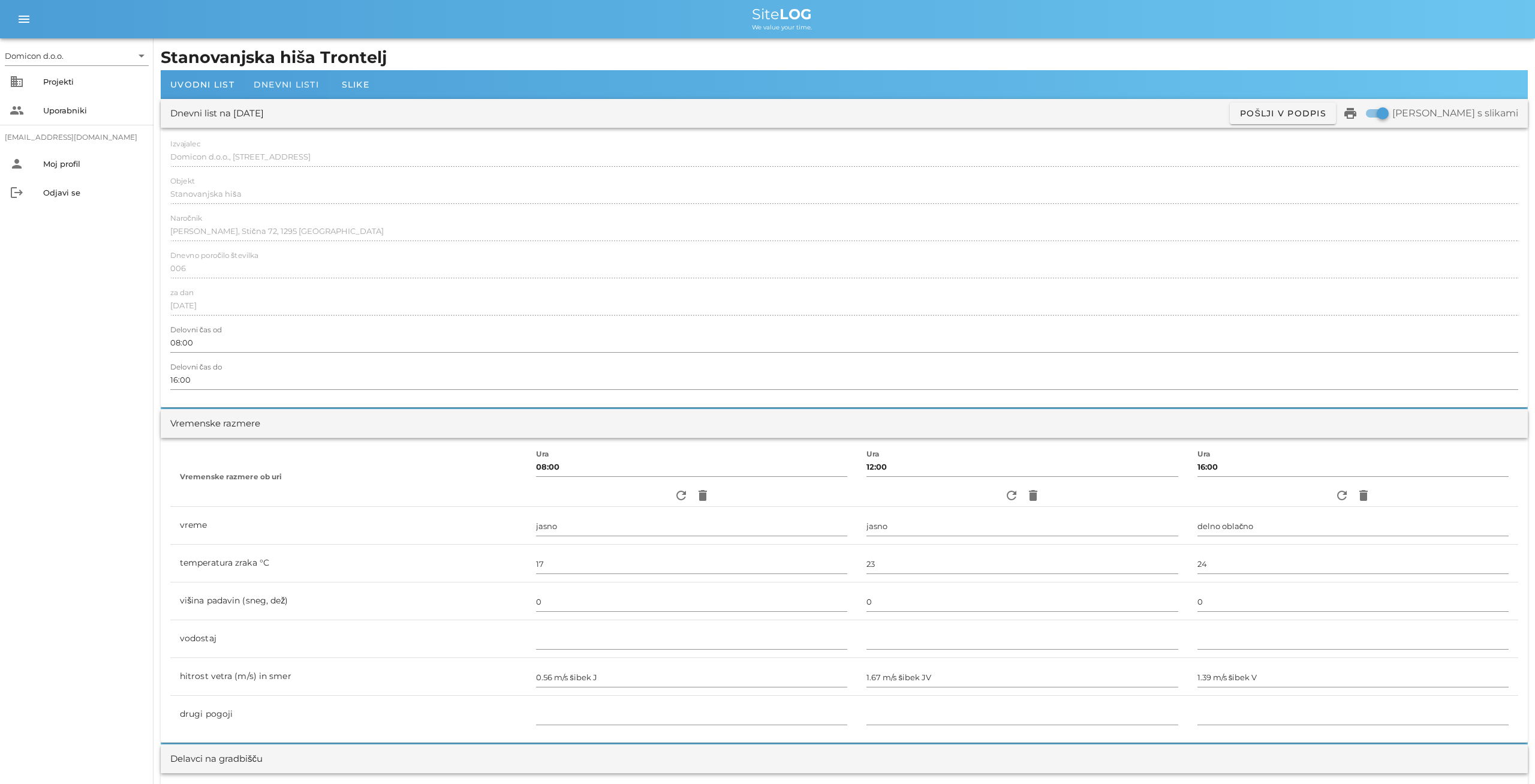
type input "[PERSON_NAME]"
click at [282, 85] on span "Dnevni listi" at bounding box center [286, 85] width 65 height 11
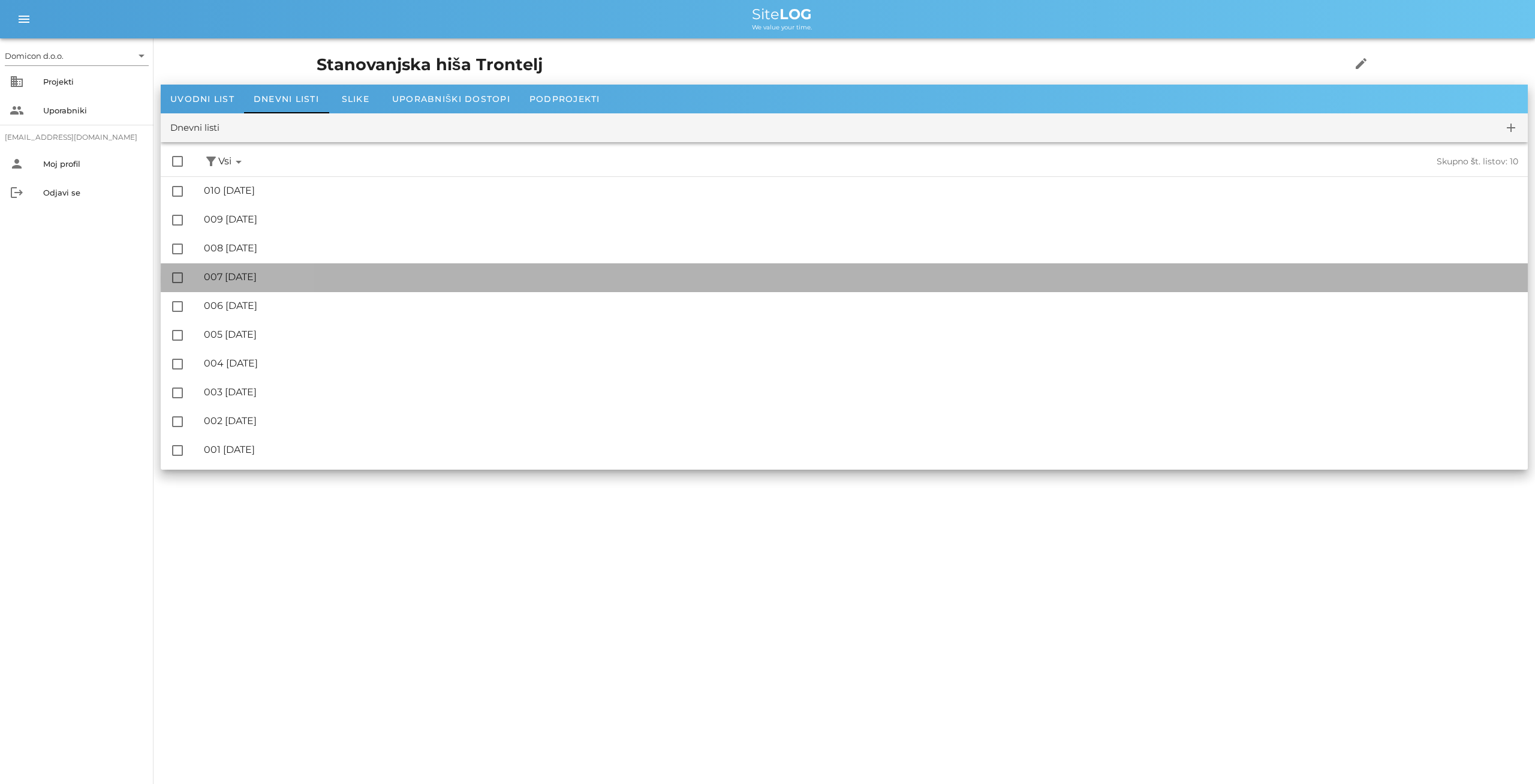
click at [251, 280] on div "🔏 007 [DATE]" at bounding box center [861, 276] width 1315 height 12
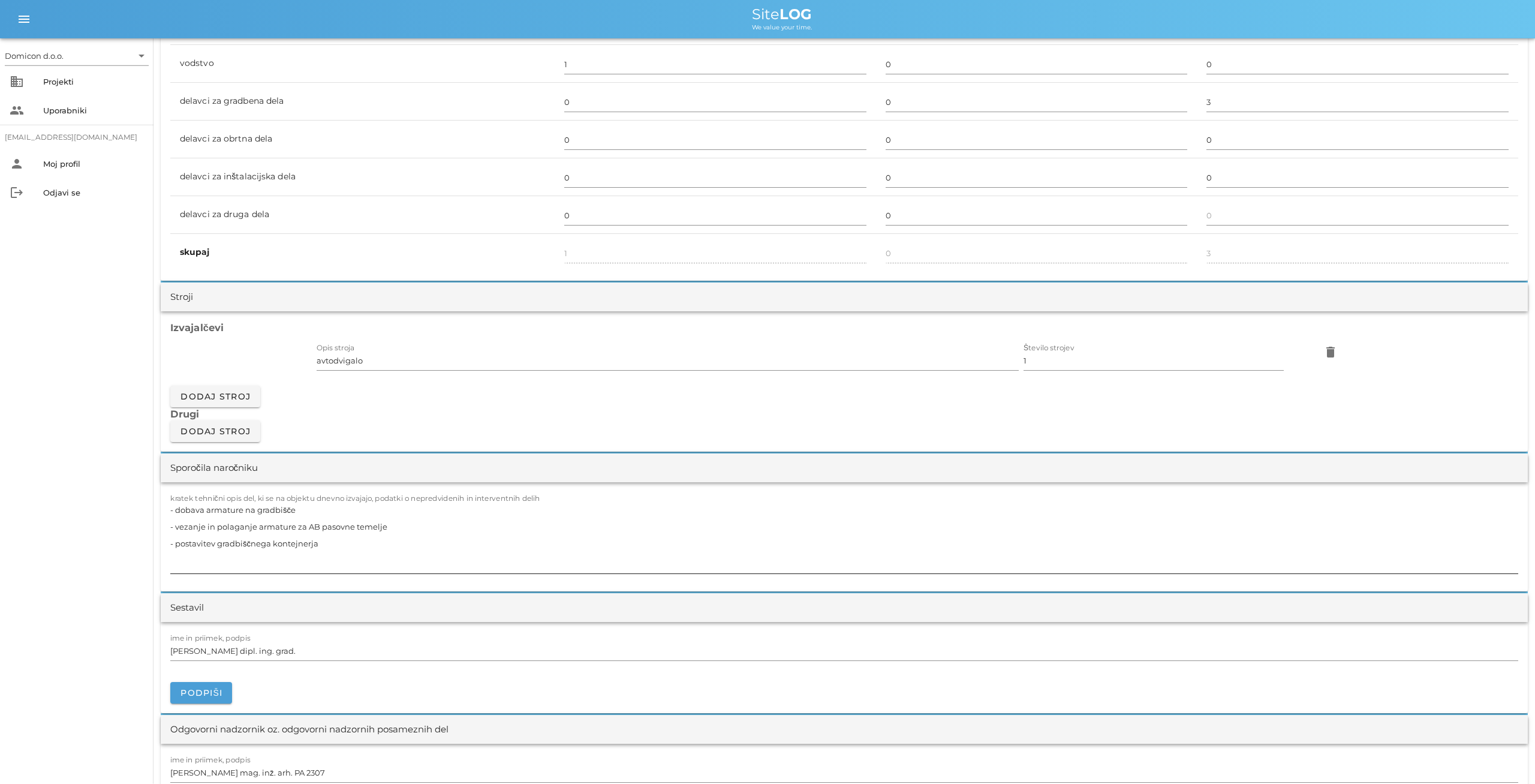
scroll to position [811, 0]
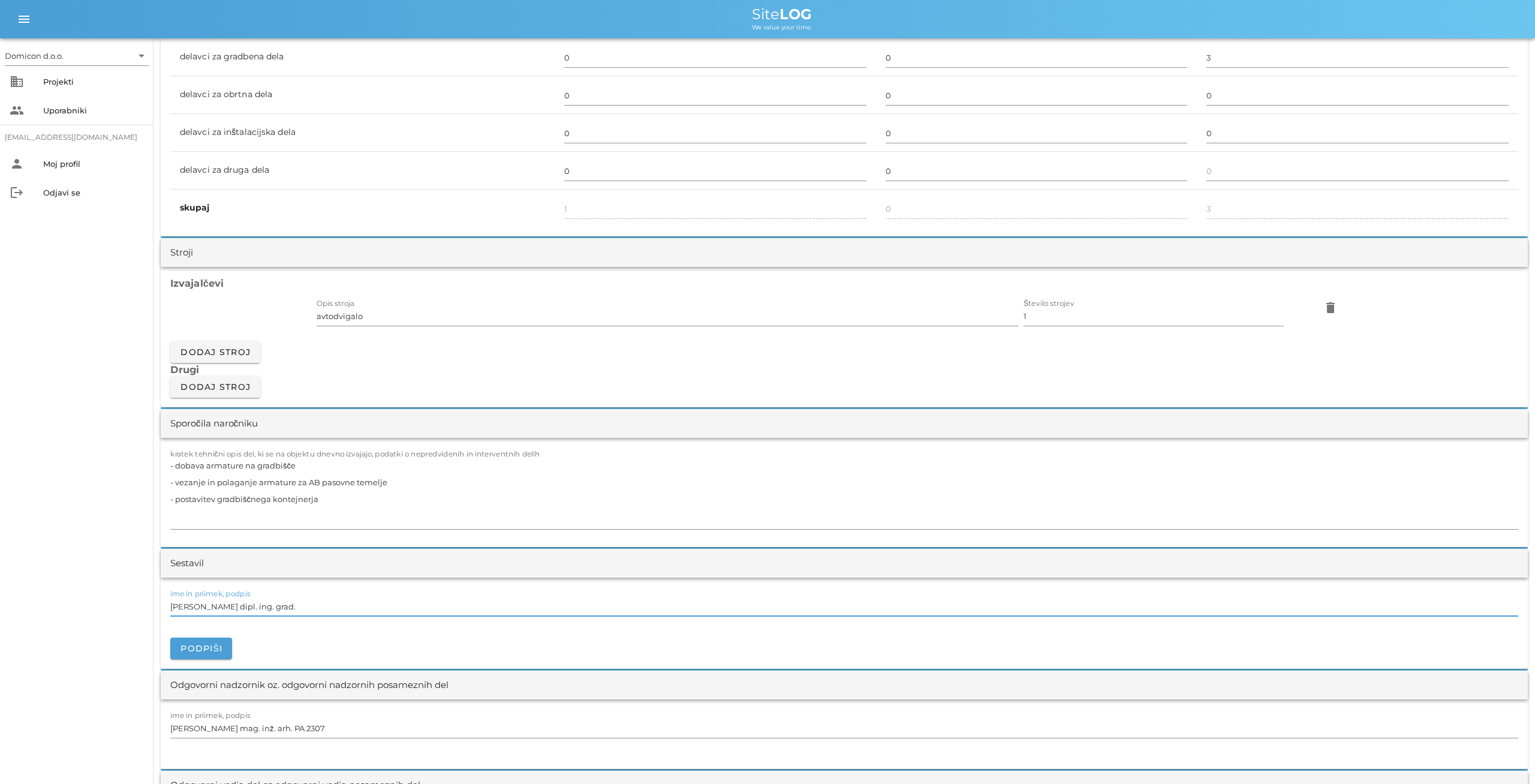
drag, startPoint x: 284, startPoint y: 606, endPoint x: 165, endPoint y: 595, distance: 119.5
click at [170, 597] on input "[PERSON_NAME] dipl. ing. grad." at bounding box center [844, 606] width 1348 height 19
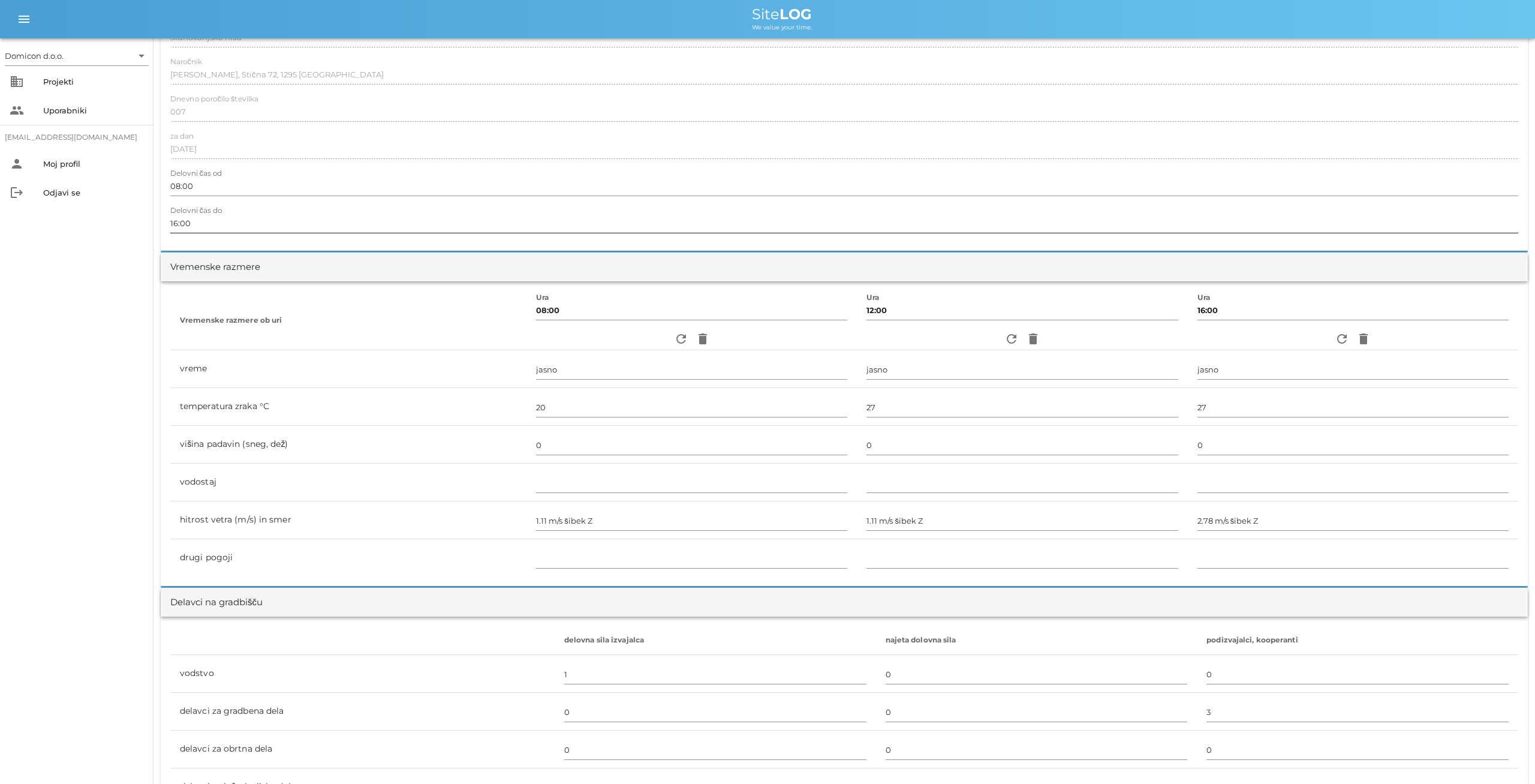
scroll to position [0, 0]
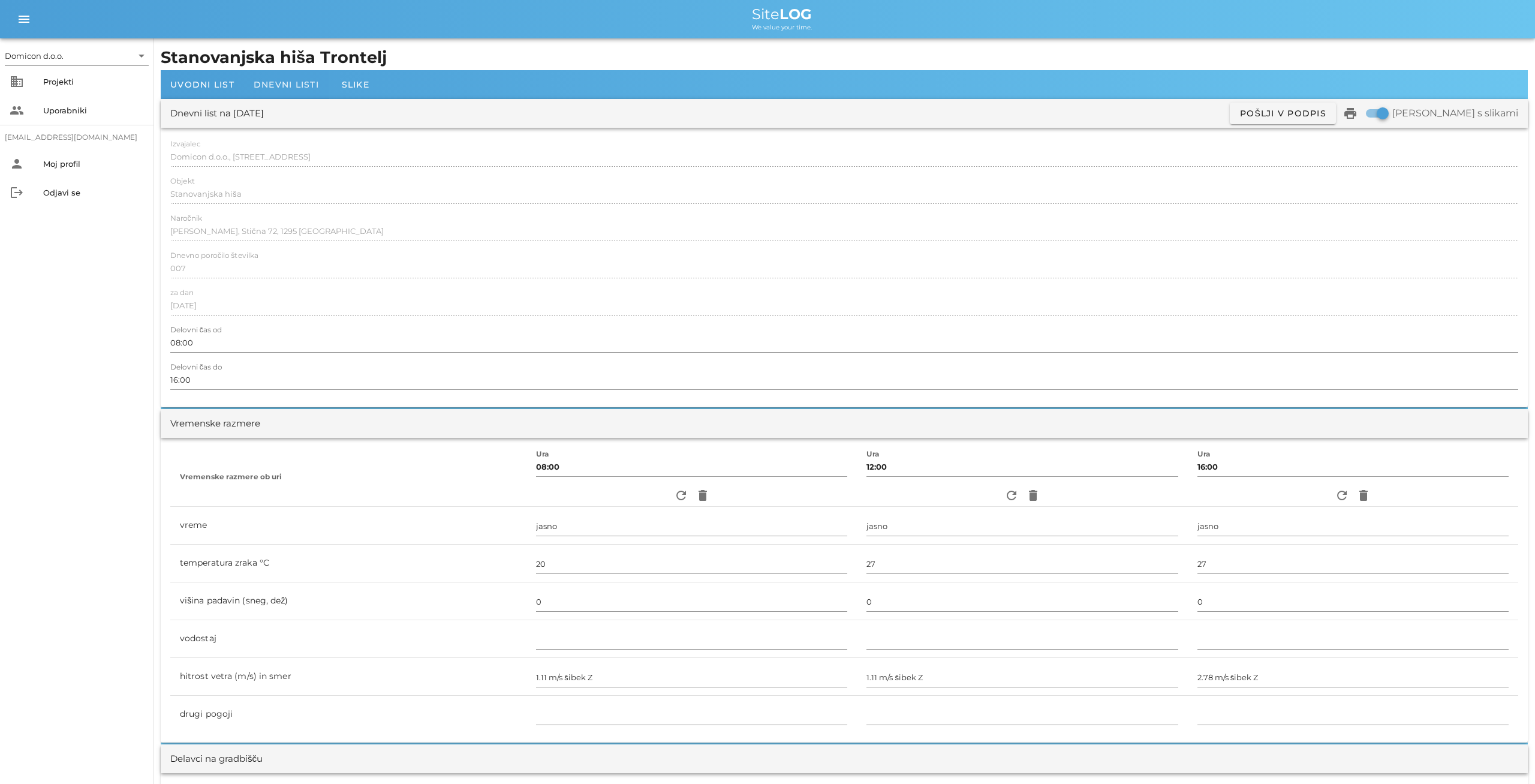
type input "[PERSON_NAME]"
click at [295, 87] on span "Dnevni listi" at bounding box center [286, 85] width 65 height 11
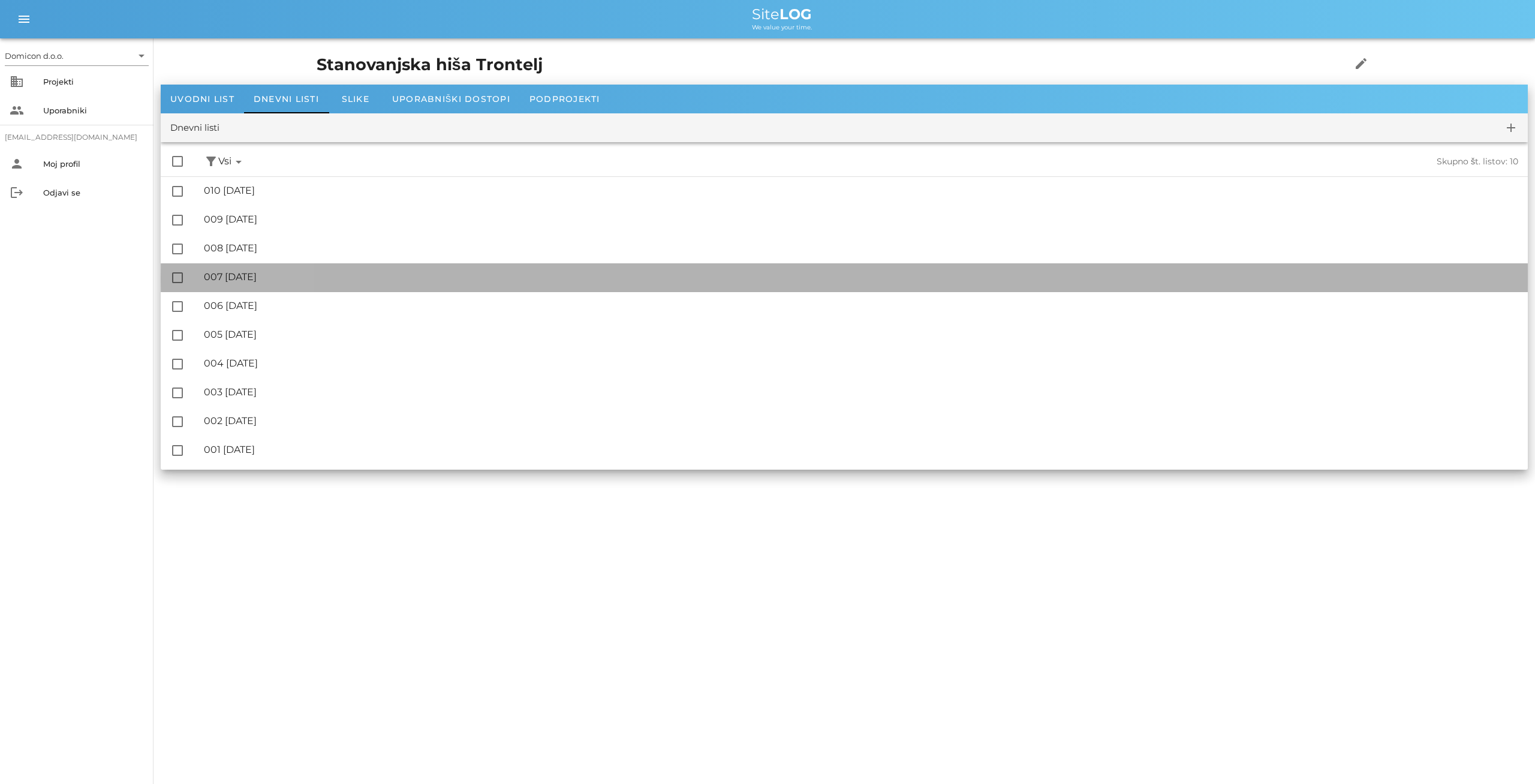
click at [255, 275] on div "🔏 007 [DATE]" at bounding box center [861, 276] width 1315 height 12
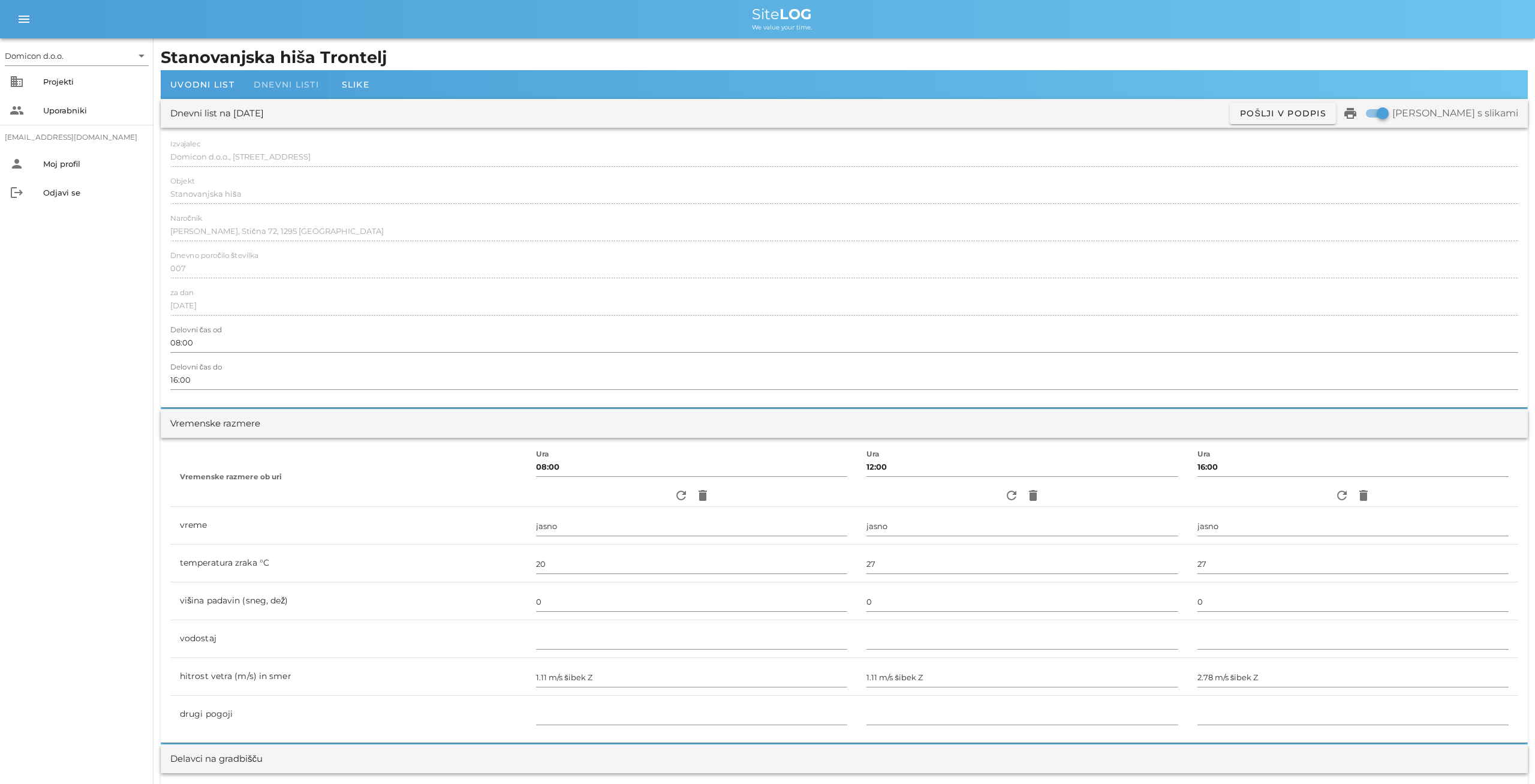
click at [278, 82] on span "Dnevni listi" at bounding box center [286, 85] width 65 height 11
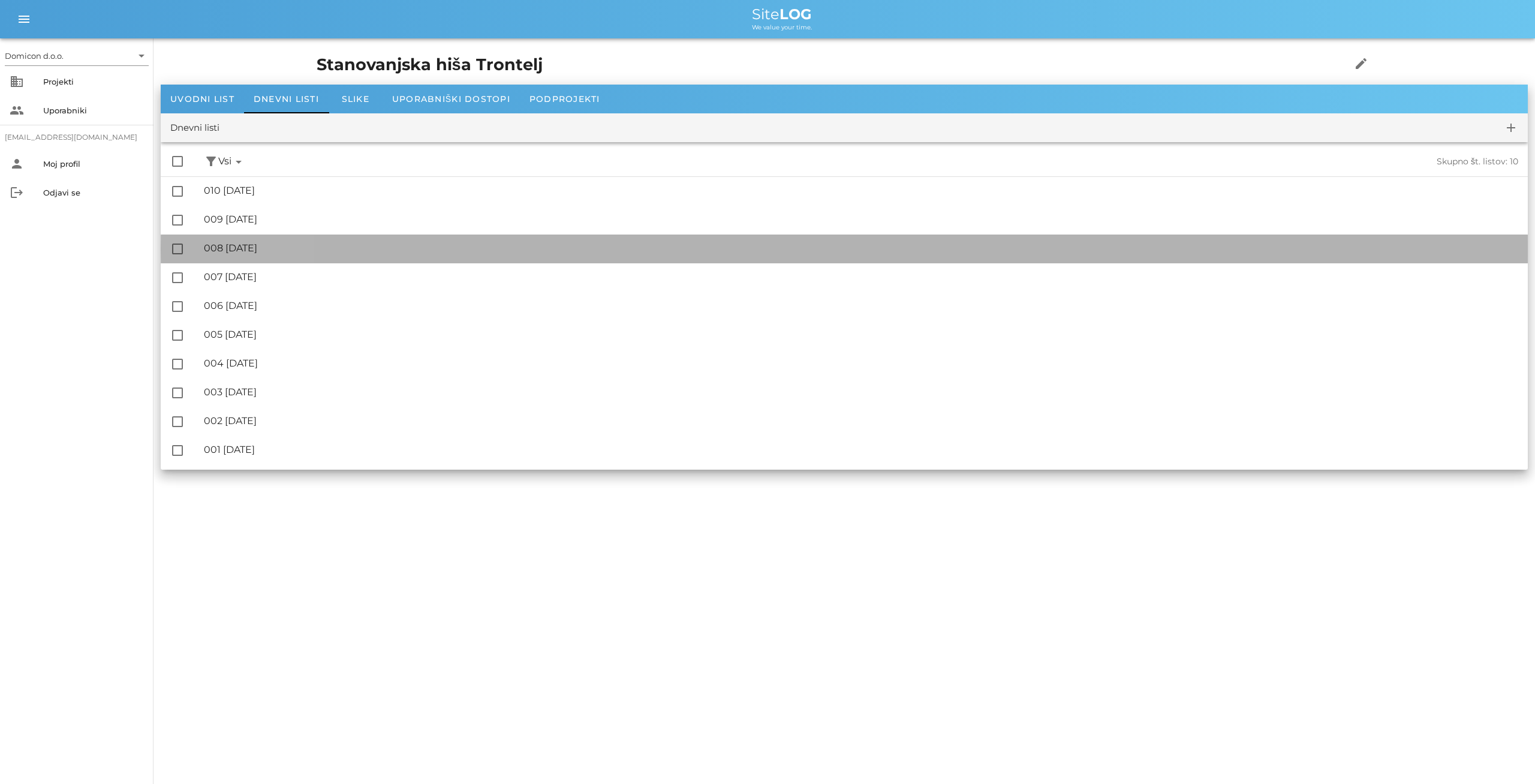
click at [246, 244] on div "🔏 008 [GEOGRAPHIC_DATA][DATE]" at bounding box center [861, 248] width 1315 height 12
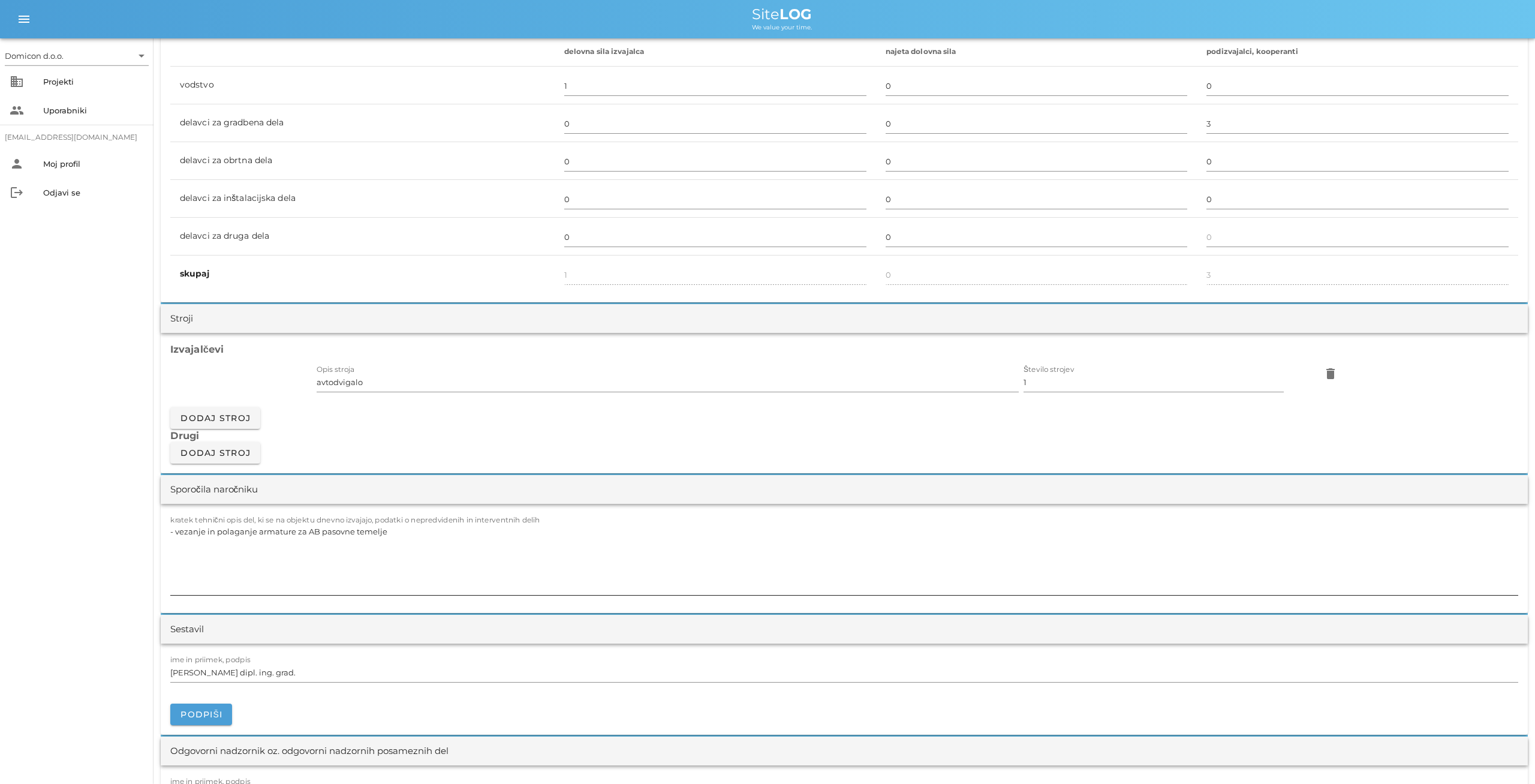
scroll to position [749, 0]
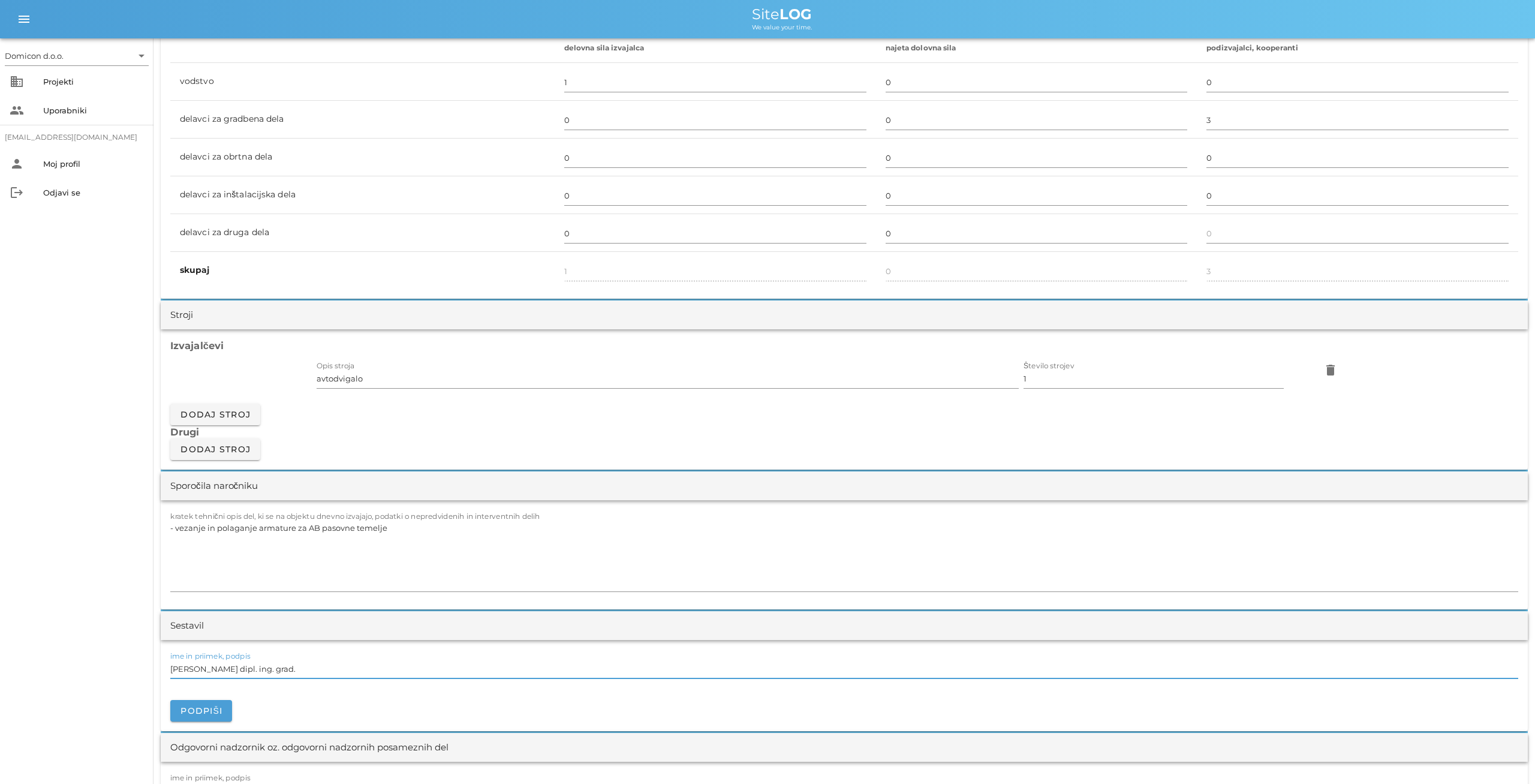
drag, startPoint x: 277, startPoint y: 668, endPoint x: 147, endPoint y: 668, distance: 130.0
click at [170, 668] on input "[PERSON_NAME] dipl. ing. grad." at bounding box center [844, 669] width 1348 height 19
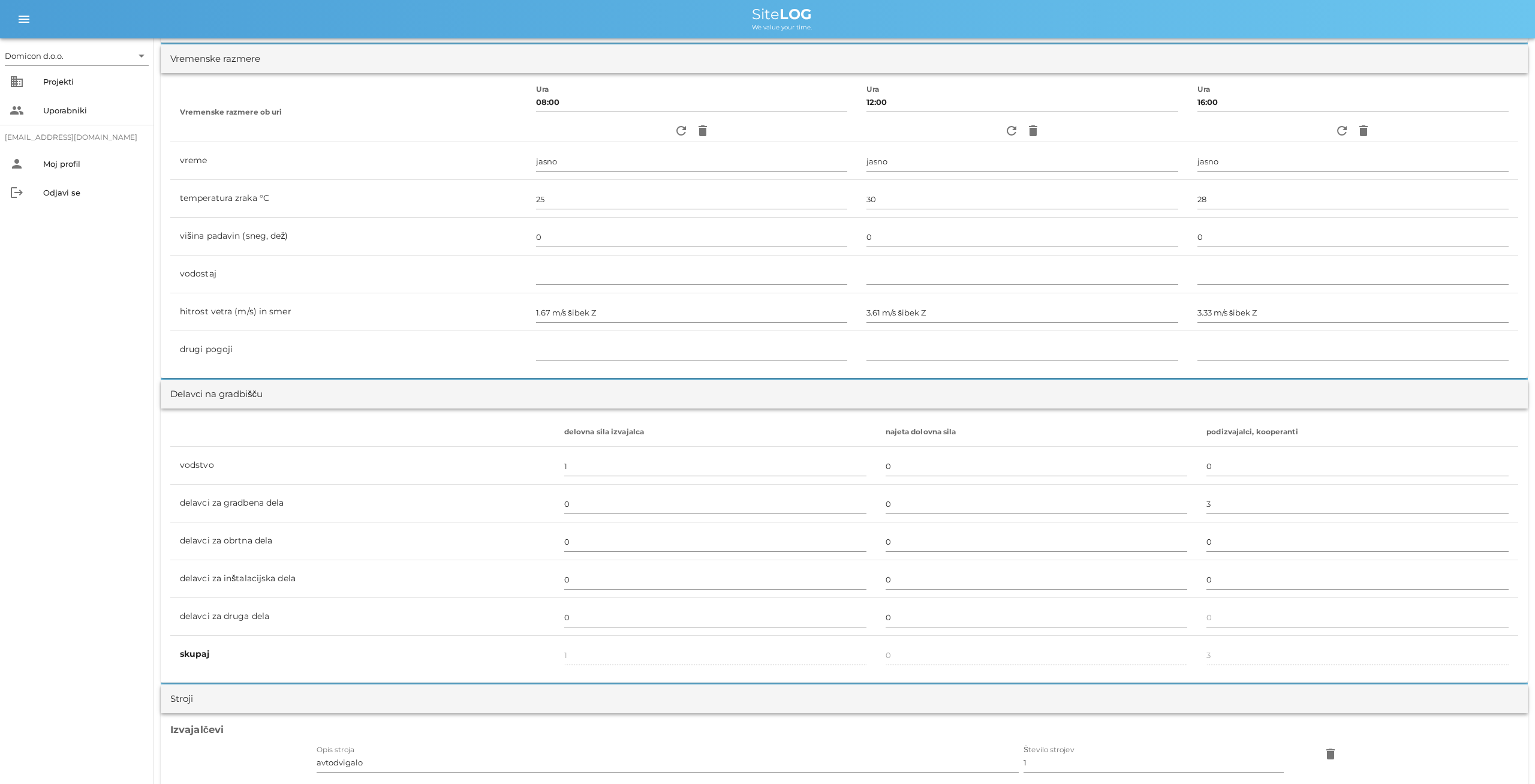
scroll to position [0, 0]
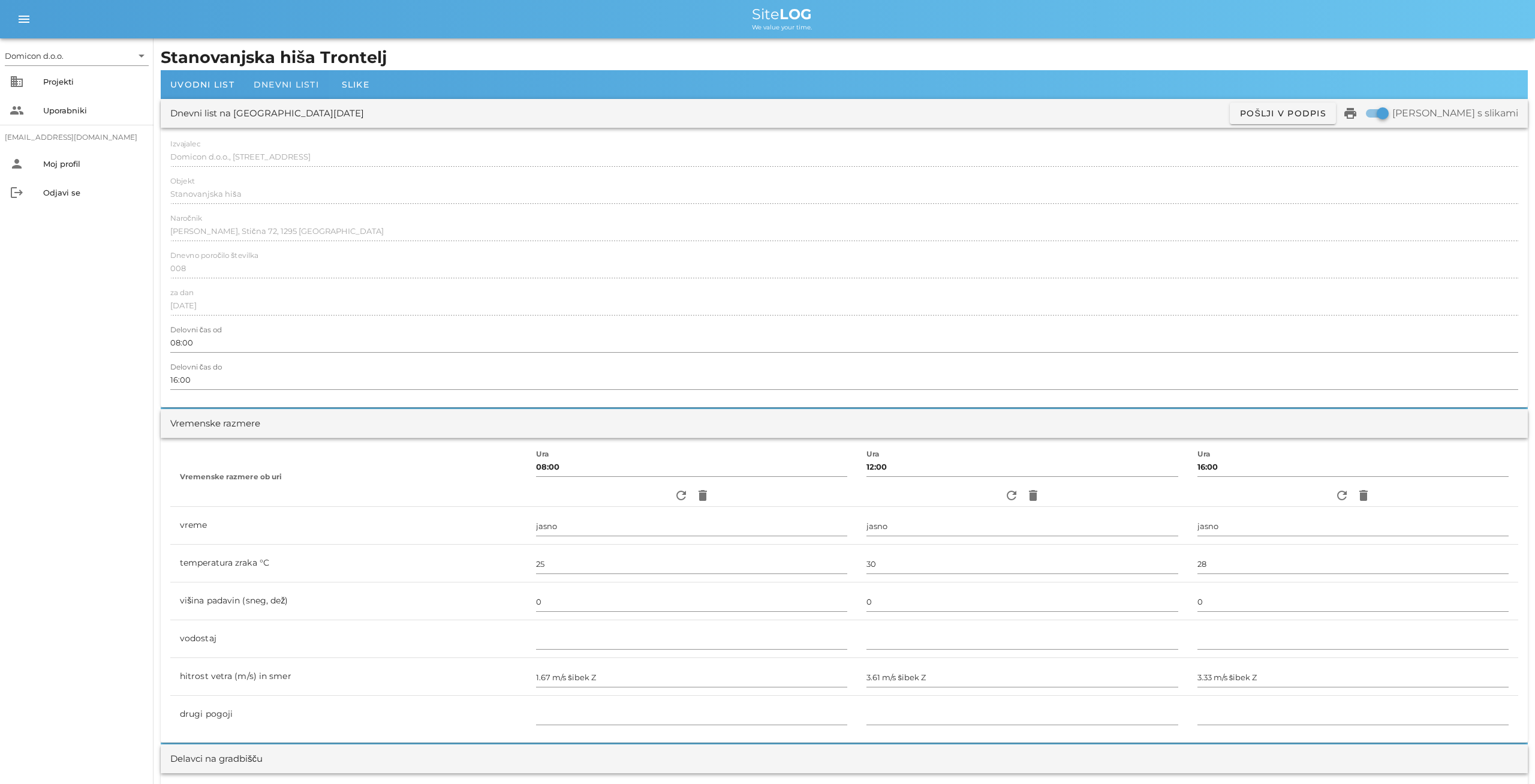
type input "[PERSON_NAME]"
click at [282, 89] on span "Dnevni listi" at bounding box center [286, 85] width 65 height 11
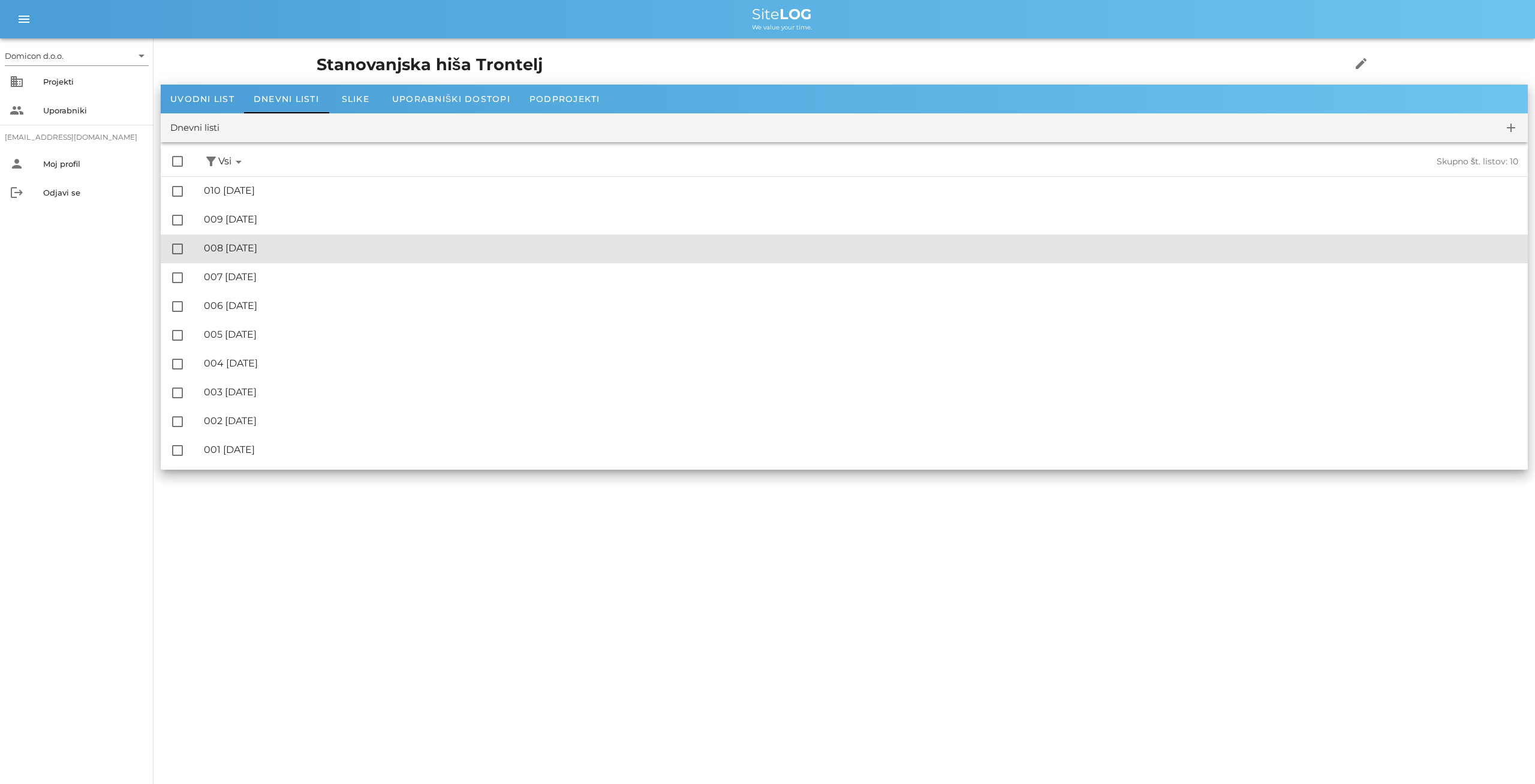
click at [258, 249] on div "🔏 008 [GEOGRAPHIC_DATA][DATE]" at bounding box center [861, 248] width 1315 height 12
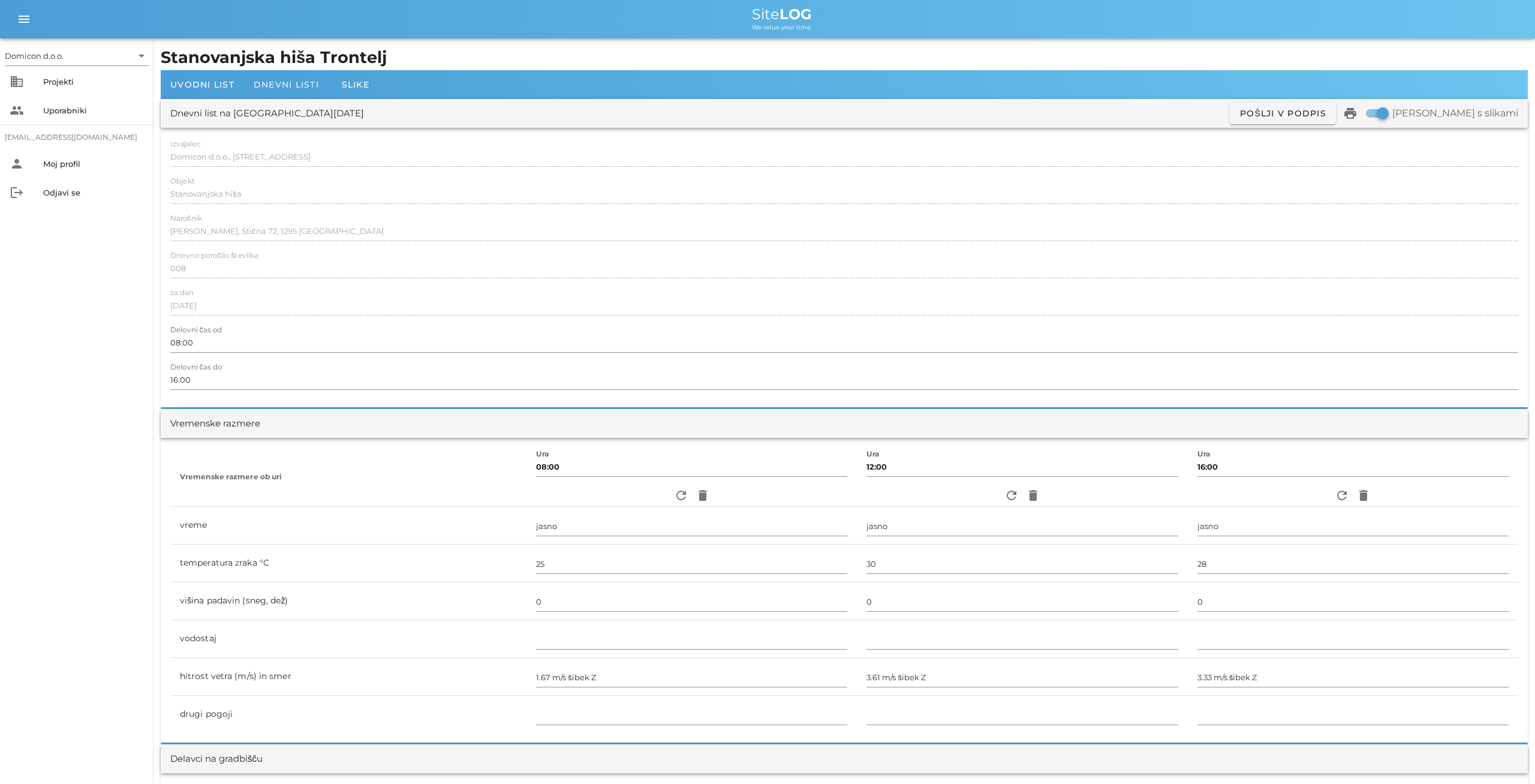
click at [289, 82] on span "Dnevni listi" at bounding box center [286, 85] width 65 height 11
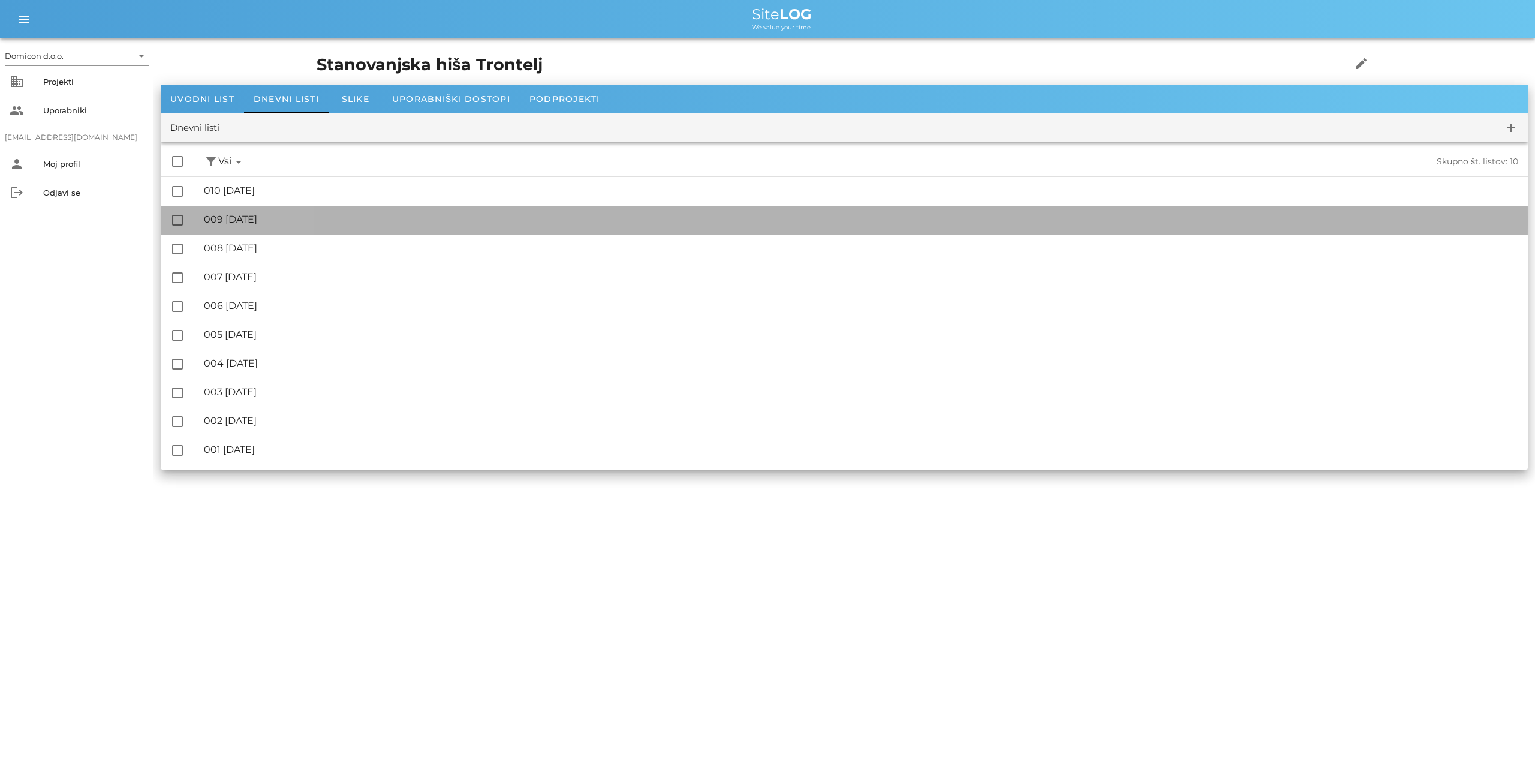
click at [259, 219] on div "🔏 009 [DATE]" at bounding box center [861, 219] width 1315 height 12
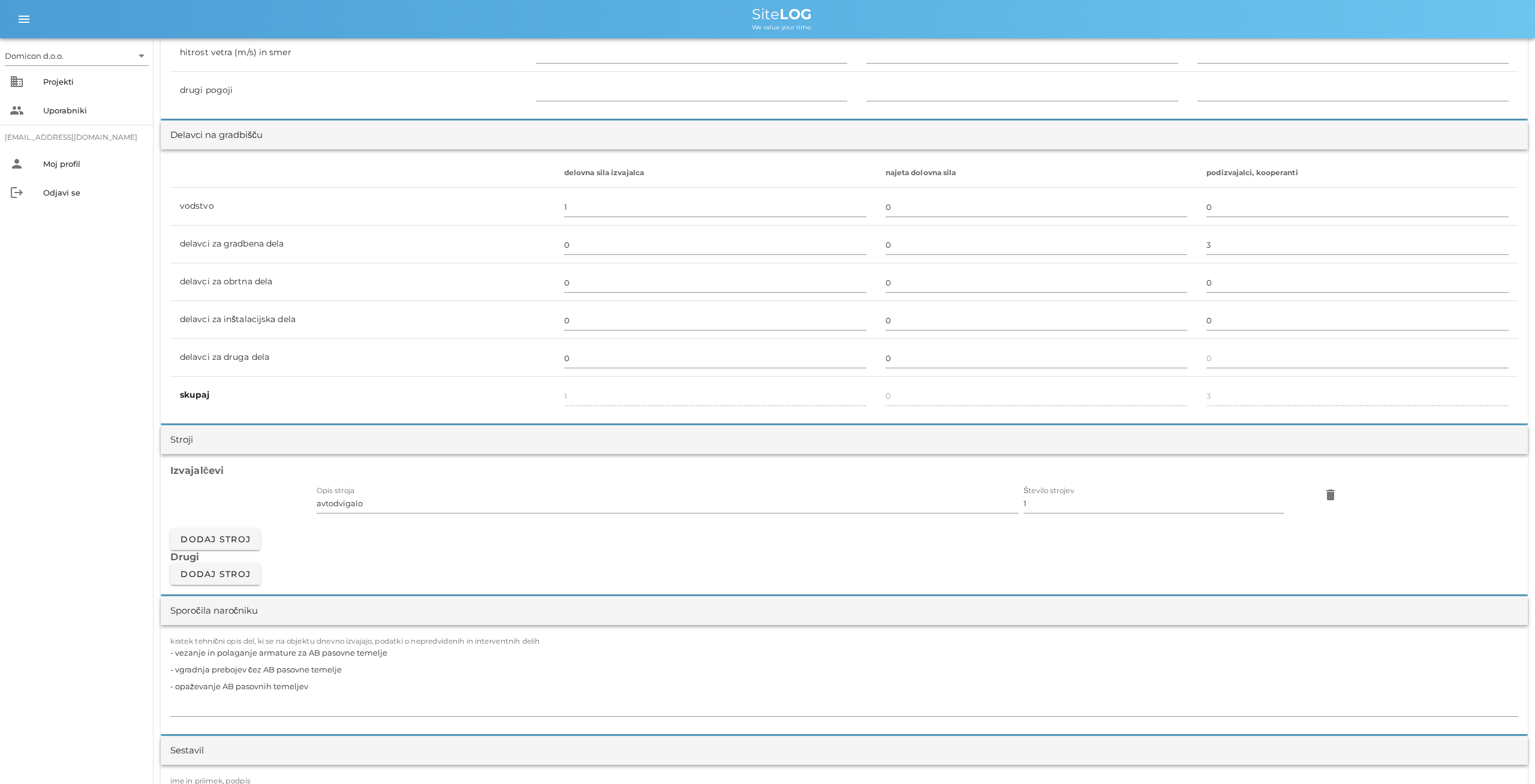
scroll to position [749, 0]
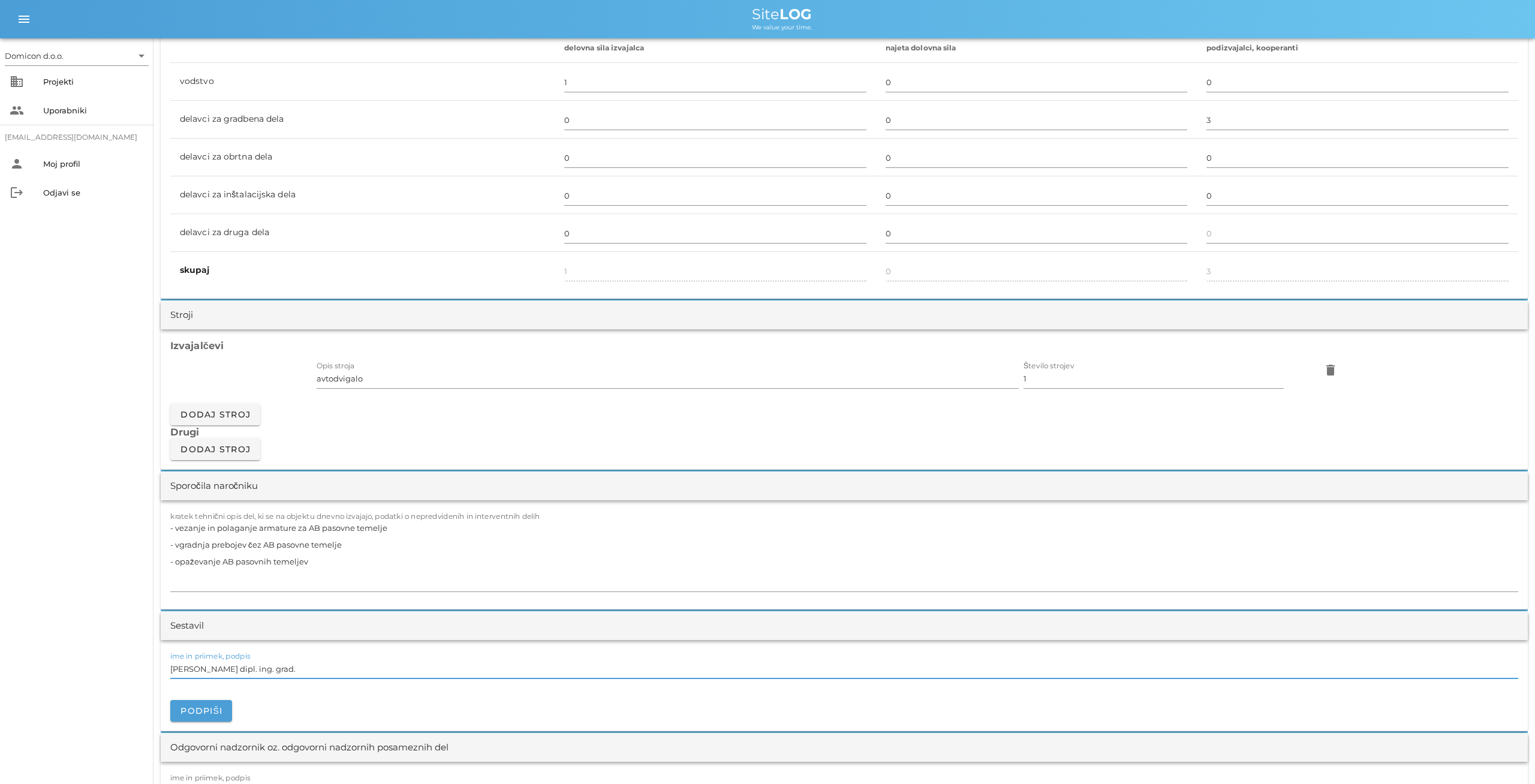
drag, startPoint x: 280, startPoint y: 669, endPoint x: 169, endPoint y: 668, distance: 111.0
click at [170, 668] on input "[PERSON_NAME] dipl. ing. grad." at bounding box center [844, 669] width 1348 height 19
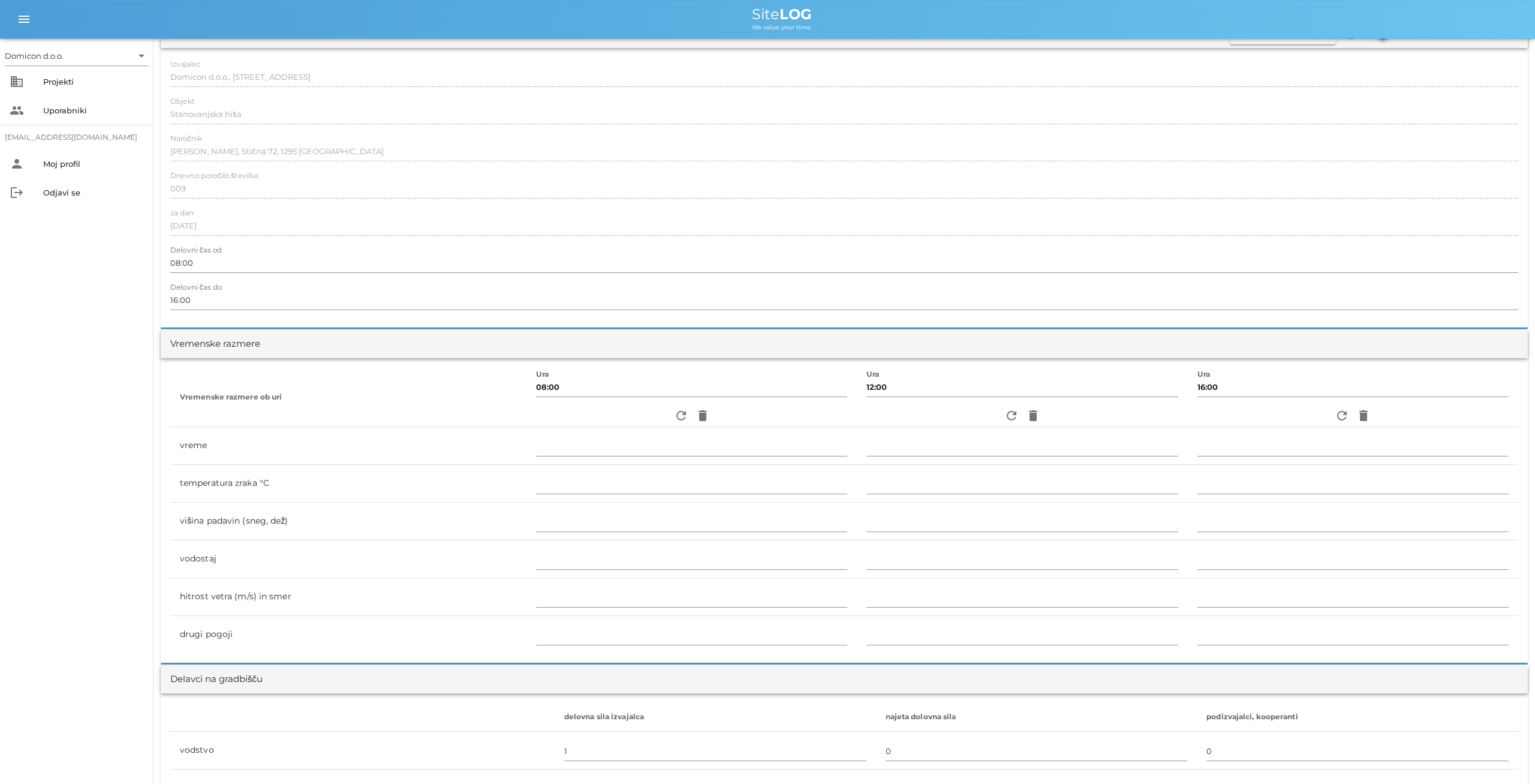
scroll to position [0, 0]
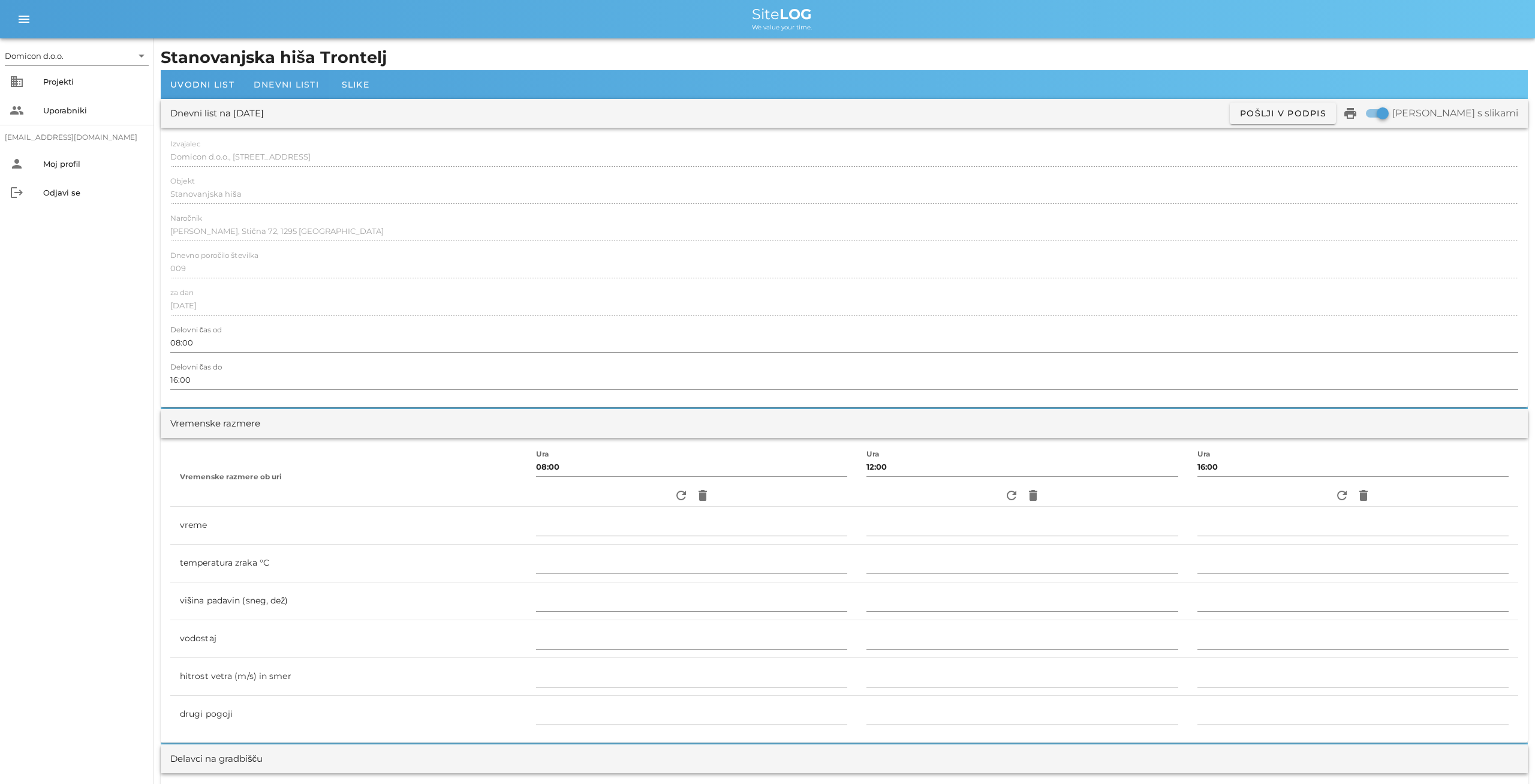
type input "[PERSON_NAME]"
click at [295, 85] on span "Dnevni listi" at bounding box center [286, 85] width 65 height 11
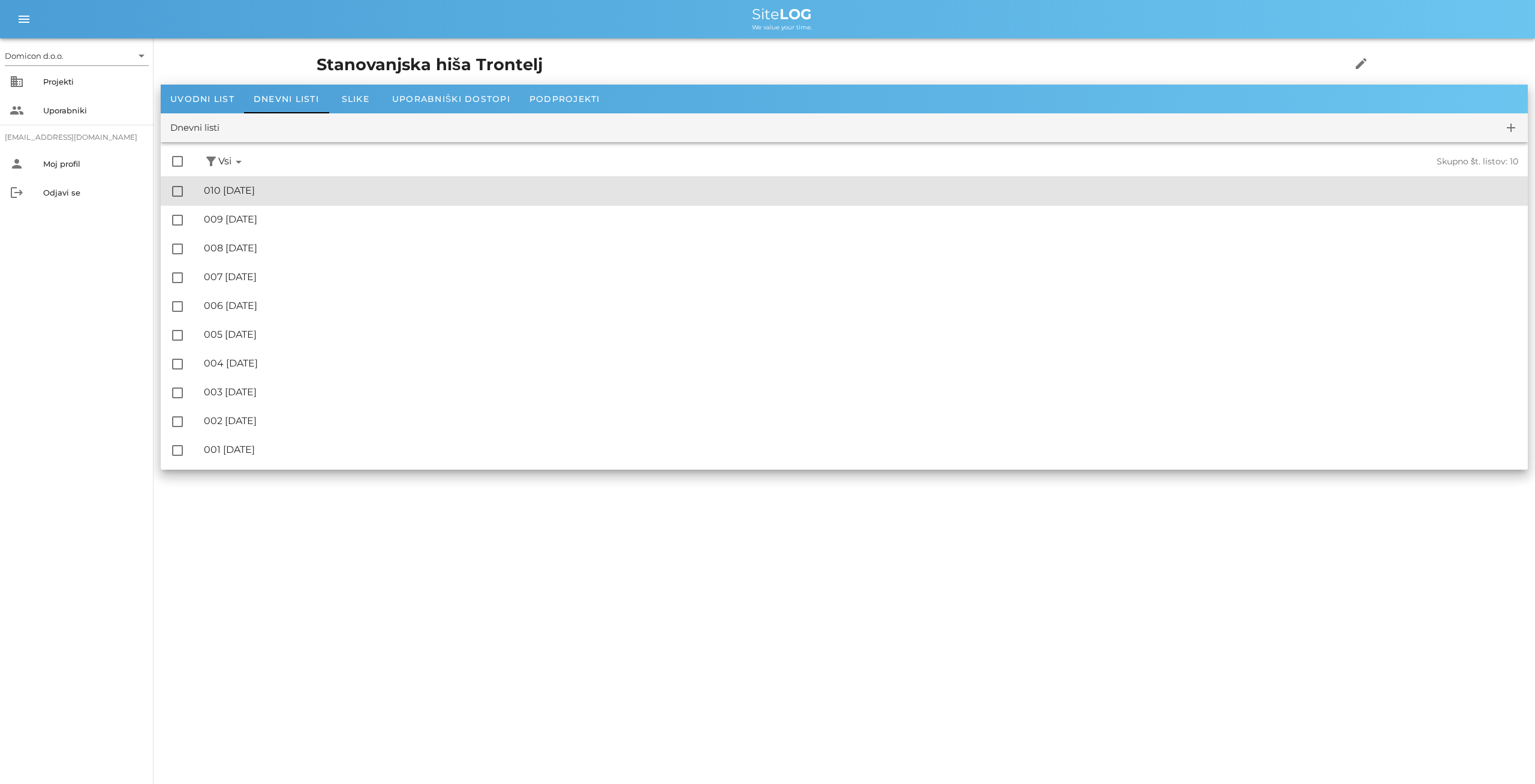
click at [272, 182] on div "🔏 010 [DATE] ✓ Podpisal: Nadzornik ✓ Podpisal: Sestavljalec ✓ Podpisal: Odgovor…" at bounding box center [861, 191] width 1315 height 27
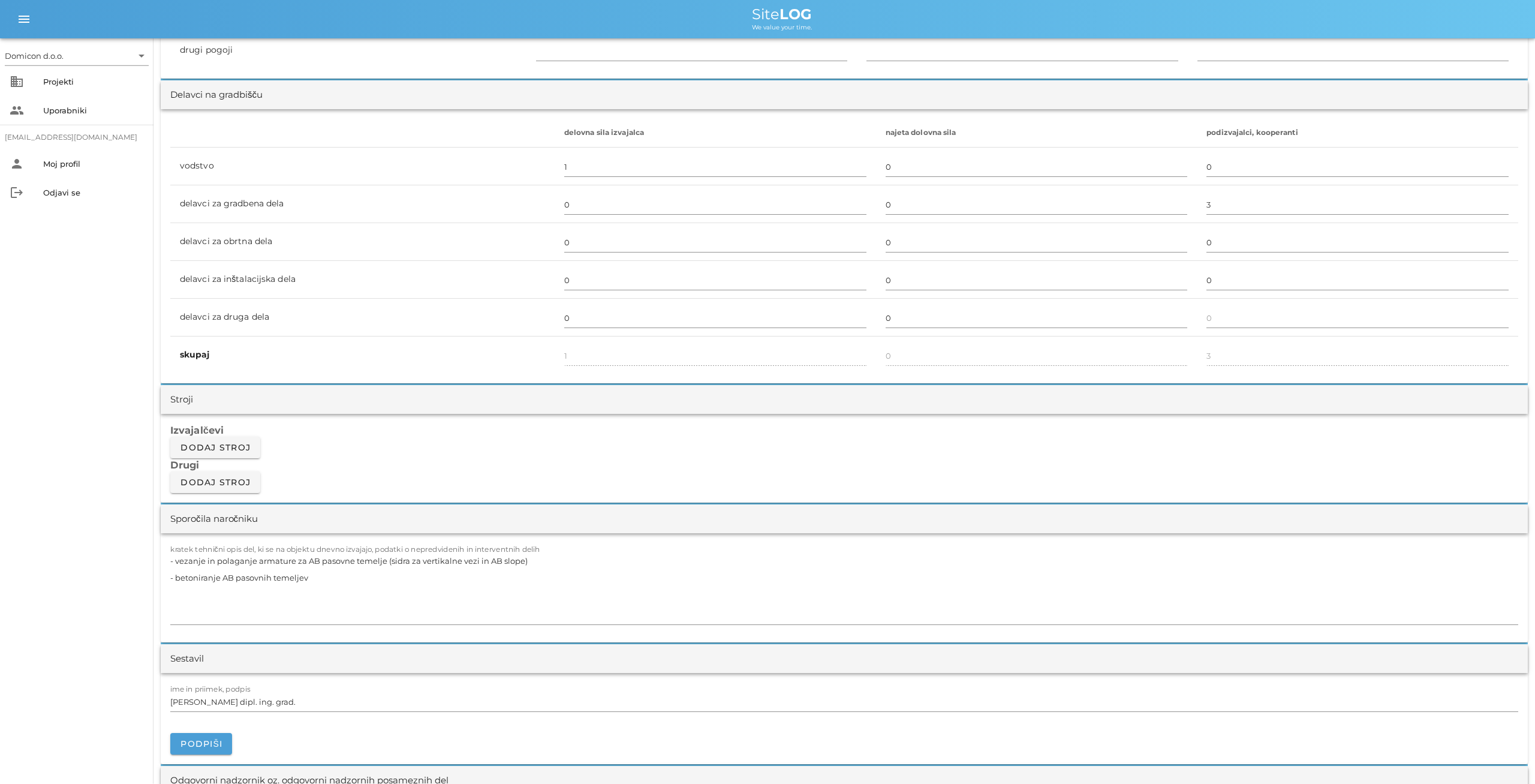
scroll to position [686, 0]
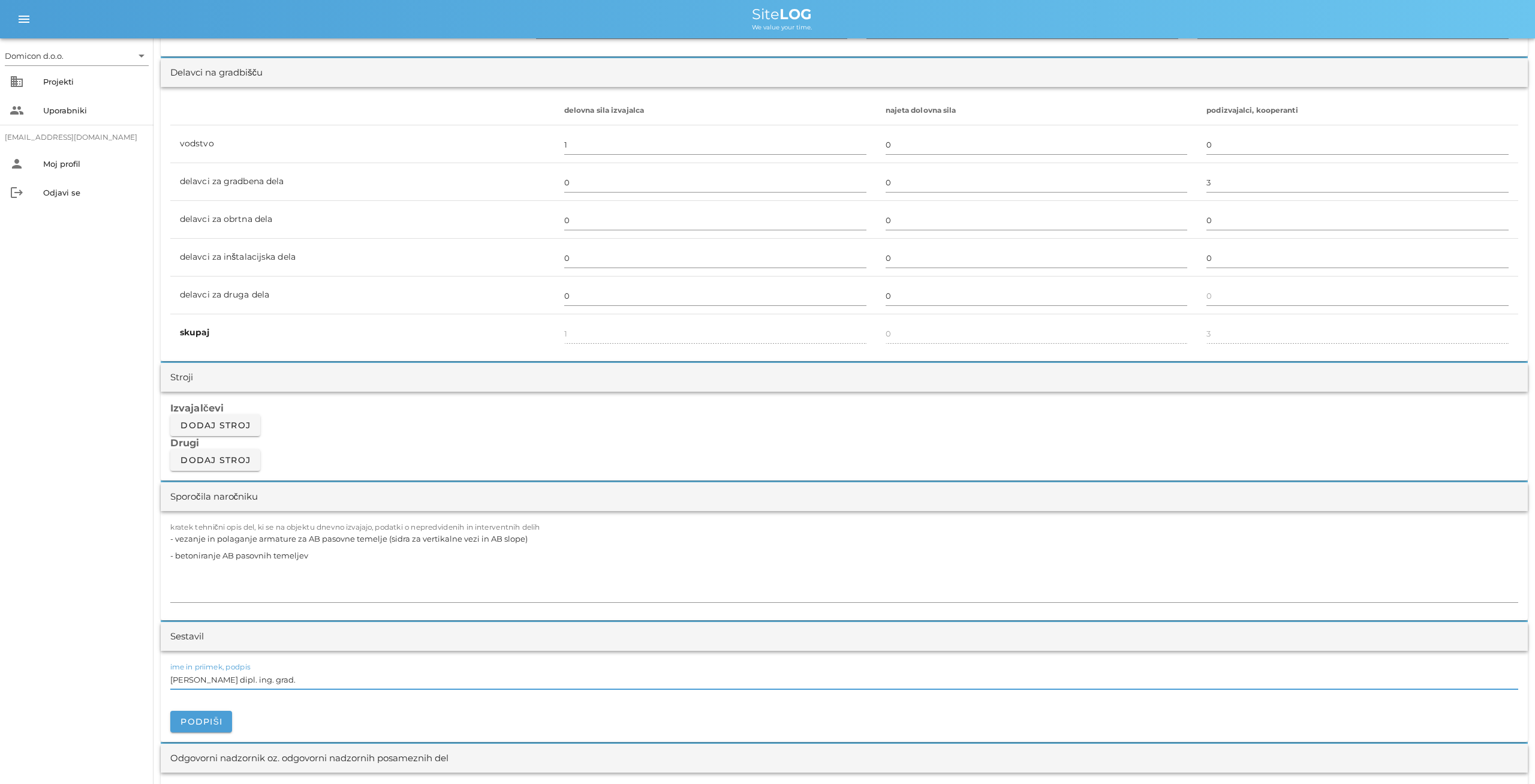
drag, startPoint x: 271, startPoint y: 677, endPoint x: 165, endPoint y: 671, distance: 106.2
click at [170, 671] on input "[PERSON_NAME] dipl. ing. grad." at bounding box center [844, 679] width 1348 height 19
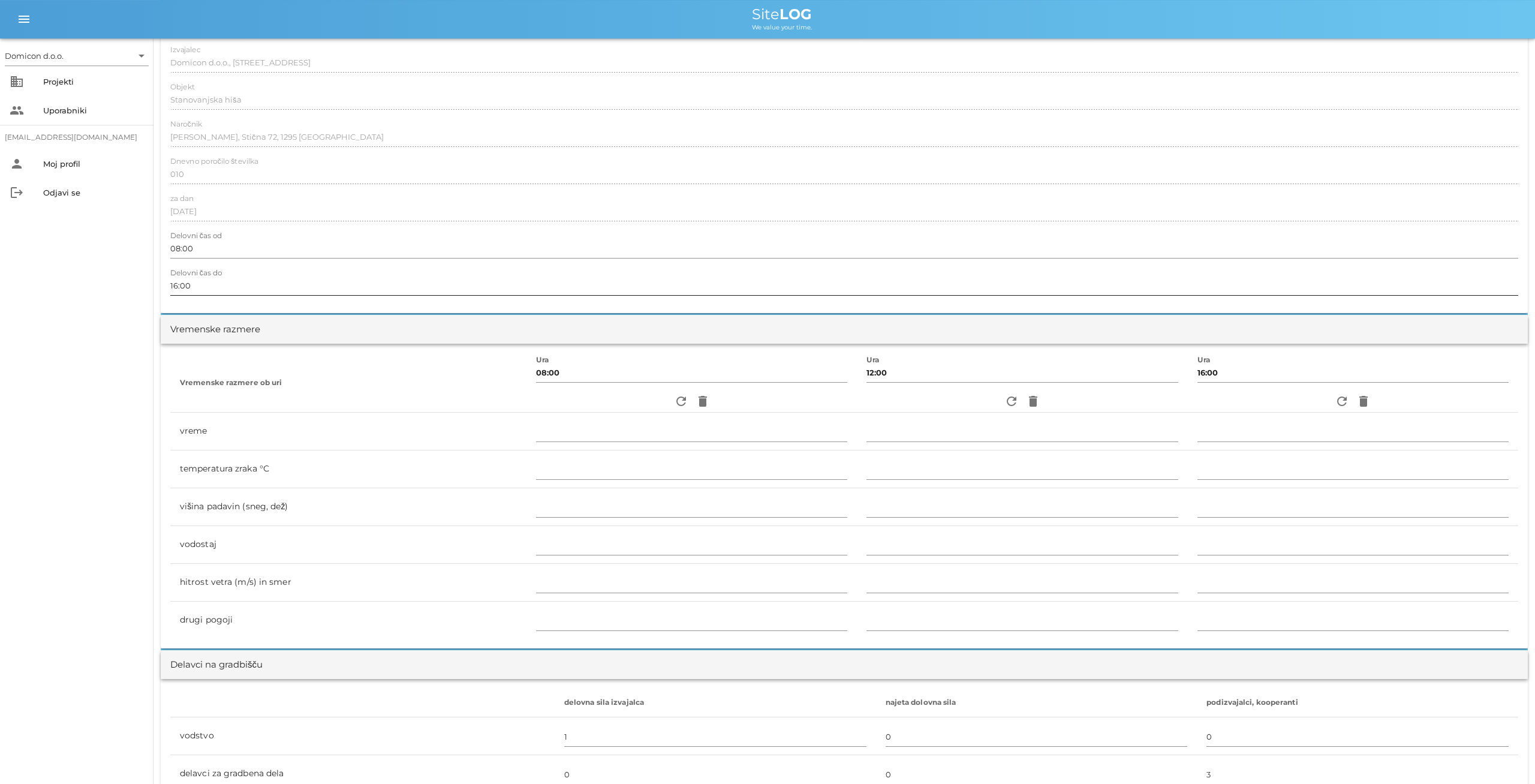
scroll to position [0, 0]
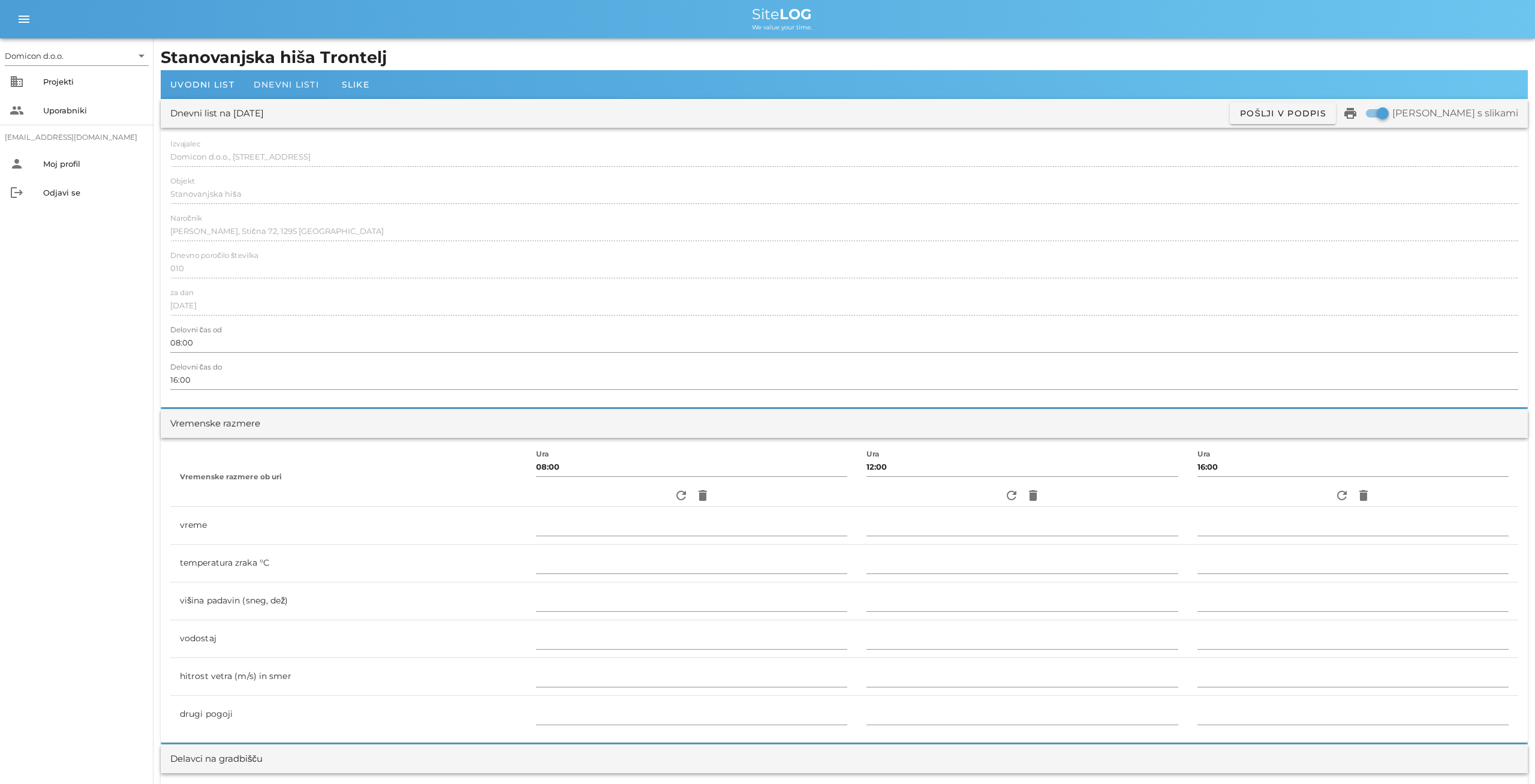
type input "[PERSON_NAME]"
click at [278, 87] on span "Dnevni listi" at bounding box center [286, 85] width 65 height 11
